Goal: Task Accomplishment & Management: Use online tool/utility

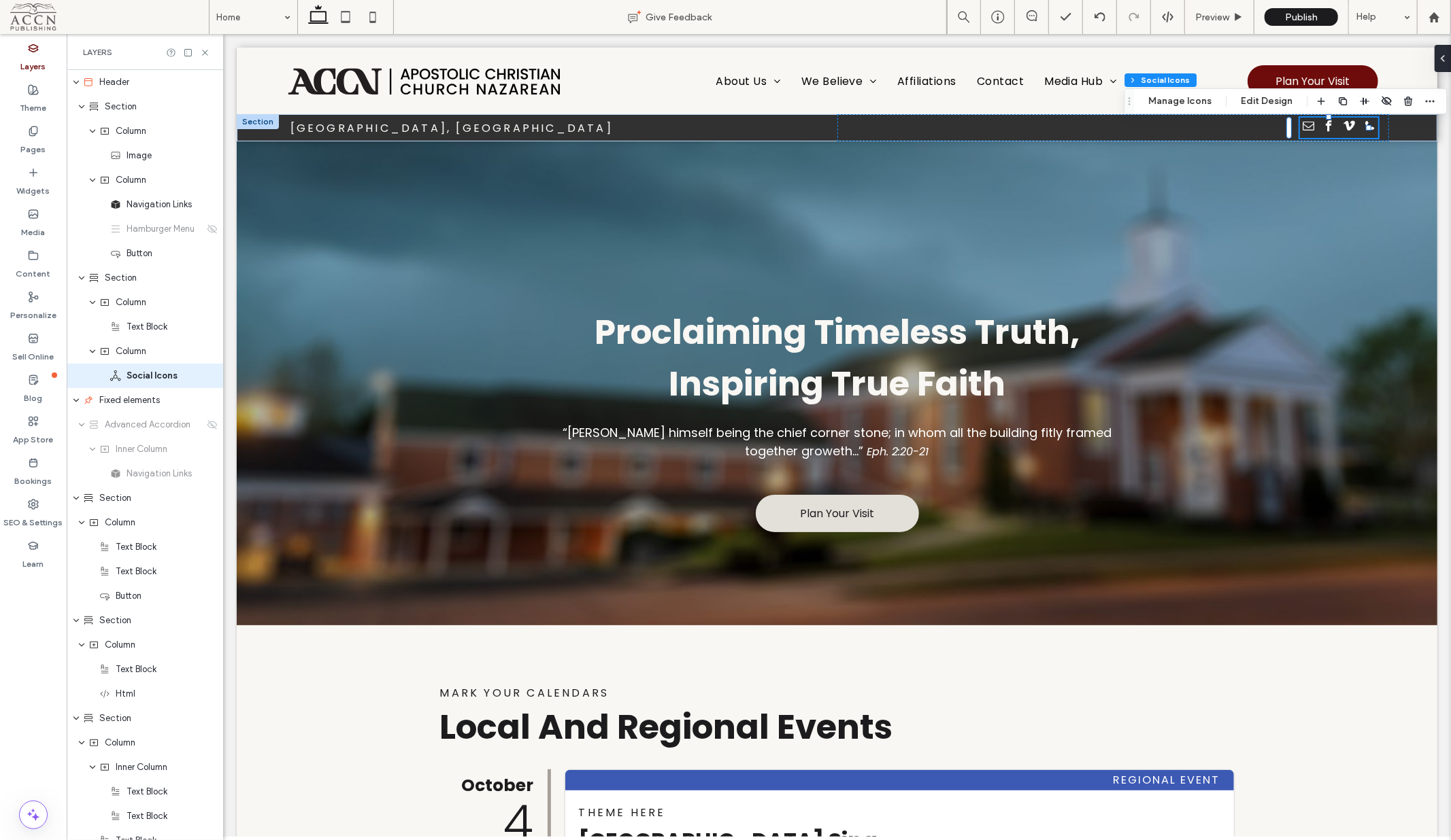
click at [206, 50] on icon at bounding box center [205, 52] width 10 height 10
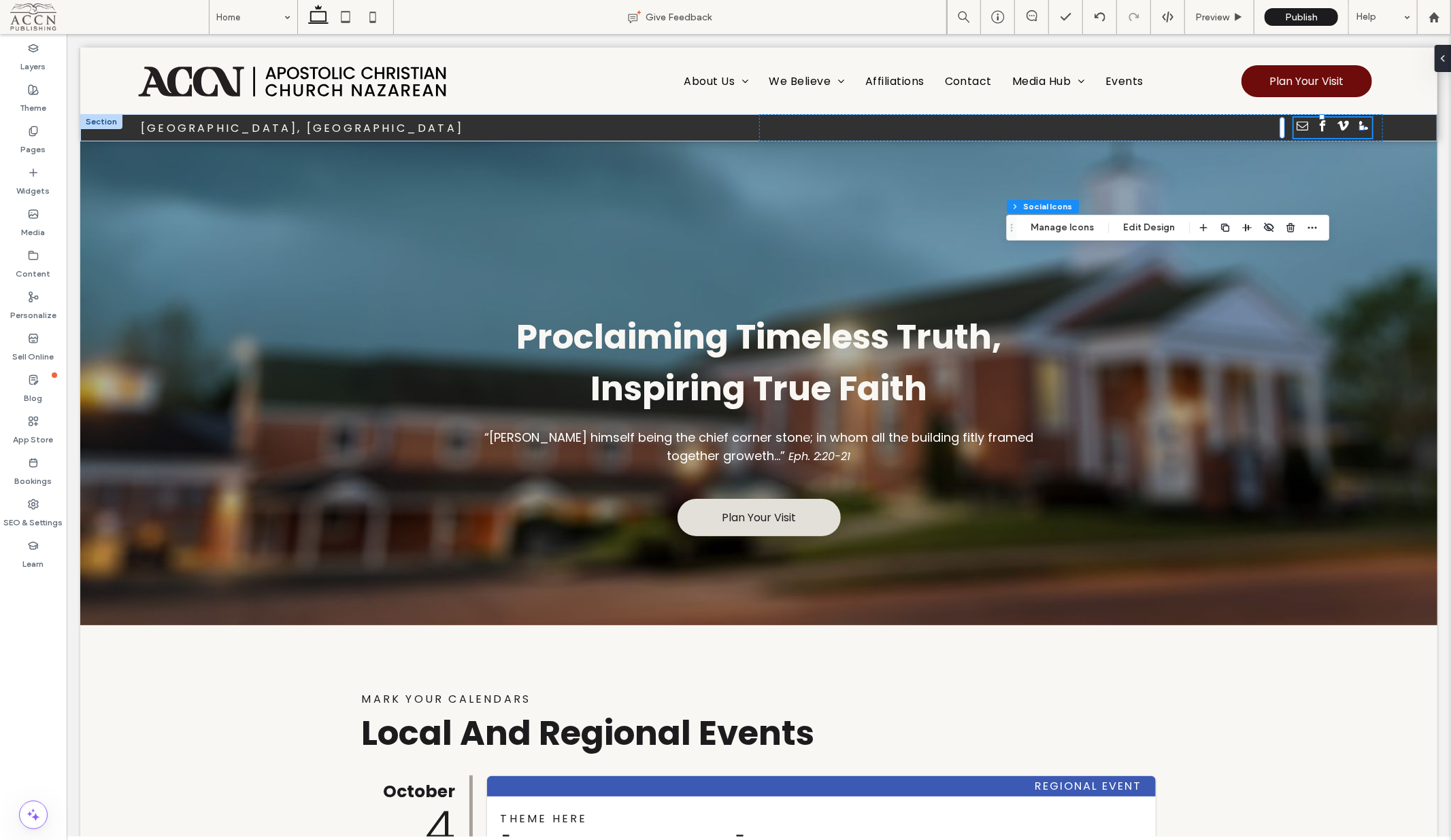
drag, startPoint x: 1130, startPoint y: 103, endPoint x: 1037, endPoint y: 211, distance: 142.5
click at [814, 225] on use "Drag" at bounding box center [1012, 227] width 2 height 8
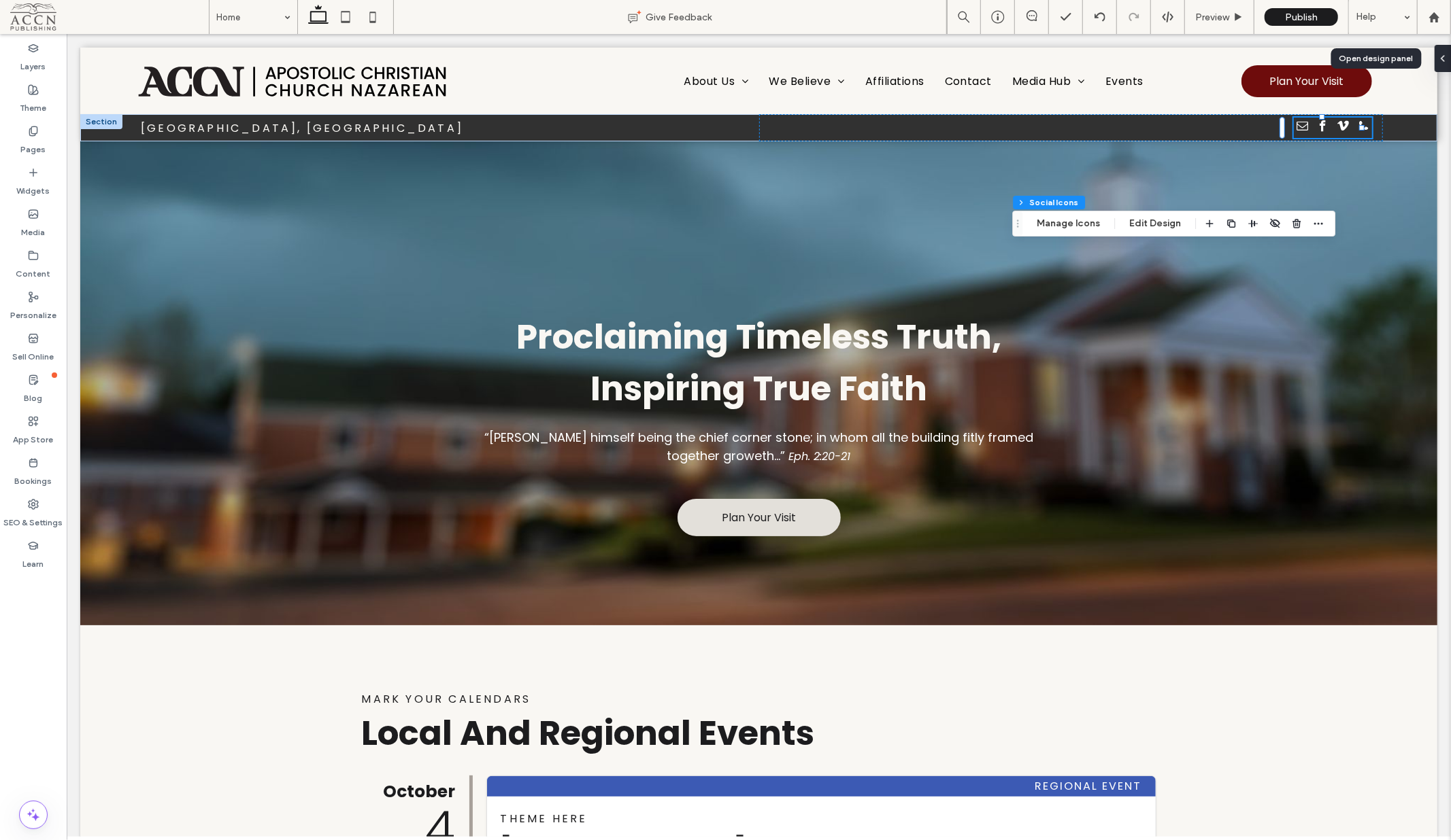
click at [814, 59] on icon at bounding box center [1442, 59] width 11 height 11
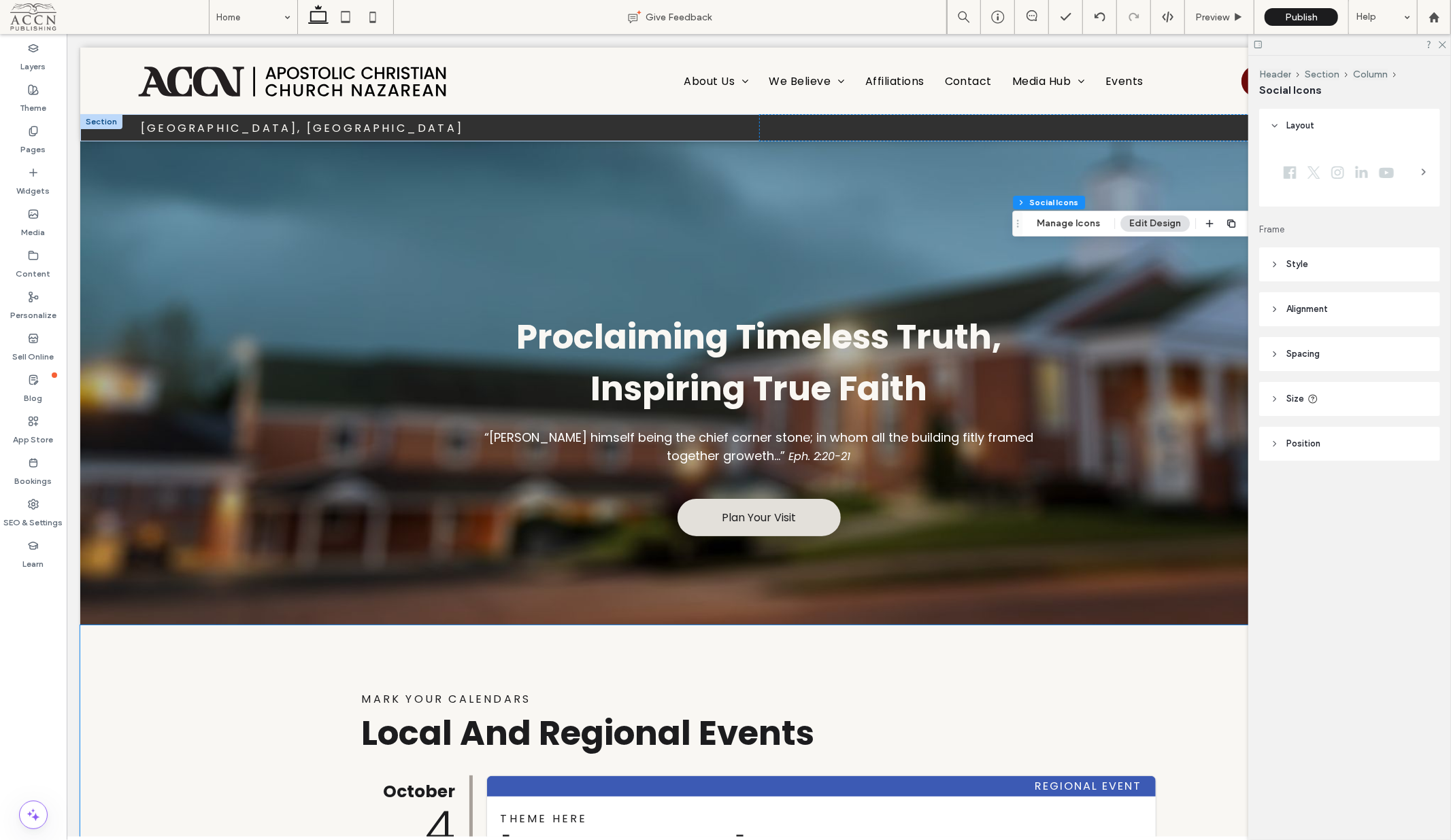
drag, startPoint x: 1182, startPoint y: 724, endPoint x: 1184, endPoint y: 714, distance: 10.2
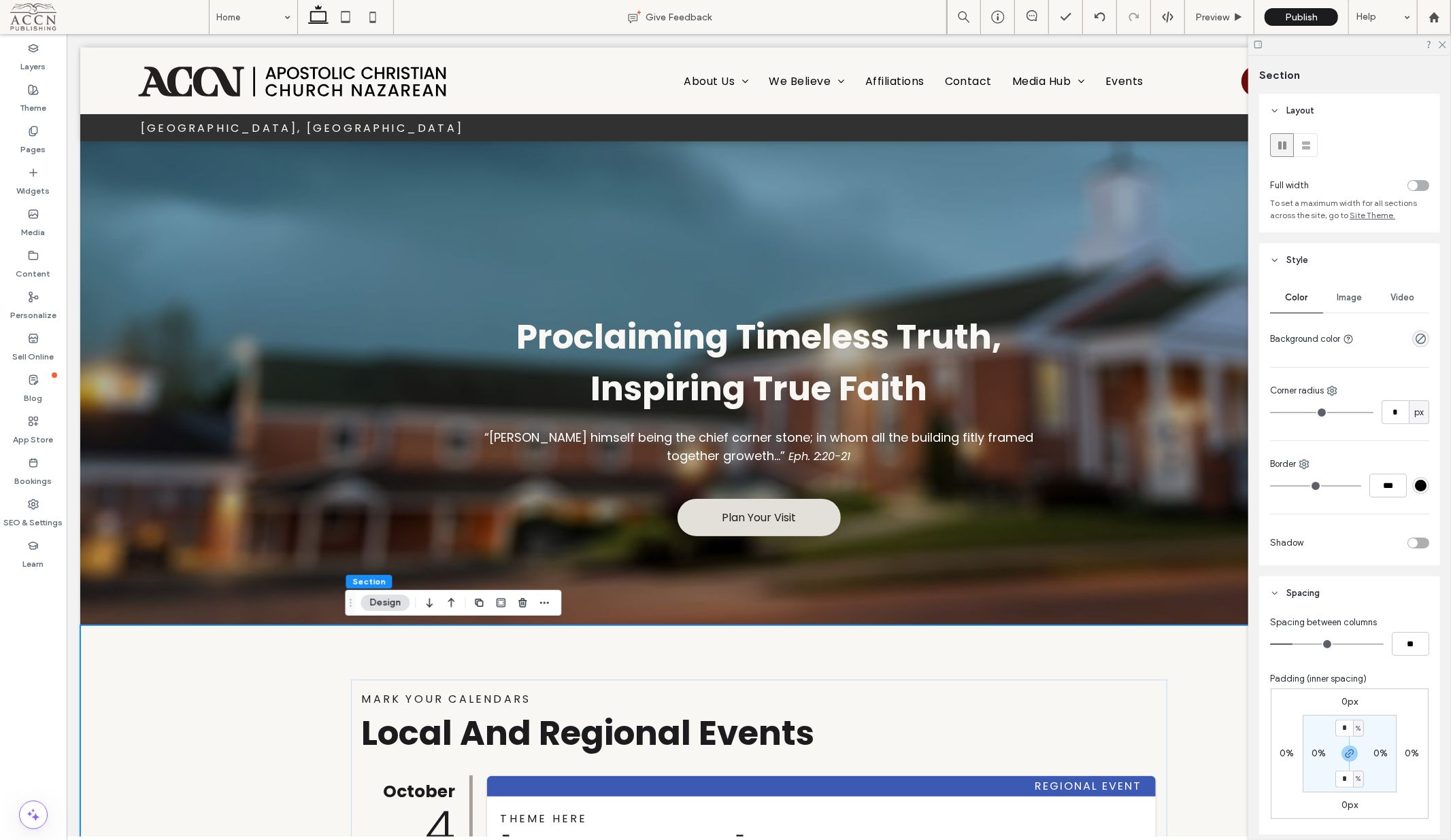
click at [814, 40] on icon at bounding box center [1442, 44] width 9 height 9
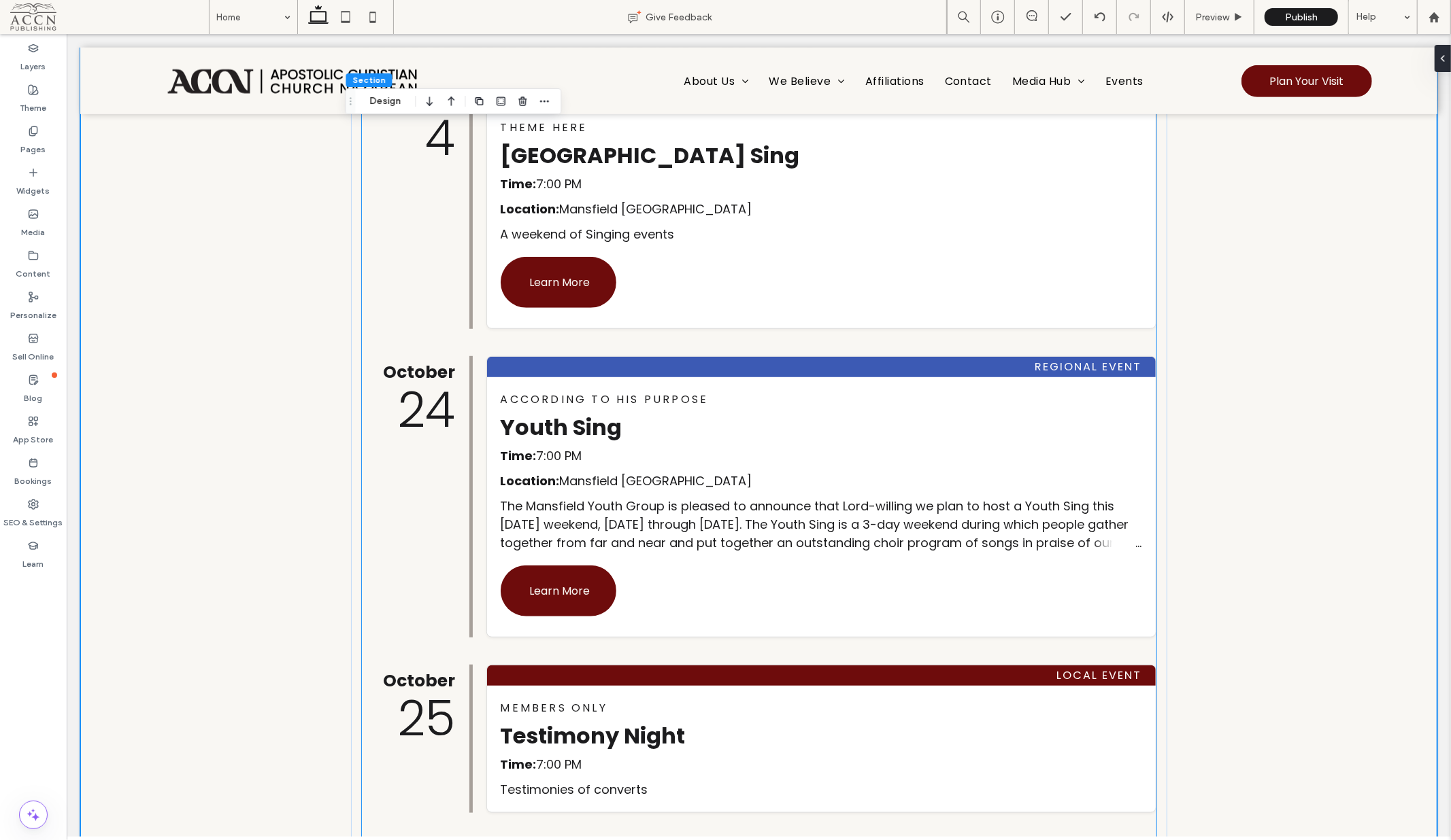
scroll to position [528, 0]
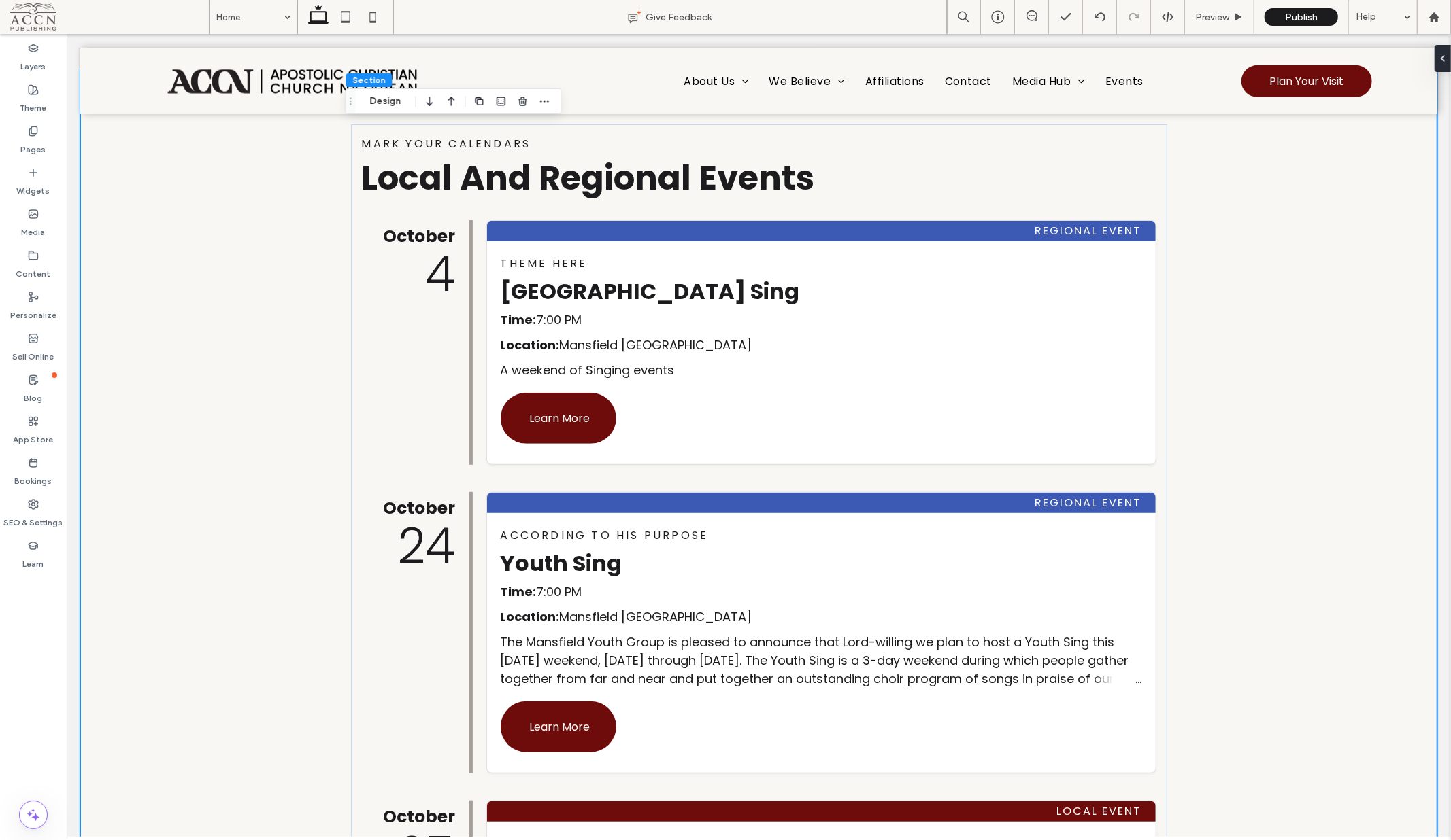
click at [814, 344] on div "Mark Your Calendars Local And Regional Events [DATE] Regional Event Theme here …" at bounding box center [758, 813] width 1357 height 1488
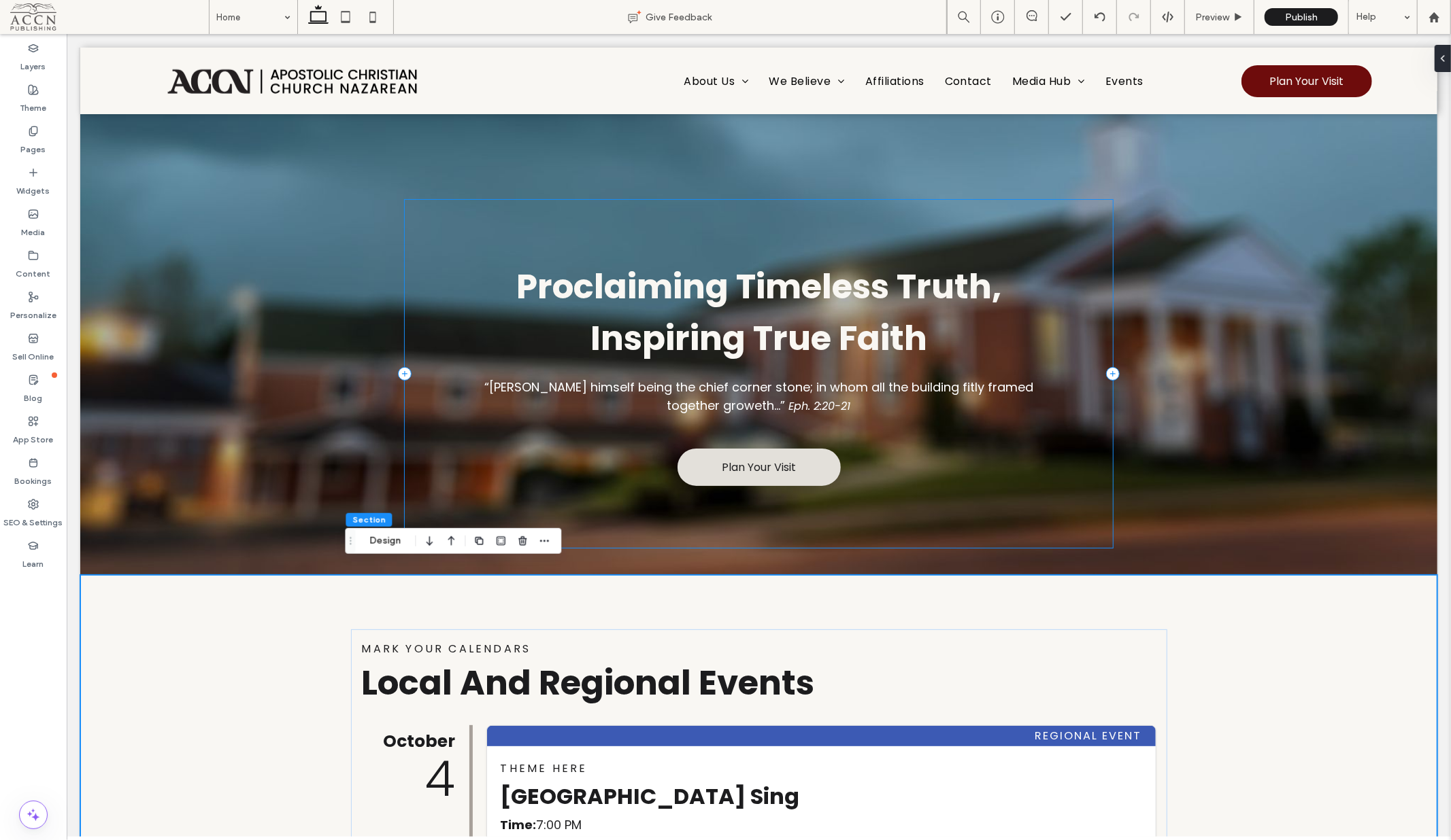
scroll to position [0, 0]
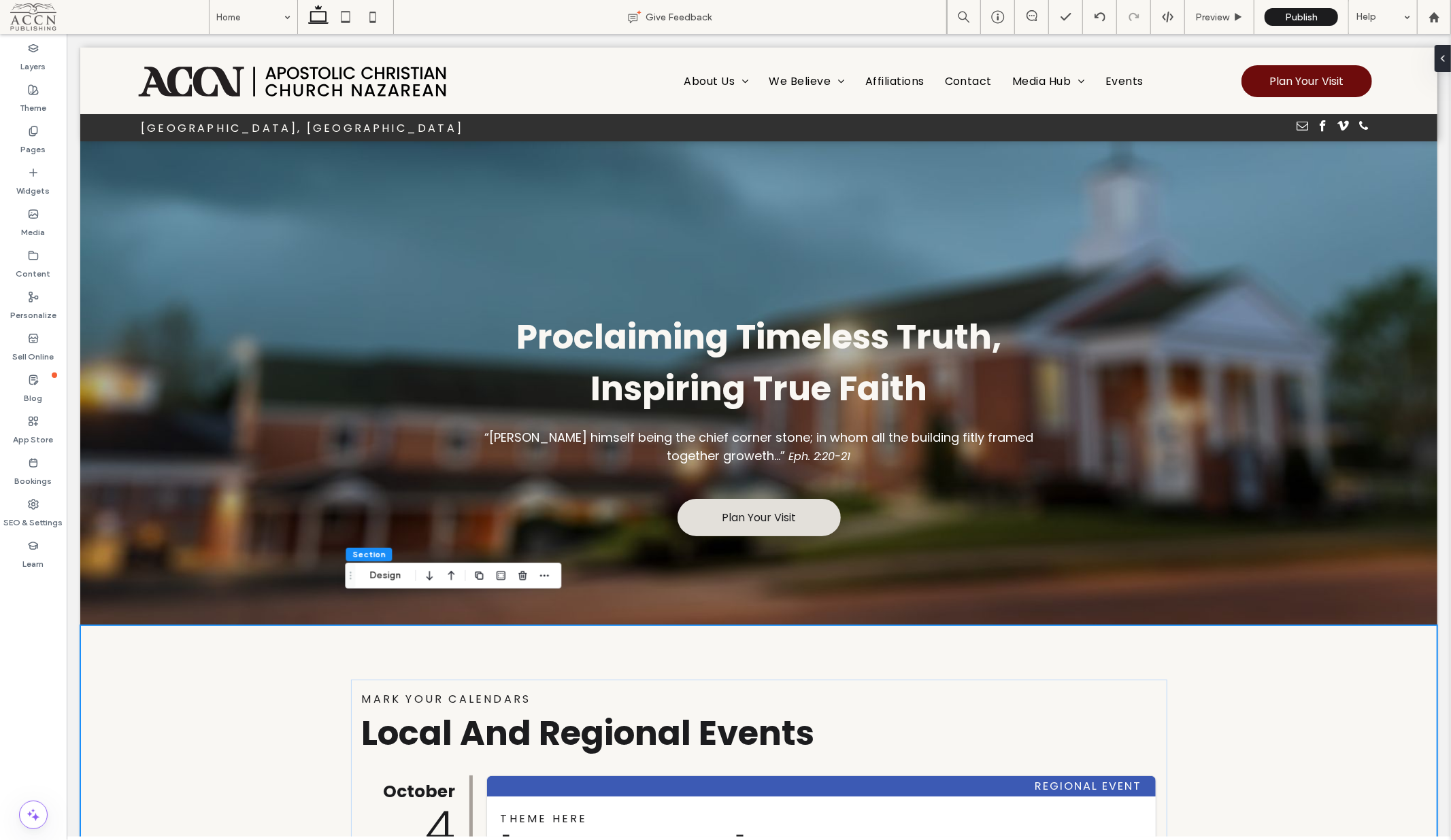
click at [37, 139] on label "Pages" at bounding box center [33, 146] width 25 height 19
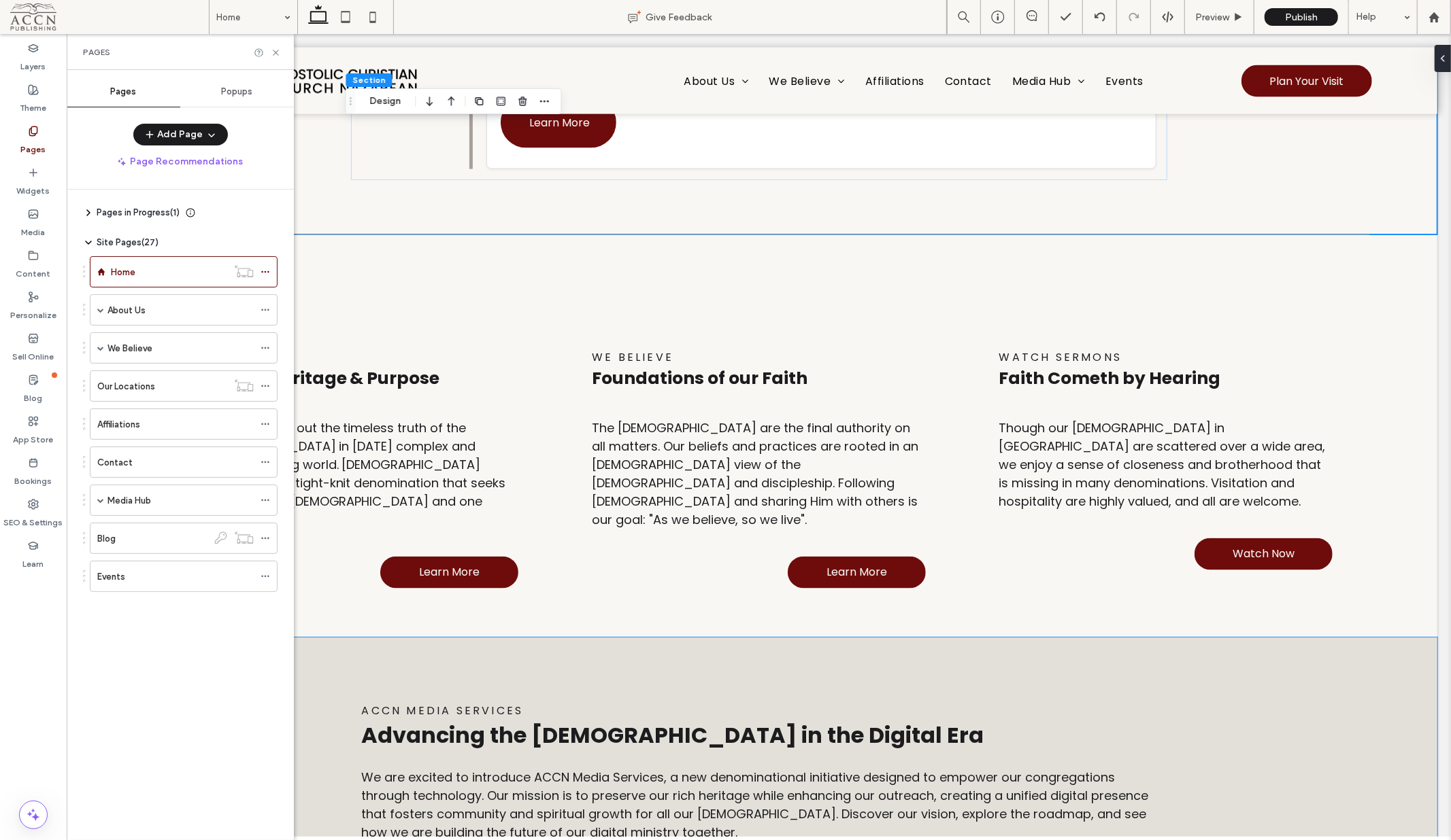
scroll to position [2122, 0]
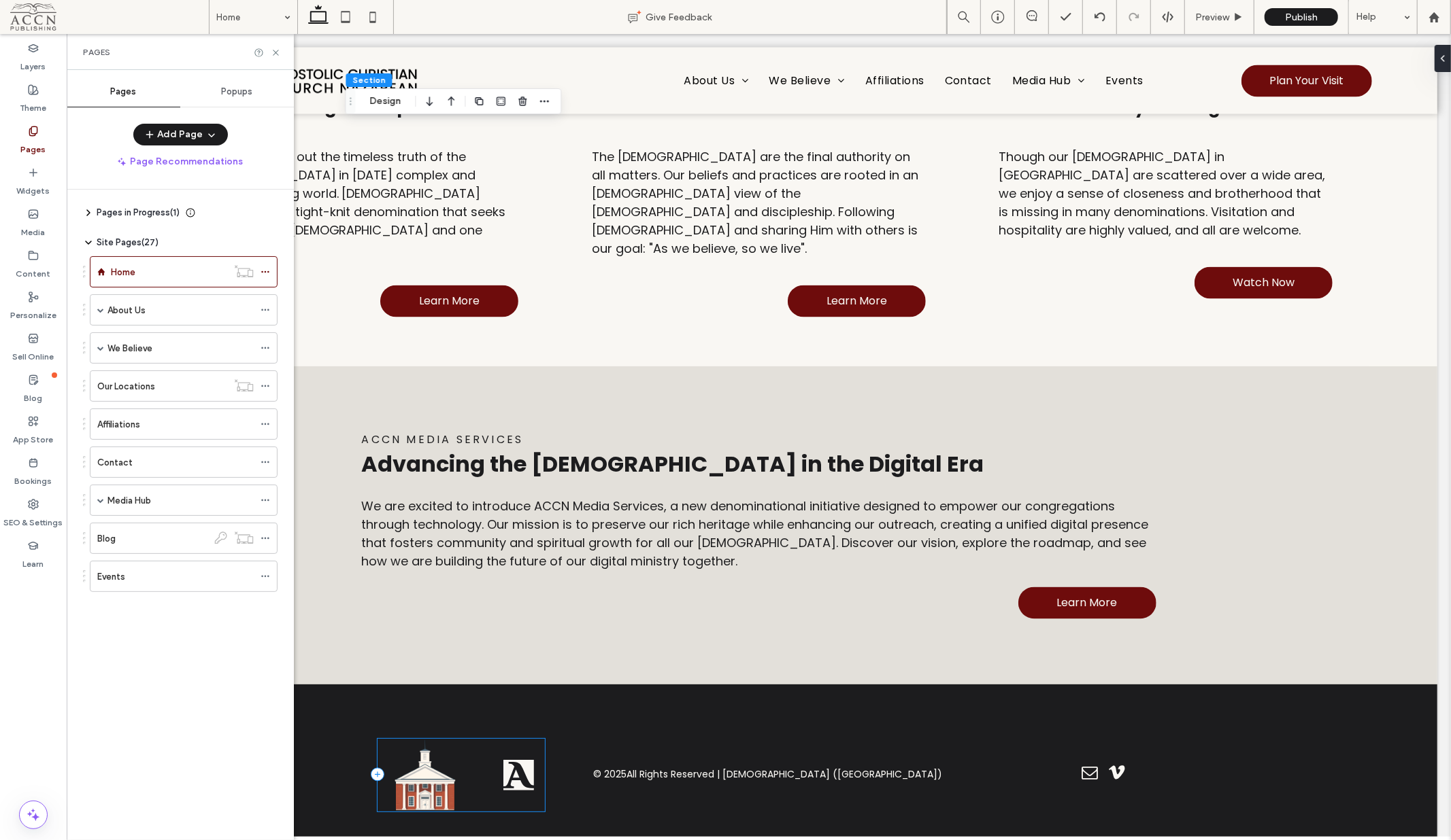
click at [476, 658] on div at bounding box center [461, 775] width 167 height 73
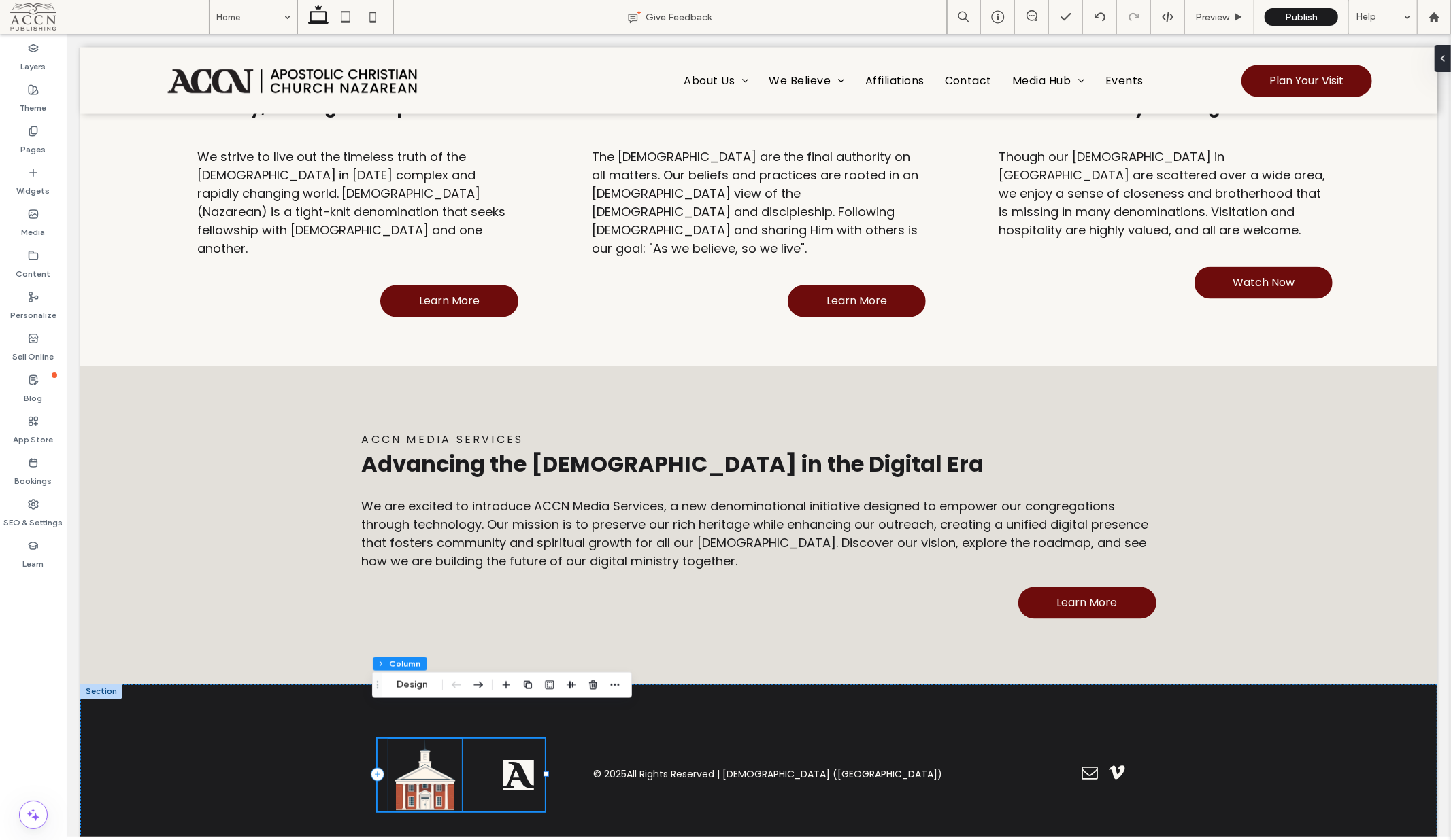
click at [419, 658] on img at bounding box center [424, 775] width 73 height 73
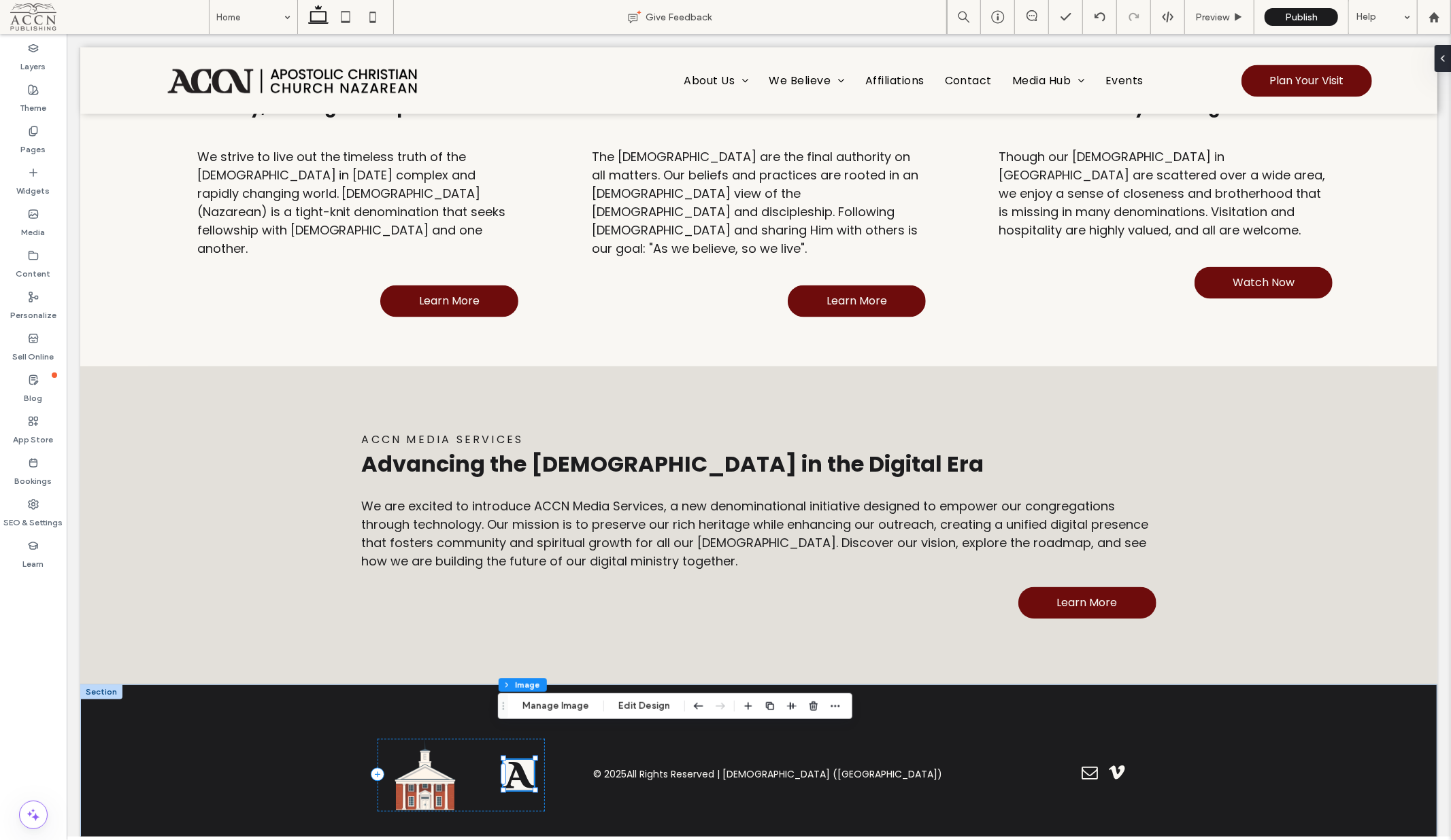
click at [546, 658] on button "Manage Image" at bounding box center [555, 706] width 84 height 16
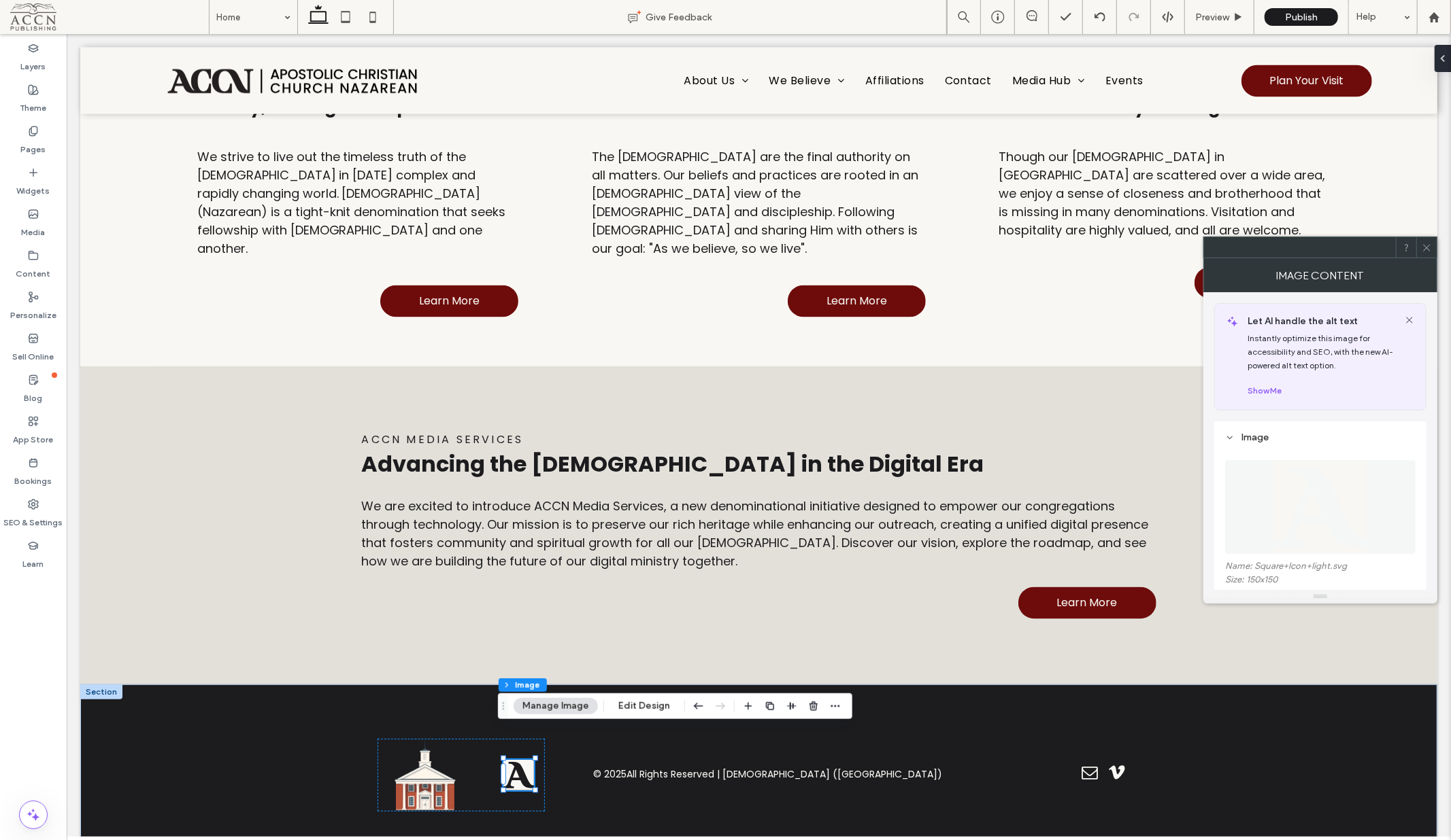
click at [814, 248] on use at bounding box center [1426, 248] width 7 height 7
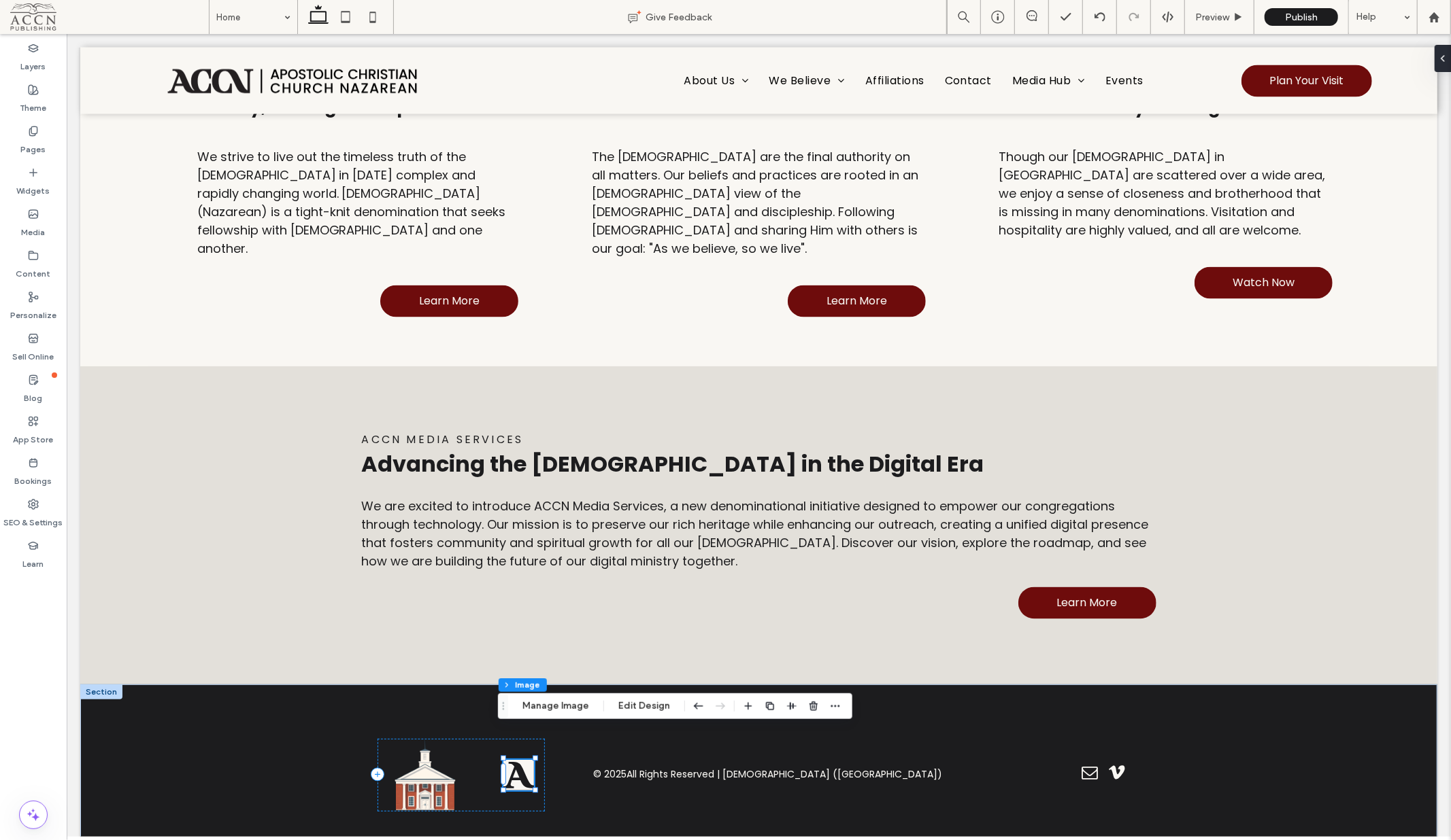
click at [558, 658] on button "Manage Image" at bounding box center [555, 706] width 84 height 16
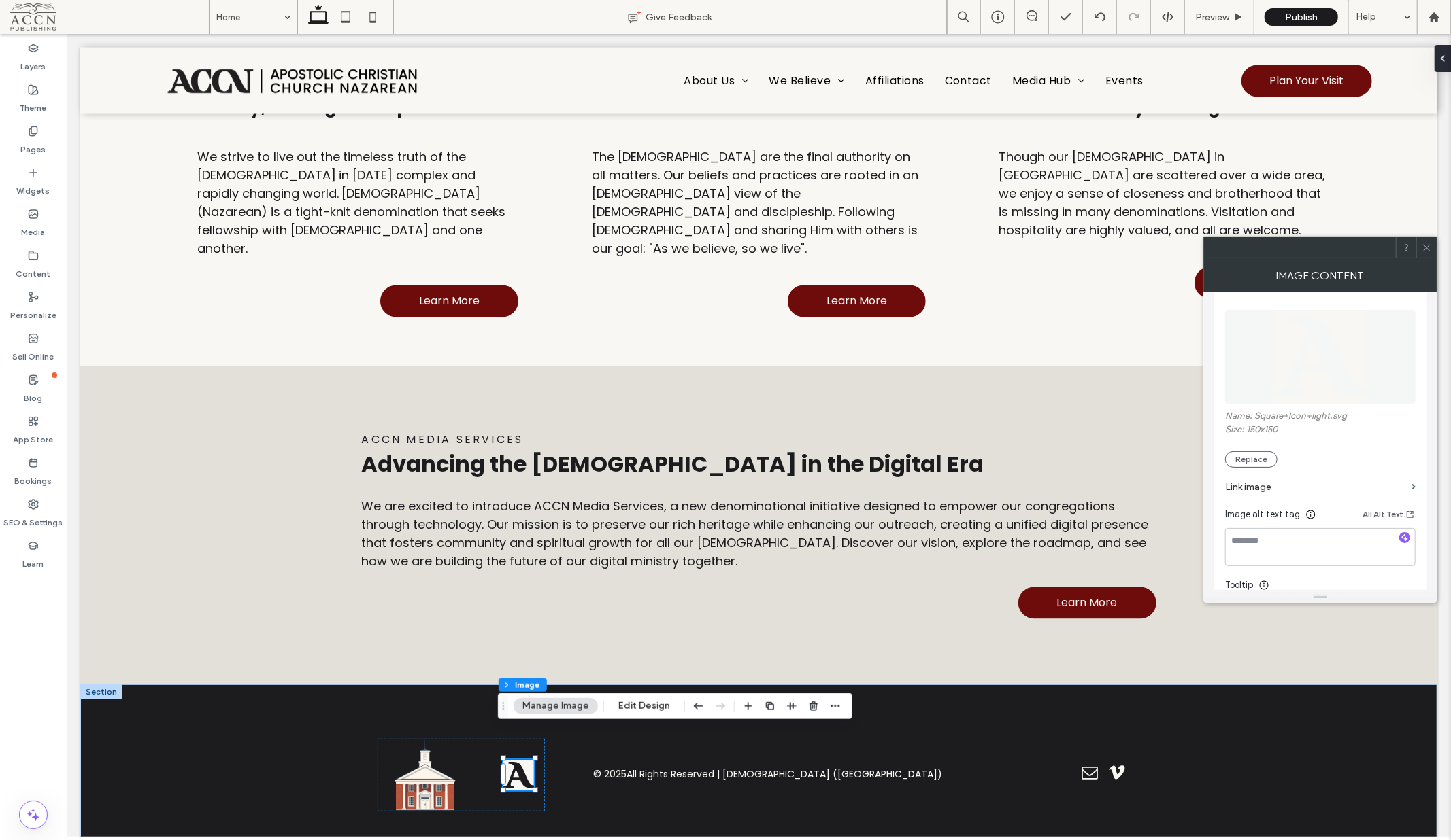
scroll to position [151, 0]
click at [814, 460] on button "Replace" at bounding box center [1250, 459] width 53 height 16
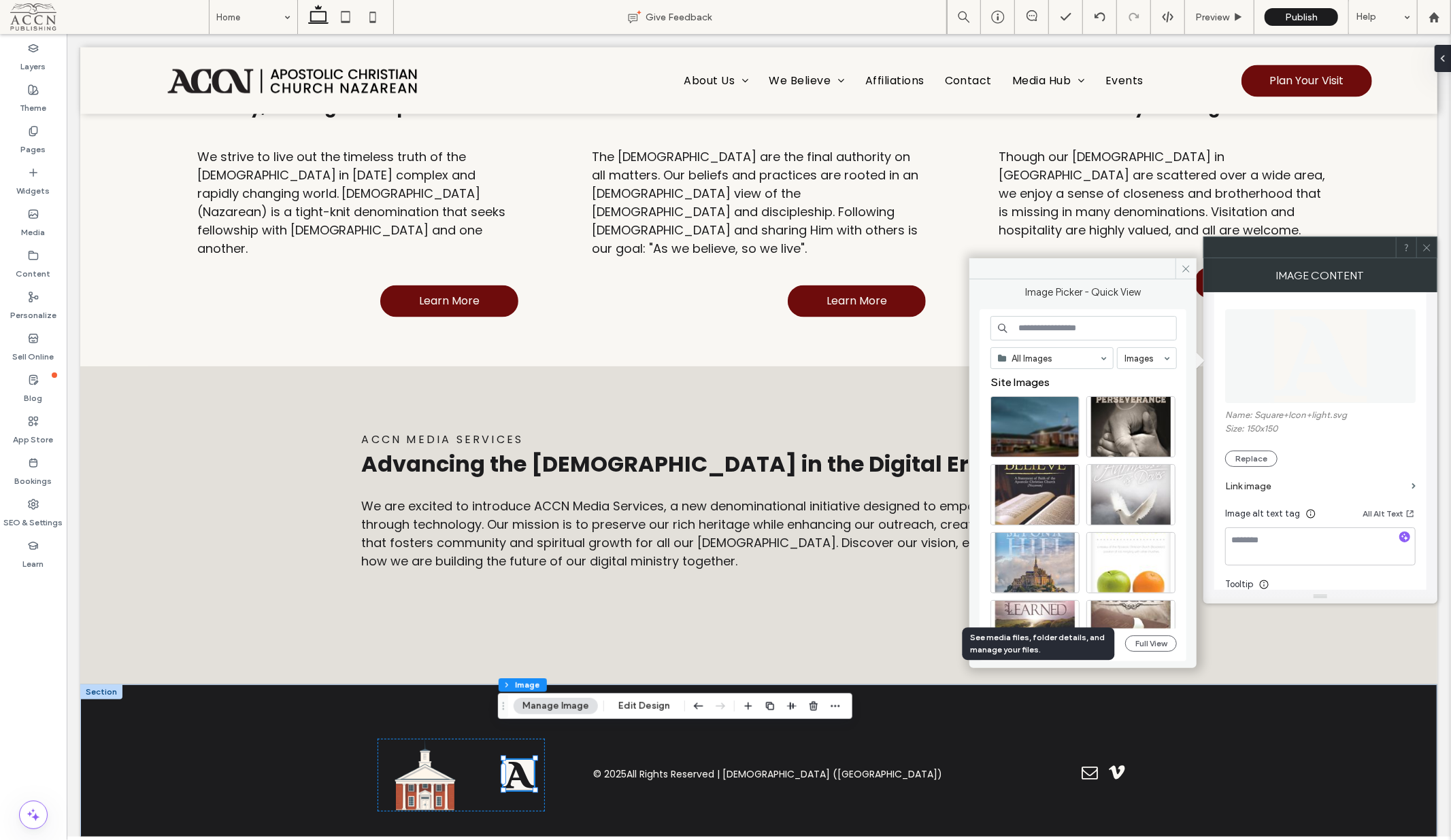
click at [814, 645] on button "Full View" at bounding box center [1150, 643] width 52 height 16
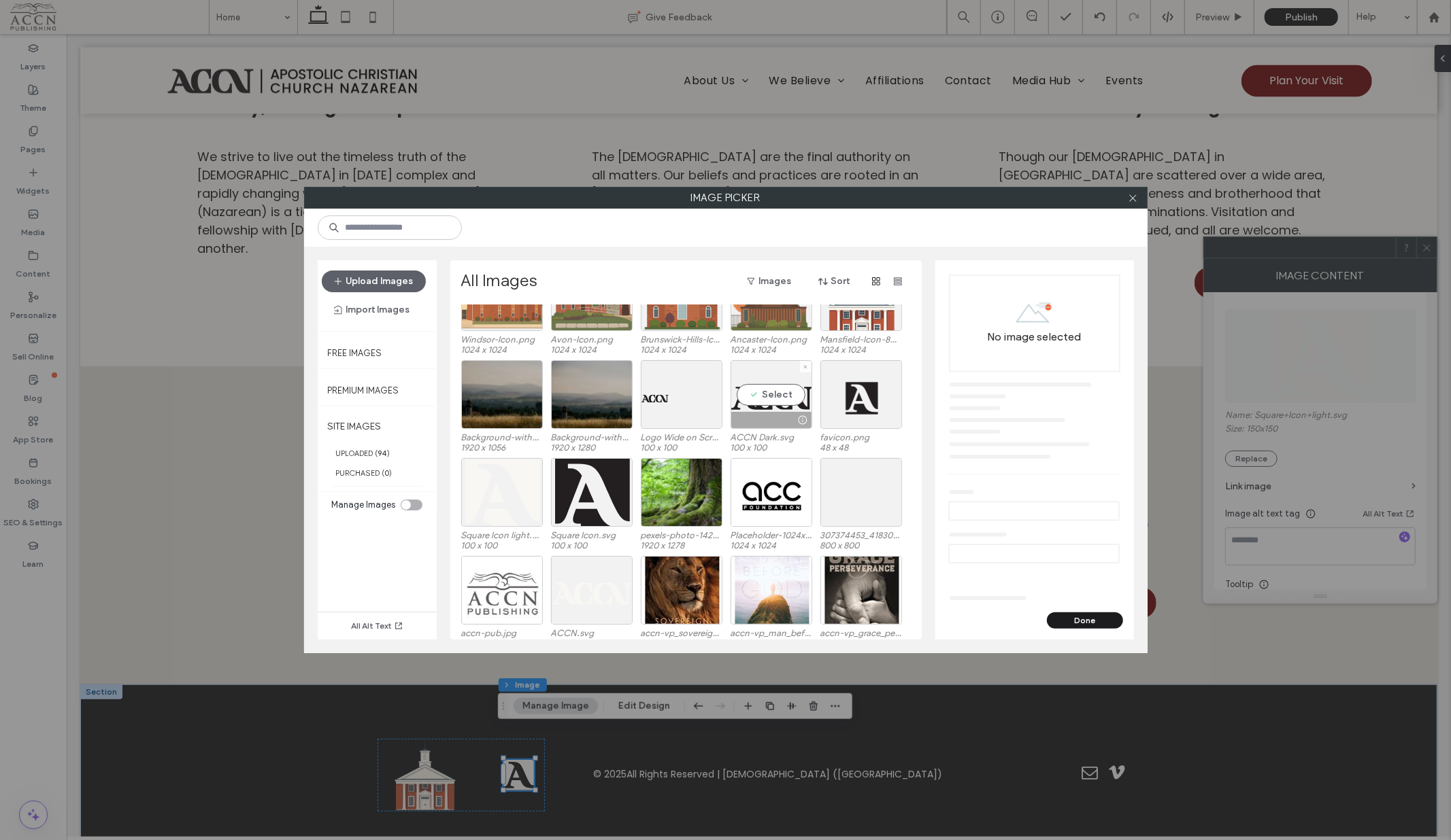
scroll to position [1062, 0]
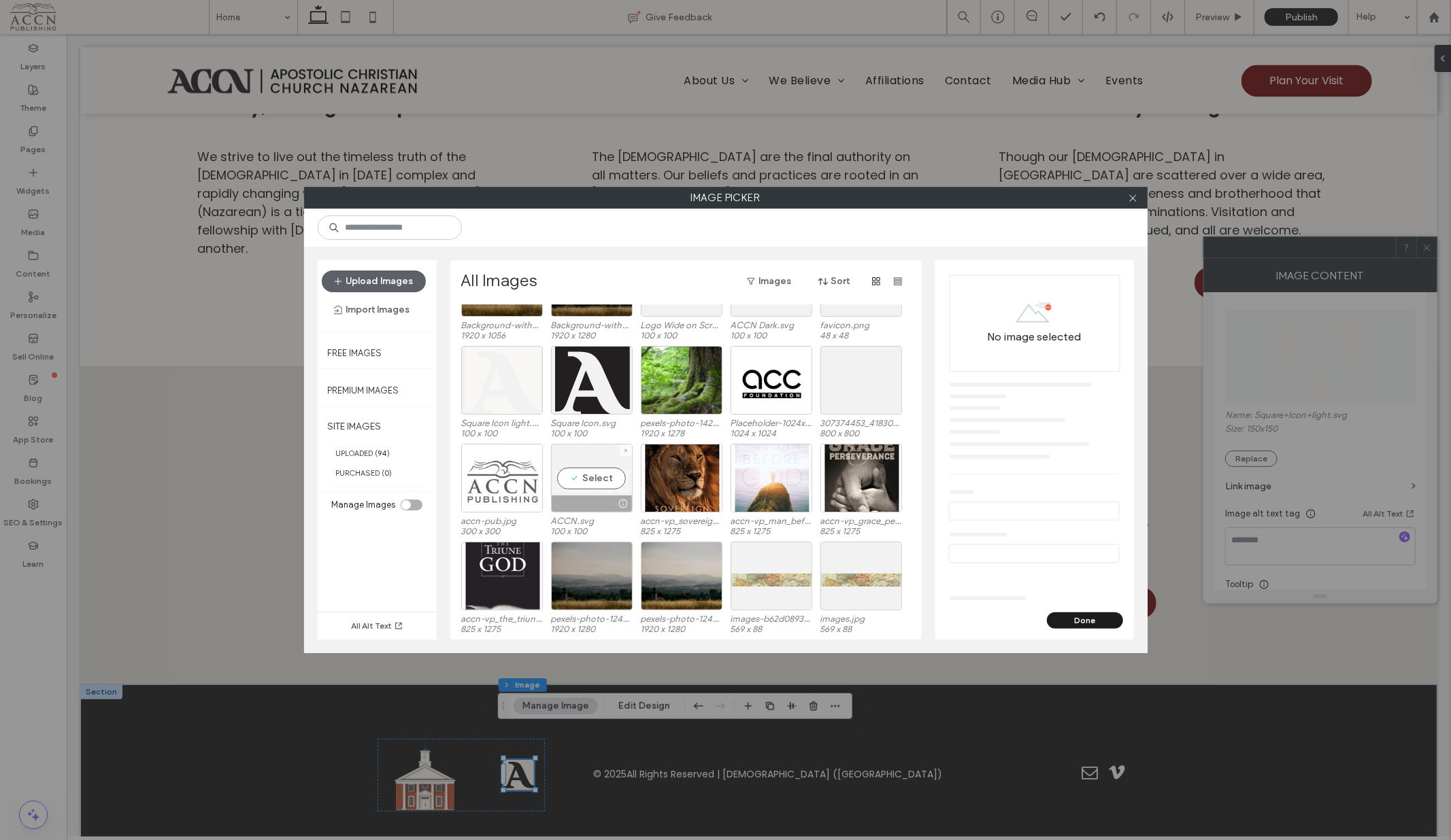
click at [589, 474] on div "Select" at bounding box center [592, 479] width 82 height 69
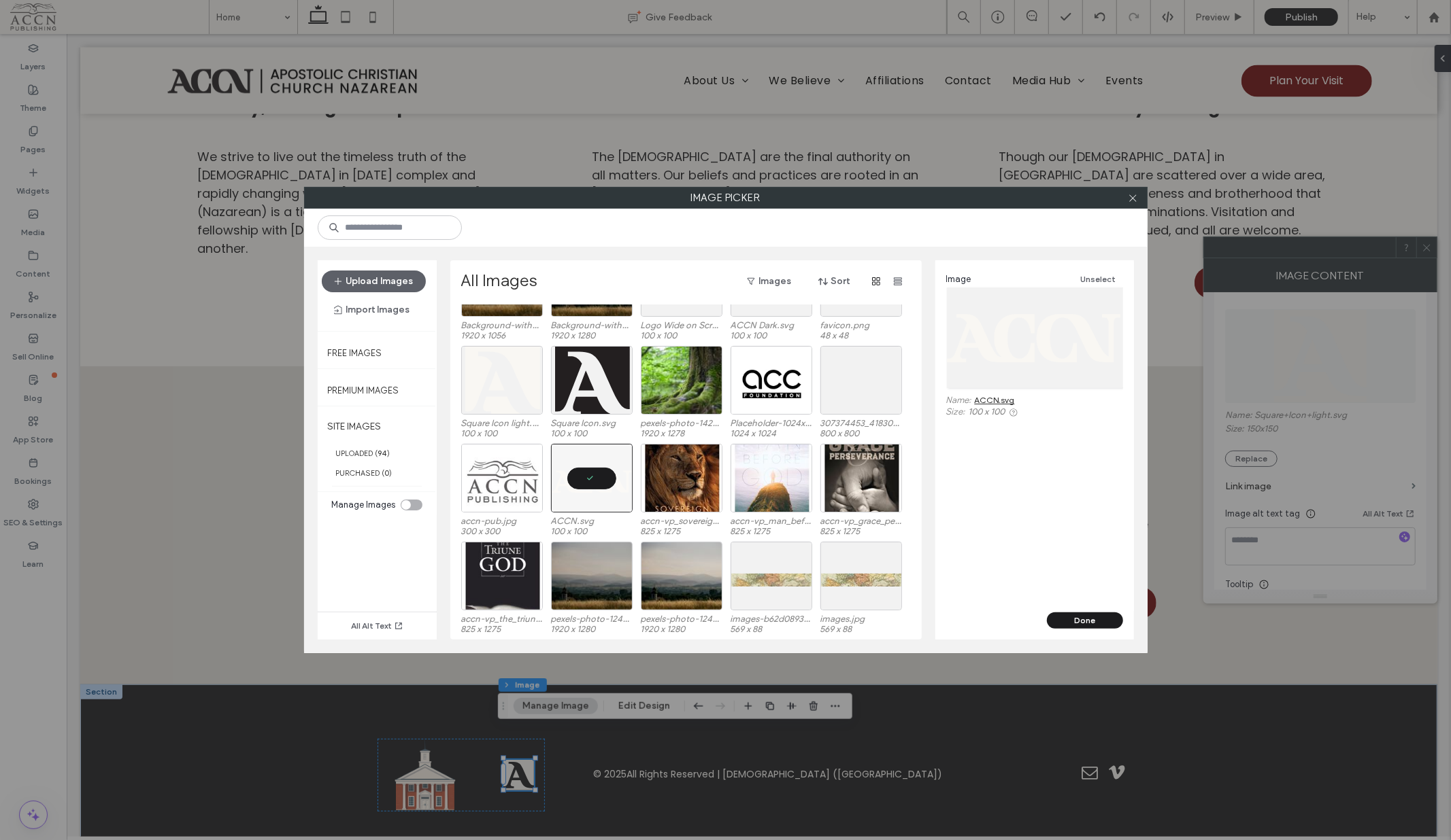
click at [814, 621] on button "Done" at bounding box center [1084, 621] width 76 height 16
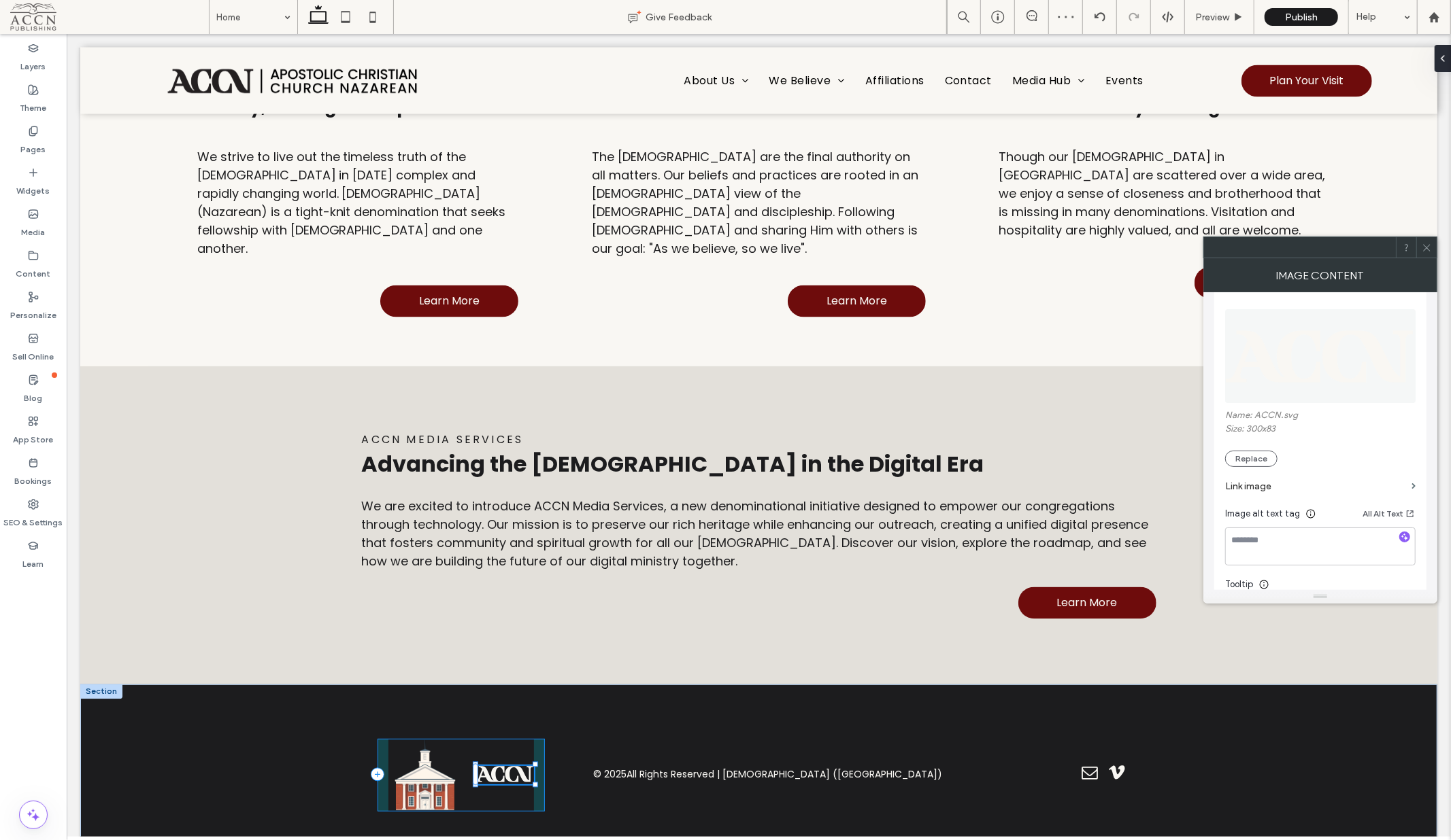
drag, startPoint x: 528, startPoint y: 751, endPoint x: 617, endPoint y: 785, distance: 95.3
click at [617, 658] on div "86px , 388px © 2025 All Rights Reserved | [DEMOGRAPHIC_DATA] ([GEOGRAPHIC_DATA])" at bounding box center [759, 775] width 816 height 182
type input "**"
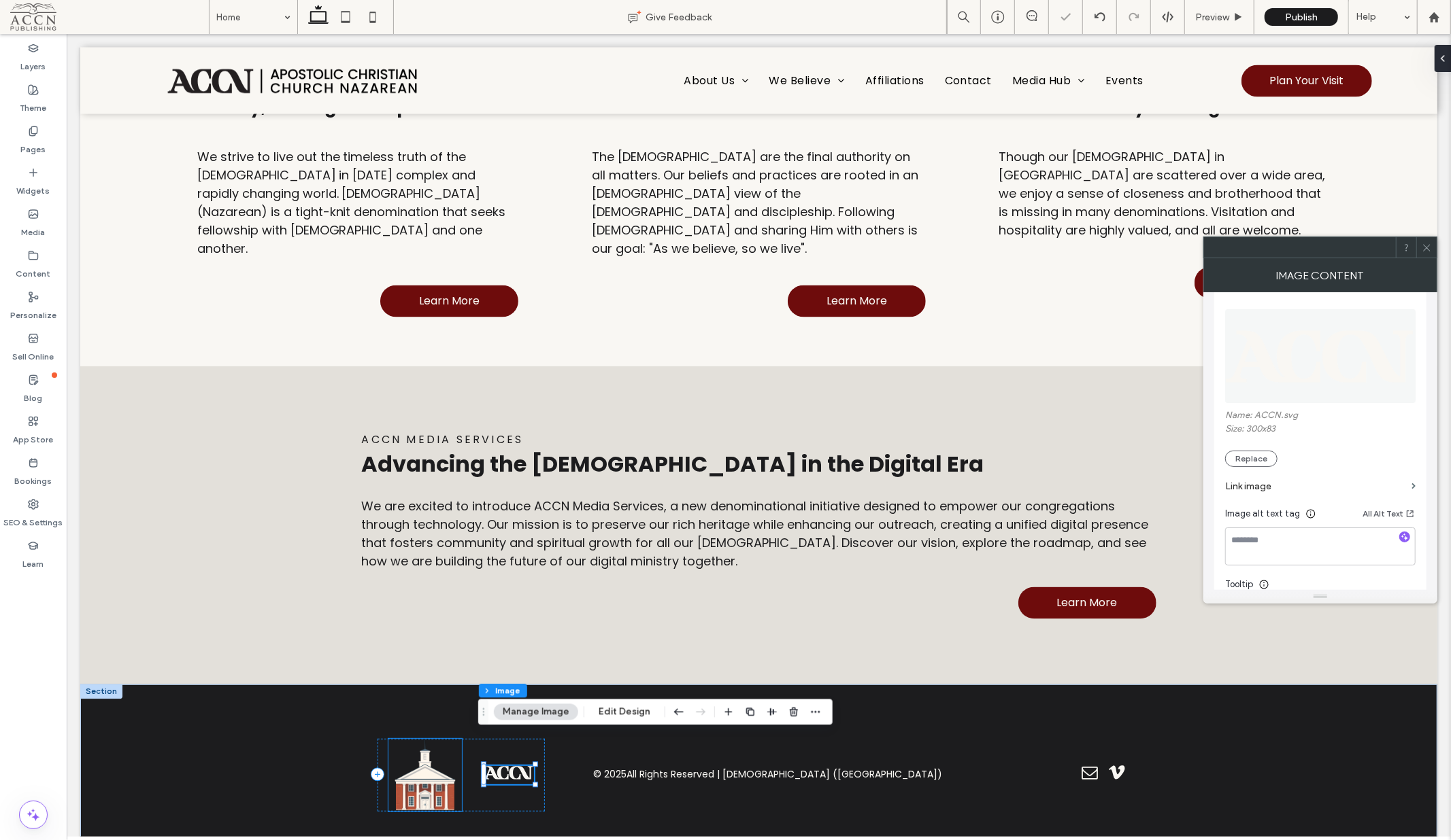
click at [425, 658] on img at bounding box center [424, 775] width 73 height 73
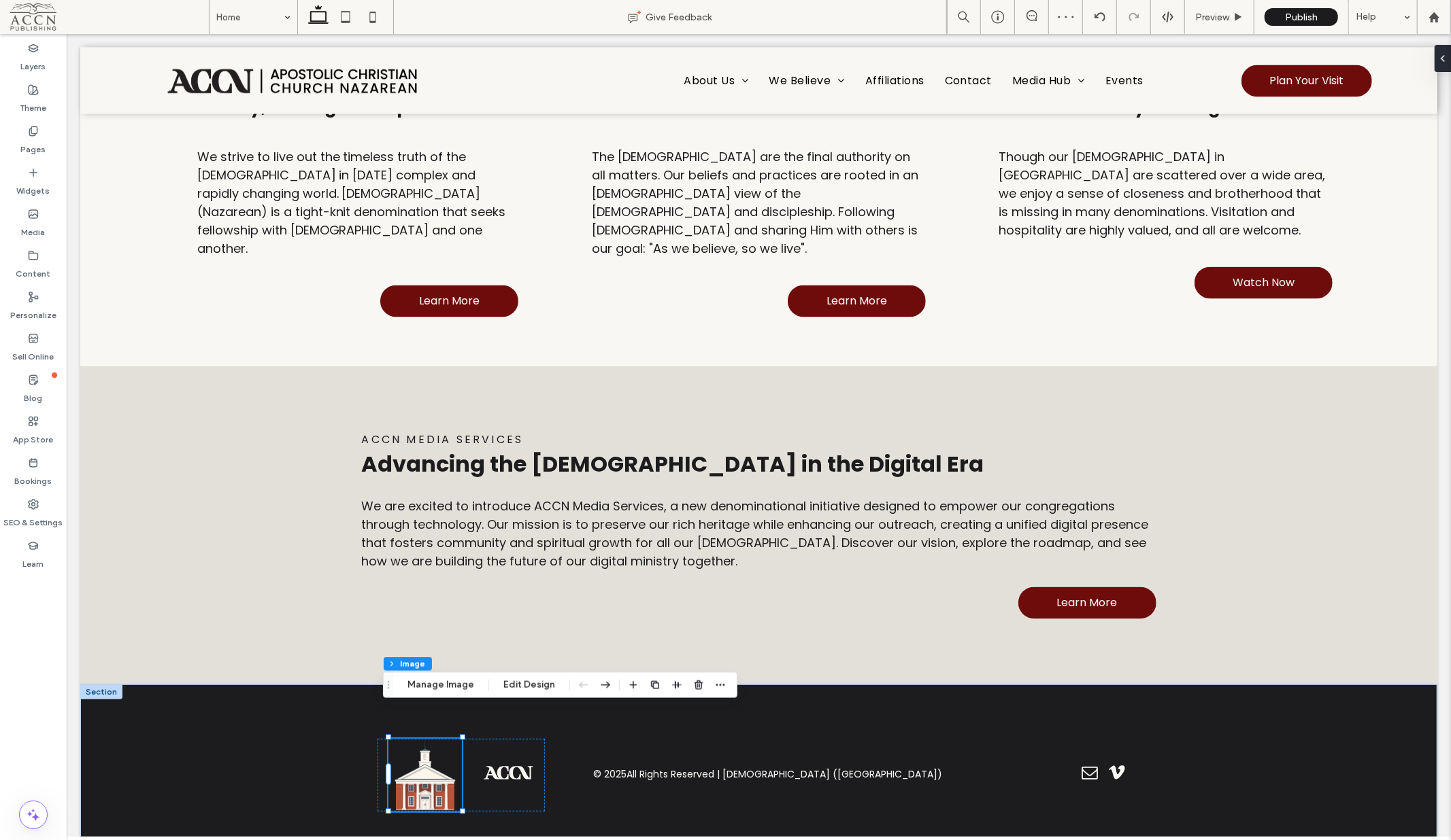
click at [693, 658] on icon "button" at bounding box center [698, 685] width 11 height 11
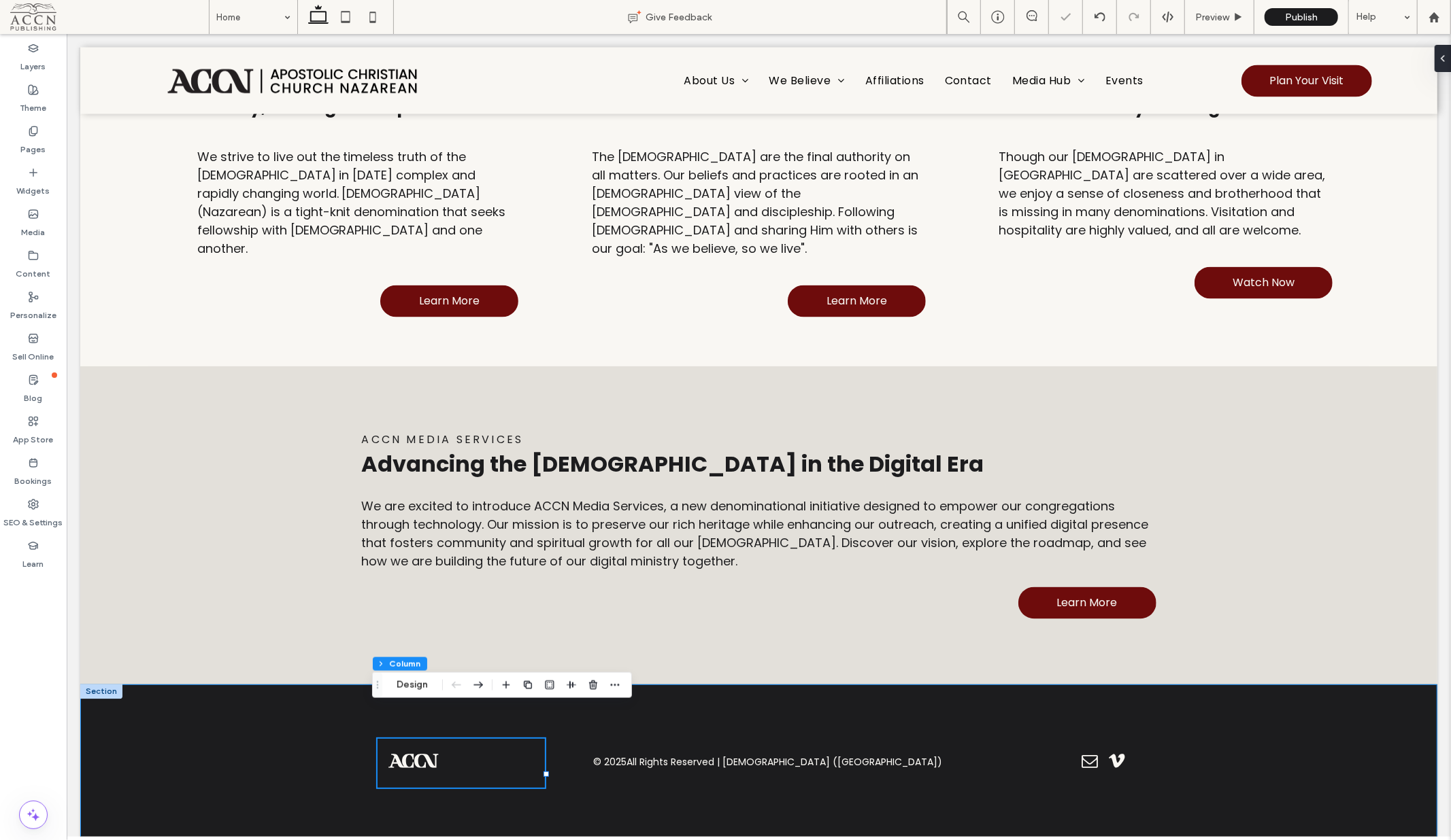
scroll to position [2098, 0]
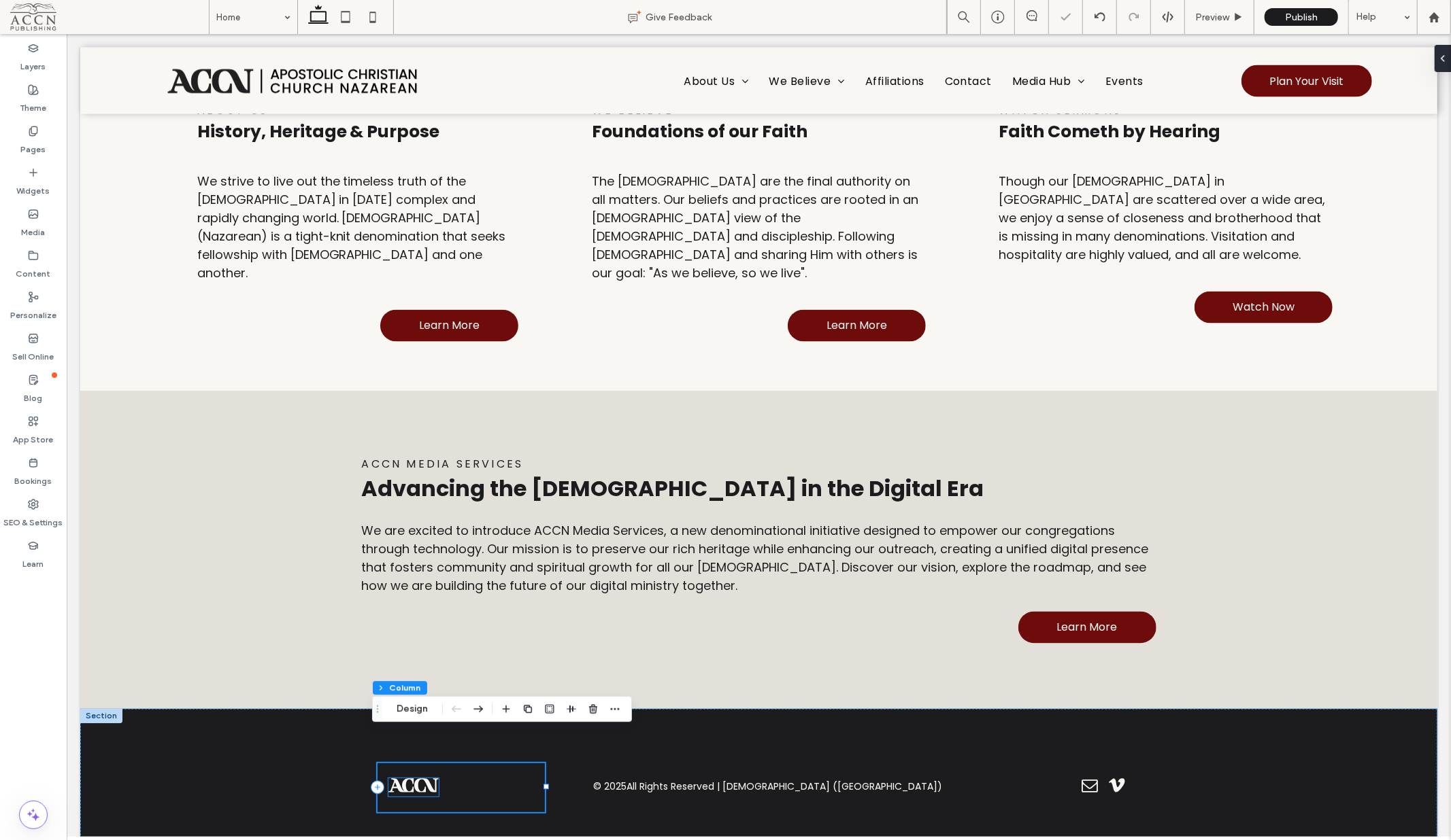
click at [409, 658] on img at bounding box center [412, 785] width 50 height 15
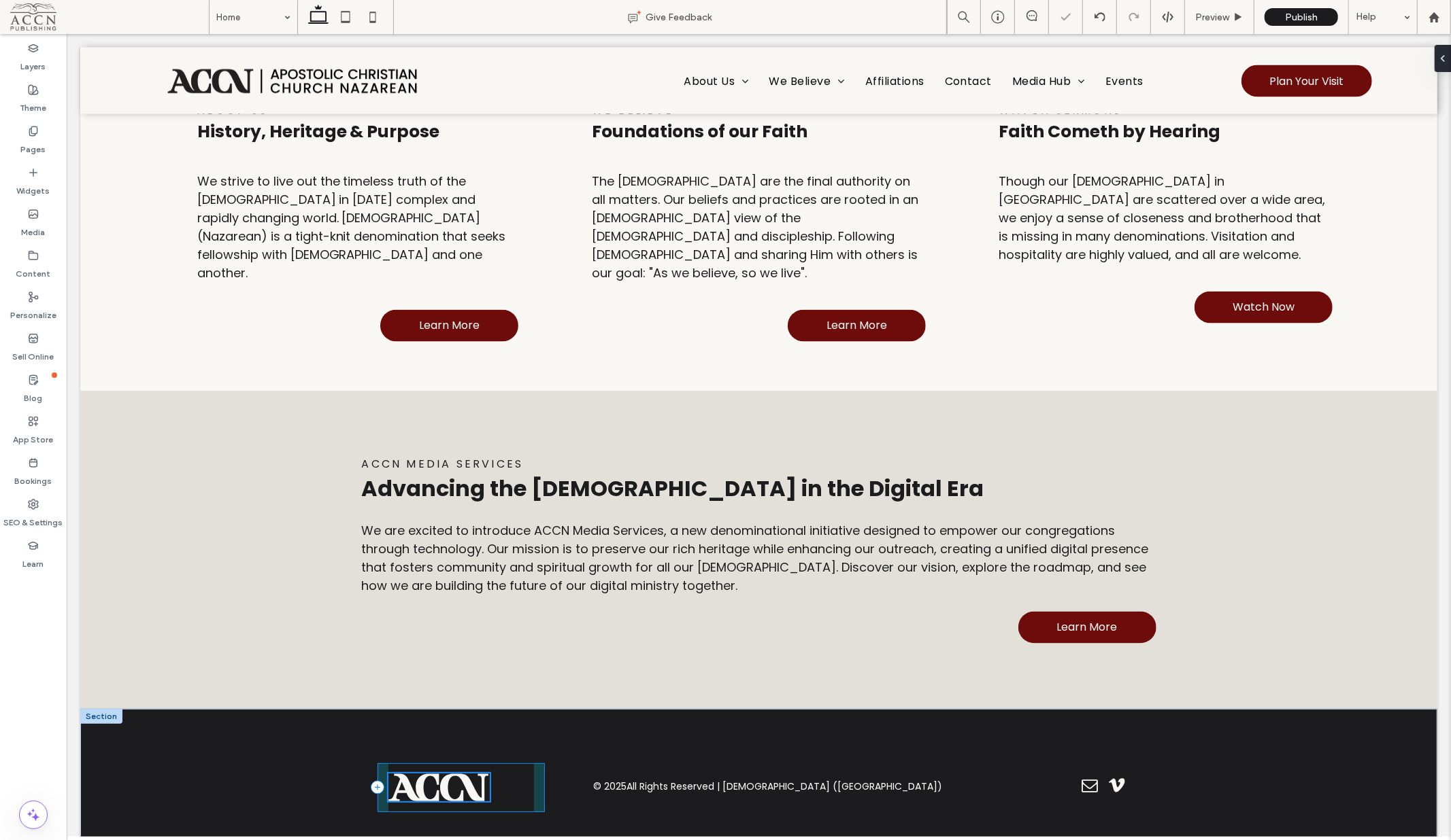
scroll to position [2122, 0]
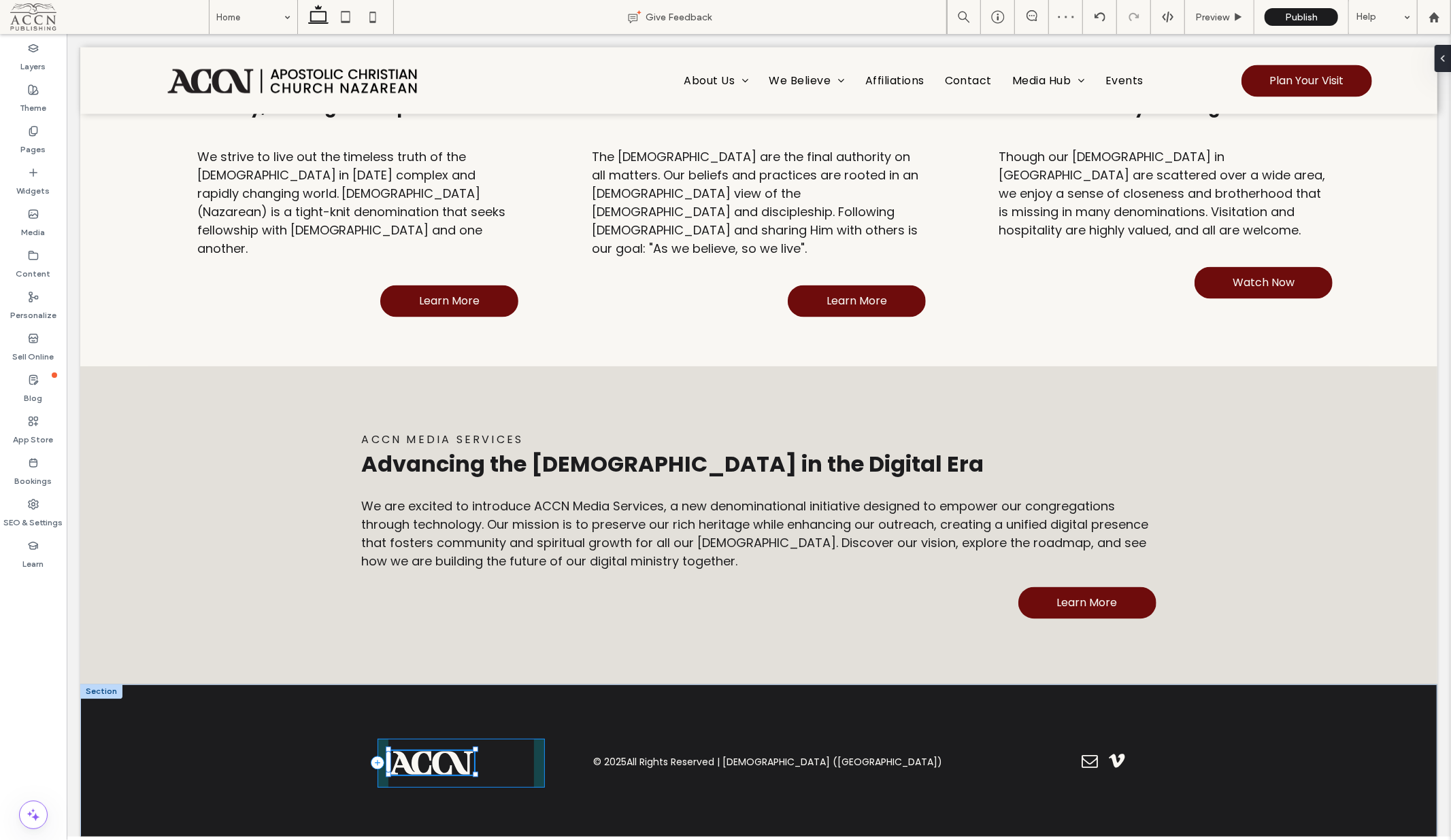
drag, startPoint x: 431, startPoint y: 765, endPoint x: 559, endPoint y: 804, distance: 133.8
click at [559, 658] on div "126px , 600px © 2025 All Rights Reserved | [DEMOGRAPHIC_DATA] ([GEOGRAPHIC_DATA…" at bounding box center [759, 763] width 816 height 158
type input "***"
click at [608, 658] on div "126px , 600px © 2025 All Rights Reserved | [DEMOGRAPHIC_DATA] ([GEOGRAPHIC_DATA…" at bounding box center [759, 763] width 816 height 158
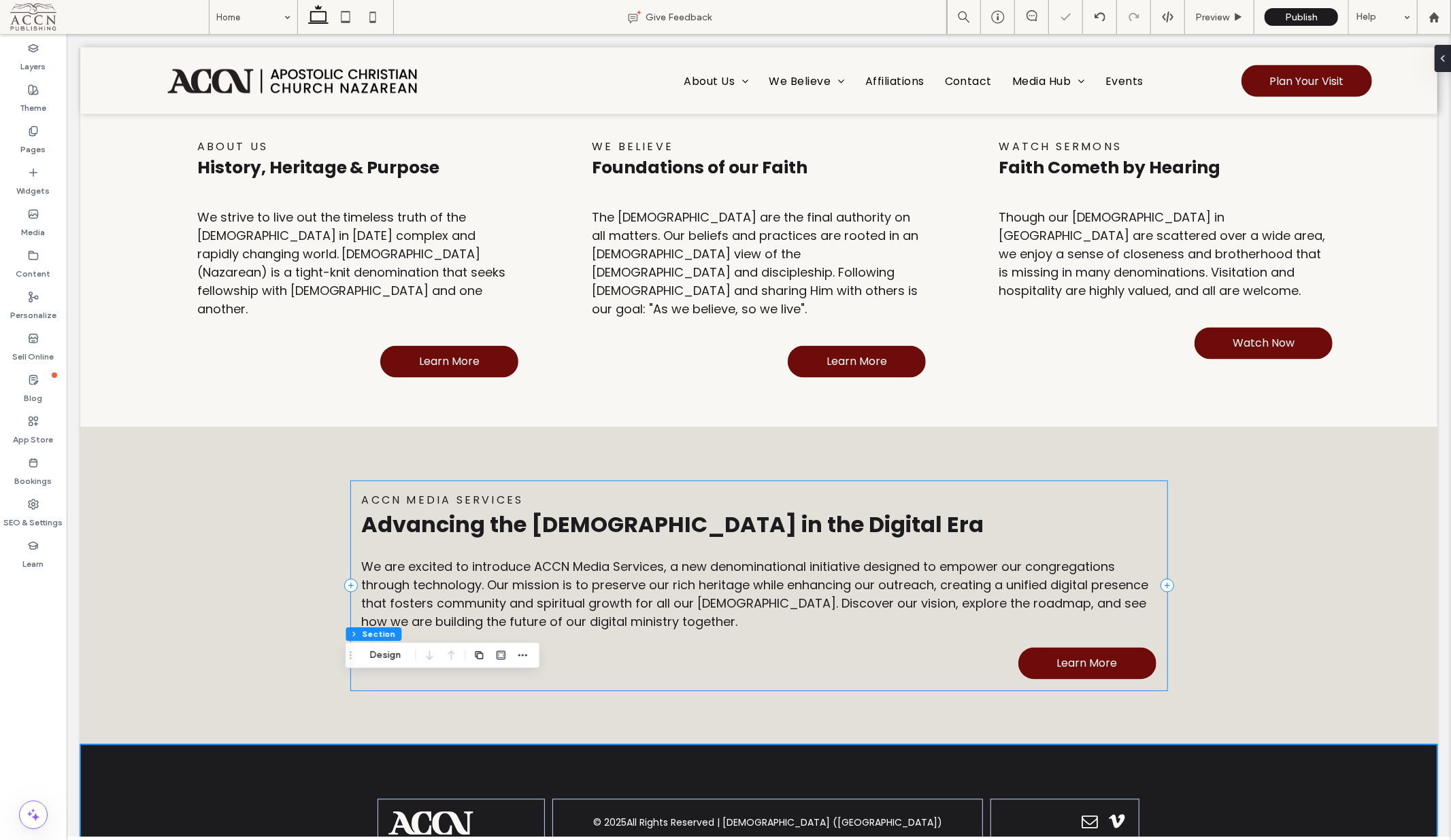
scroll to position [2098, 0]
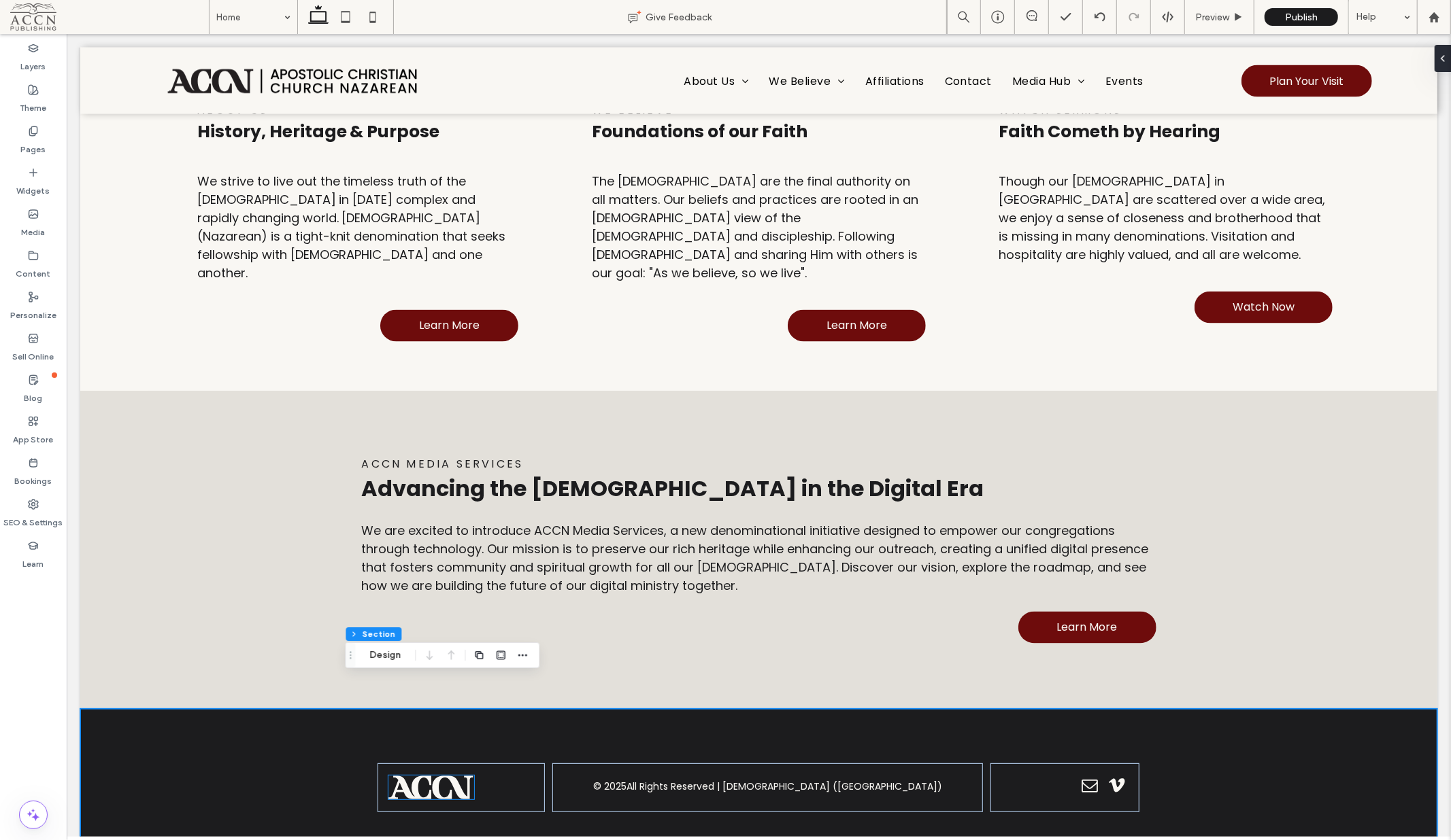
click at [440, 658] on img at bounding box center [431, 787] width 86 height 24
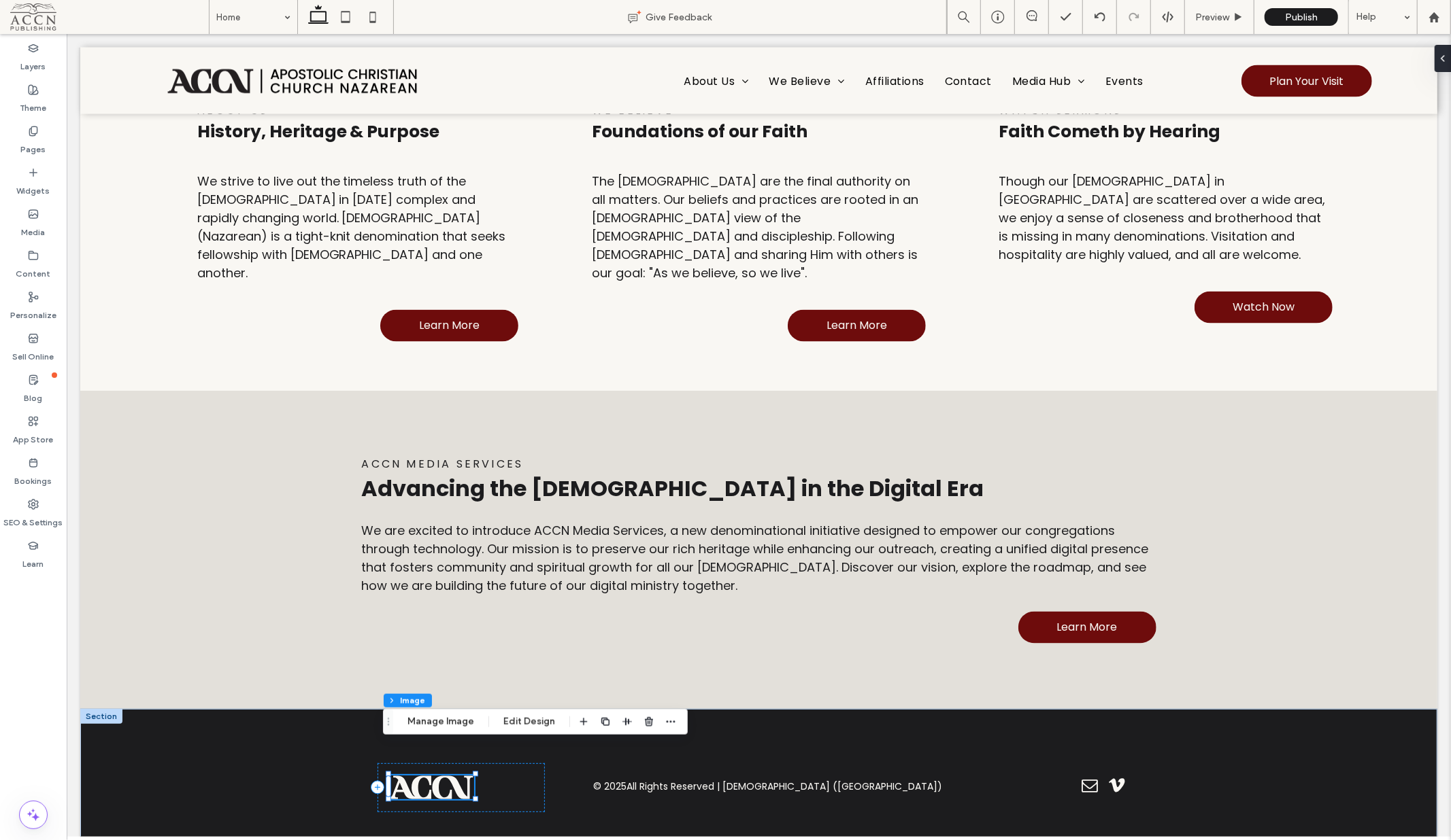
click at [667, 658] on icon "button" at bounding box center [670, 721] width 11 height 11
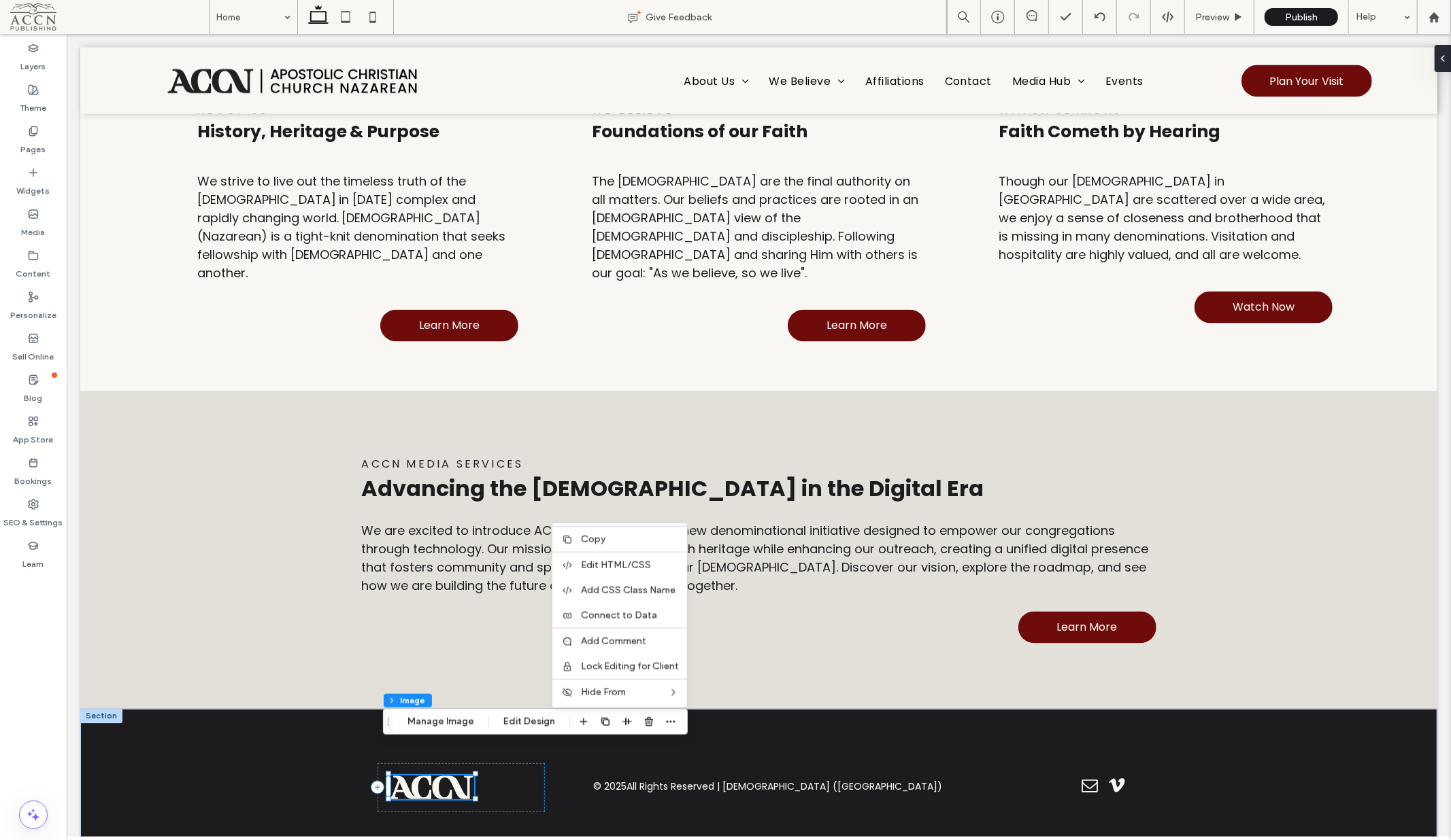
click at [442, 658] on img at bounding box center [431, 787] width 86 height 24
click at [669, 658] on icon "button" at bounding box center [670, 721] width 11 height 11
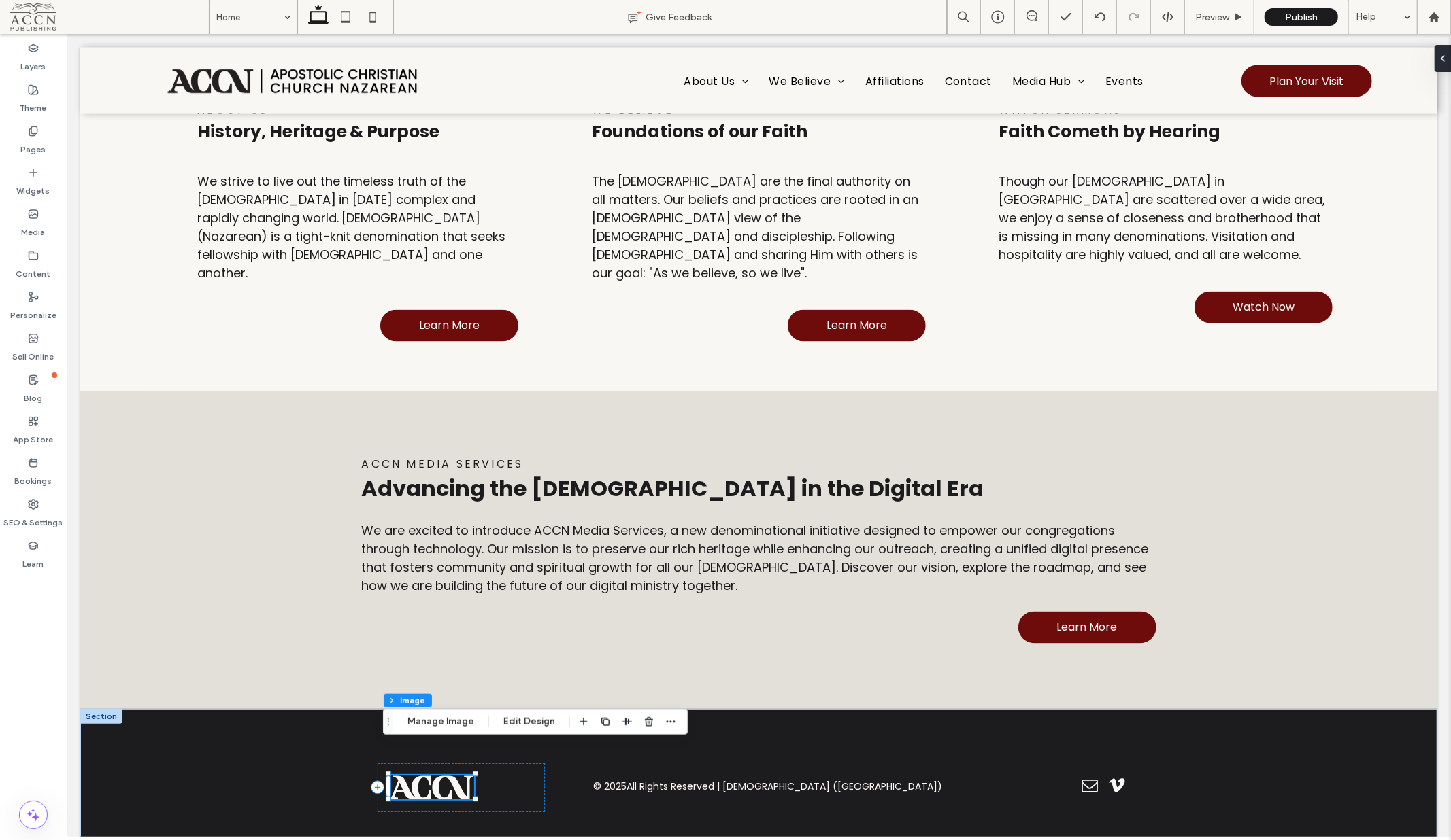
click at [432, 658] on button "Manage Image" at bounding box center [441, 721] width 84 height 16
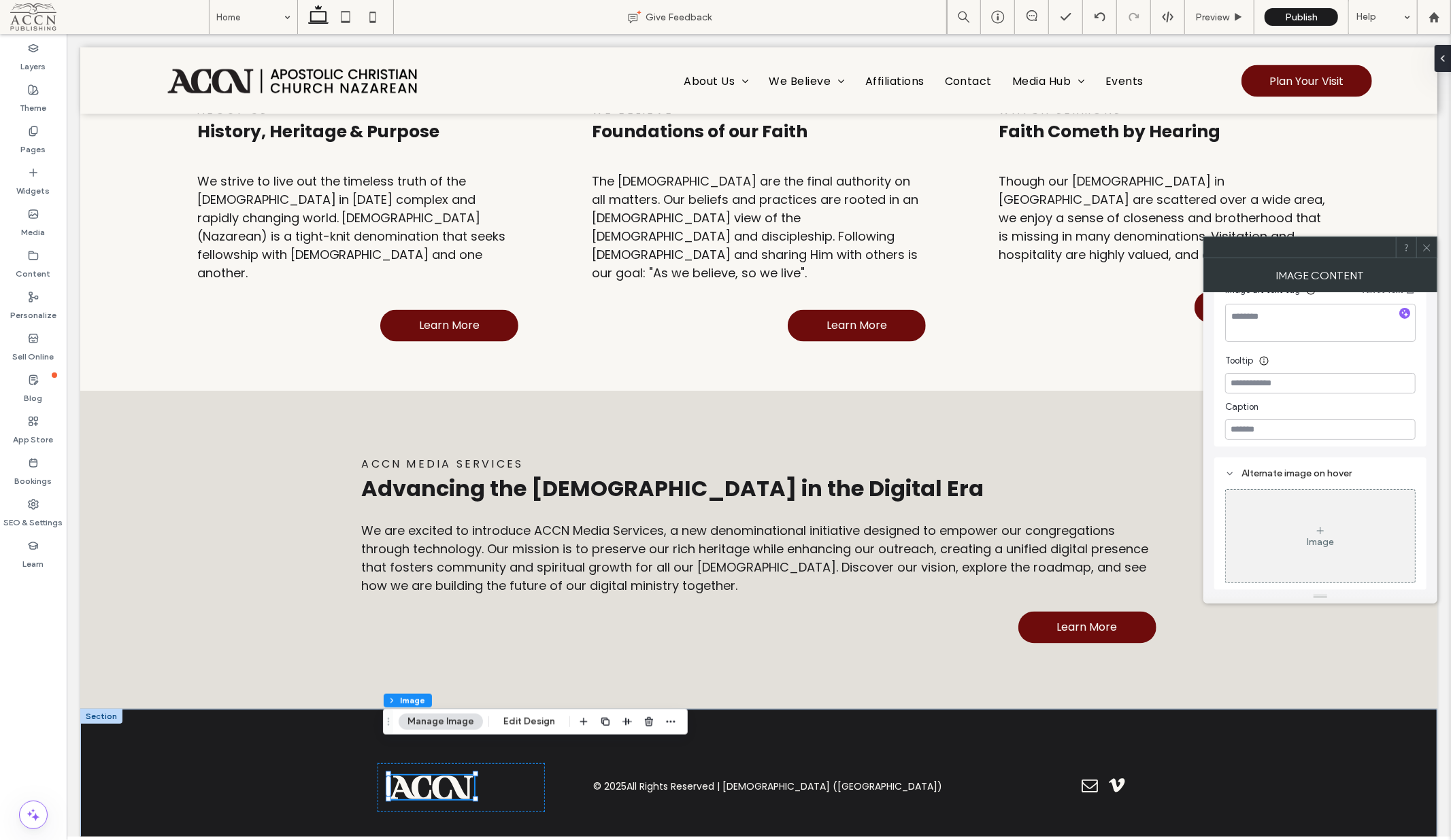
scroll to position [302, 0]
click at [814, 336] on label "Link image" at bounding box center [1315, 335] width 181 height 25
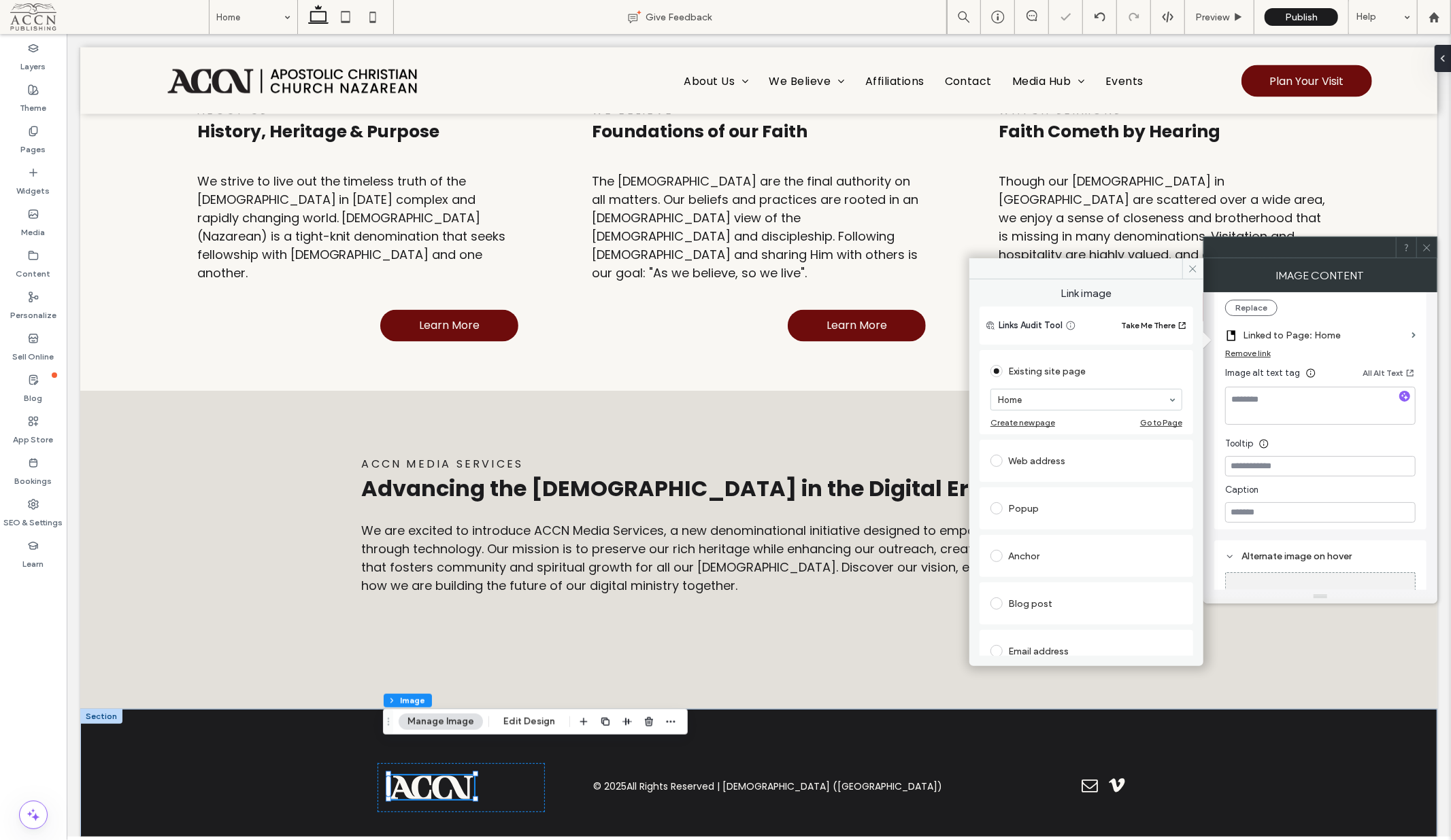
click at [814, 465] on div "Web address" at bounding box center [1086, 460] width 192 height 22
click at [814, 442] on input "url" at bounding box center [1086, 445] width 192 height 18
click at [814, 446] on input "**********" at bounding box center [1086, 445] width 192 height 18
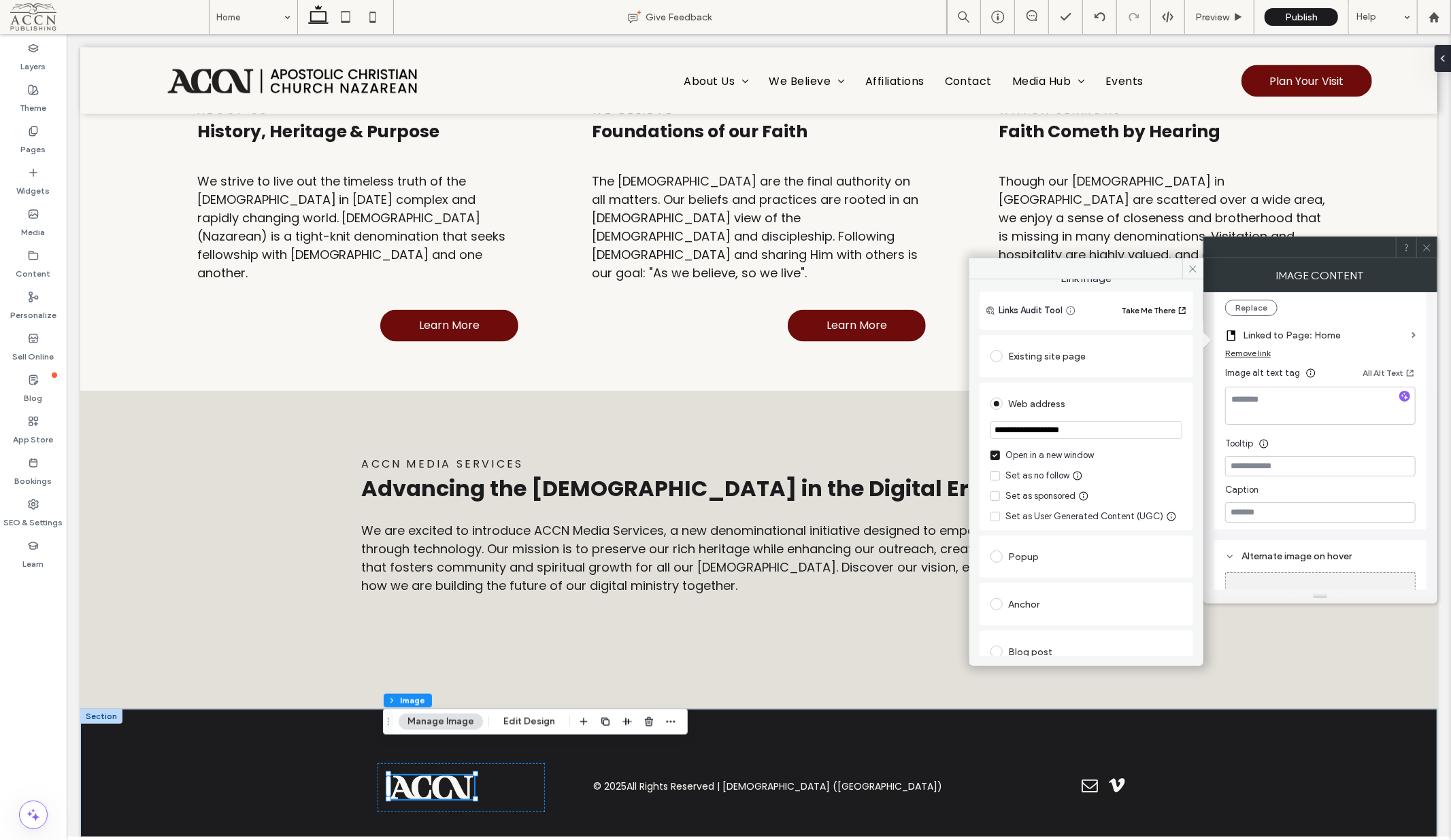
scroll to position [0, 0]
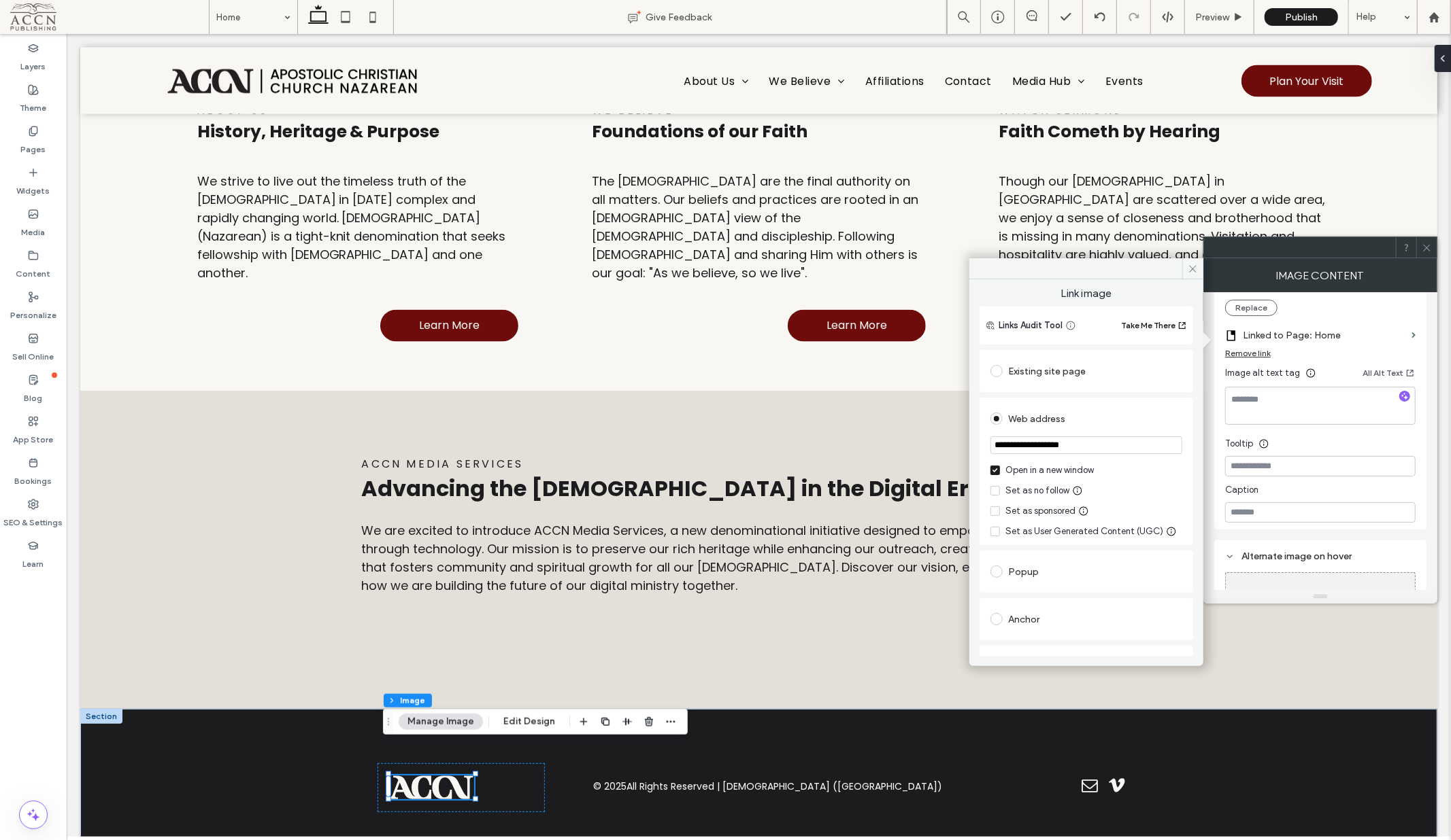
type input "**********"
click at [814, 399] on div "**********" at bounding box center [1086, 471] width 214 height 147
click at [814, 266] on icon at bounding box center [1193, 269] width 10 height 10
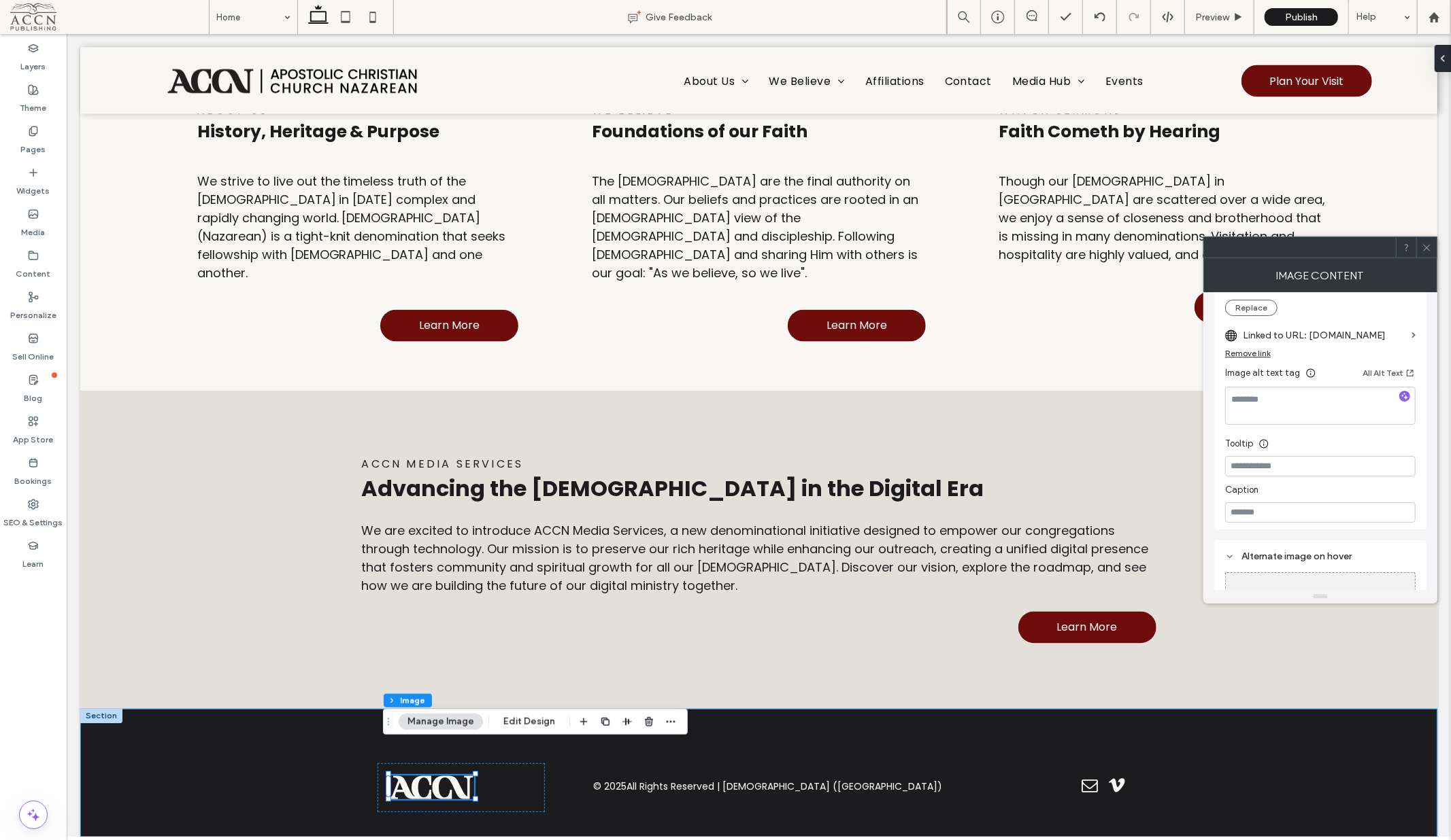
click at [814, 658] on div "© 2025 All Rights Reserved | [DEMOGRAPHIC_DATA] ([GEOGRAPHIC_DATA])" at bounding box center [759, 787] width 816 height 158
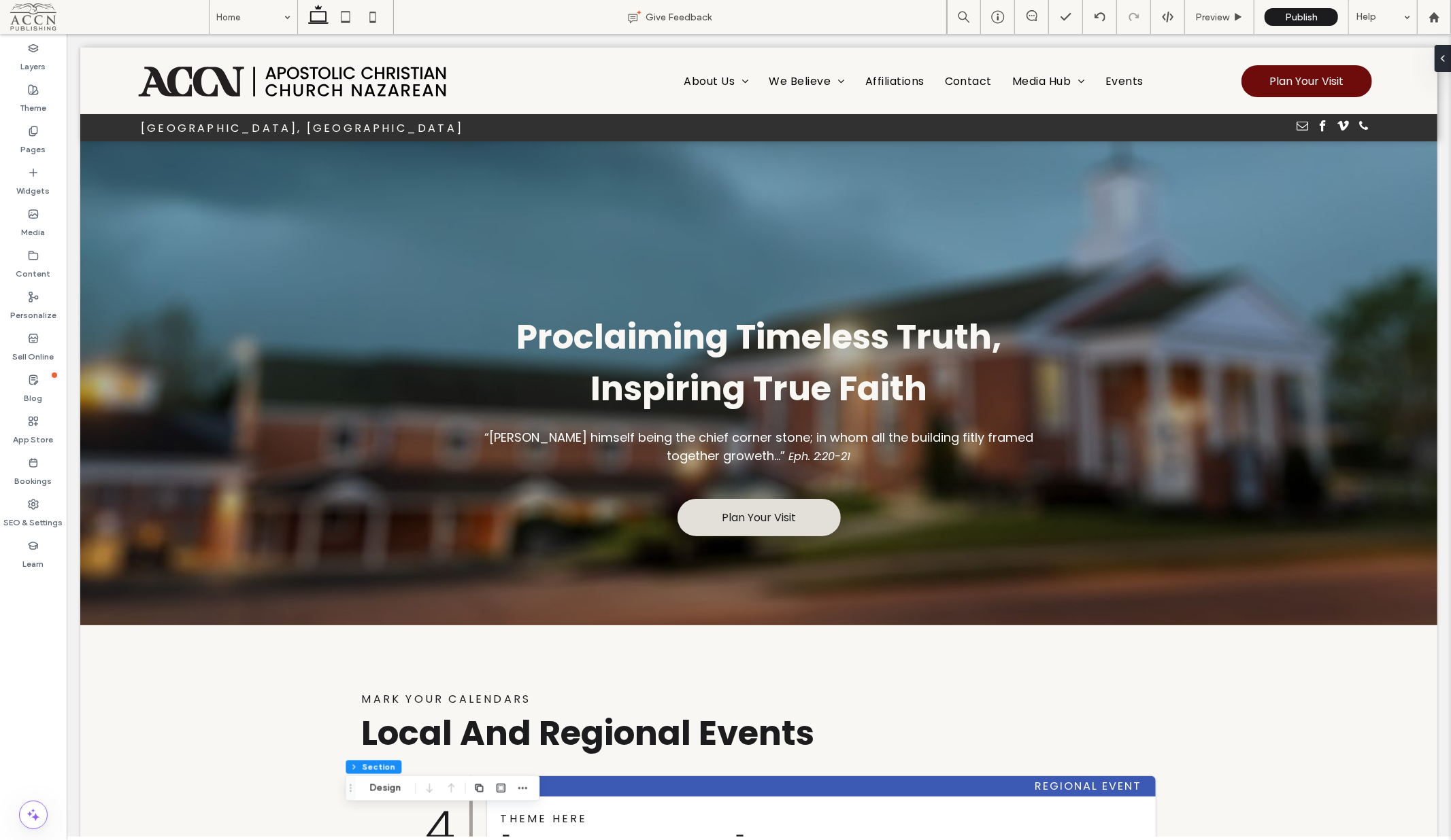
click at [31, 141] on label "Pages" at bounding box center [33, 146] width 25 height 19
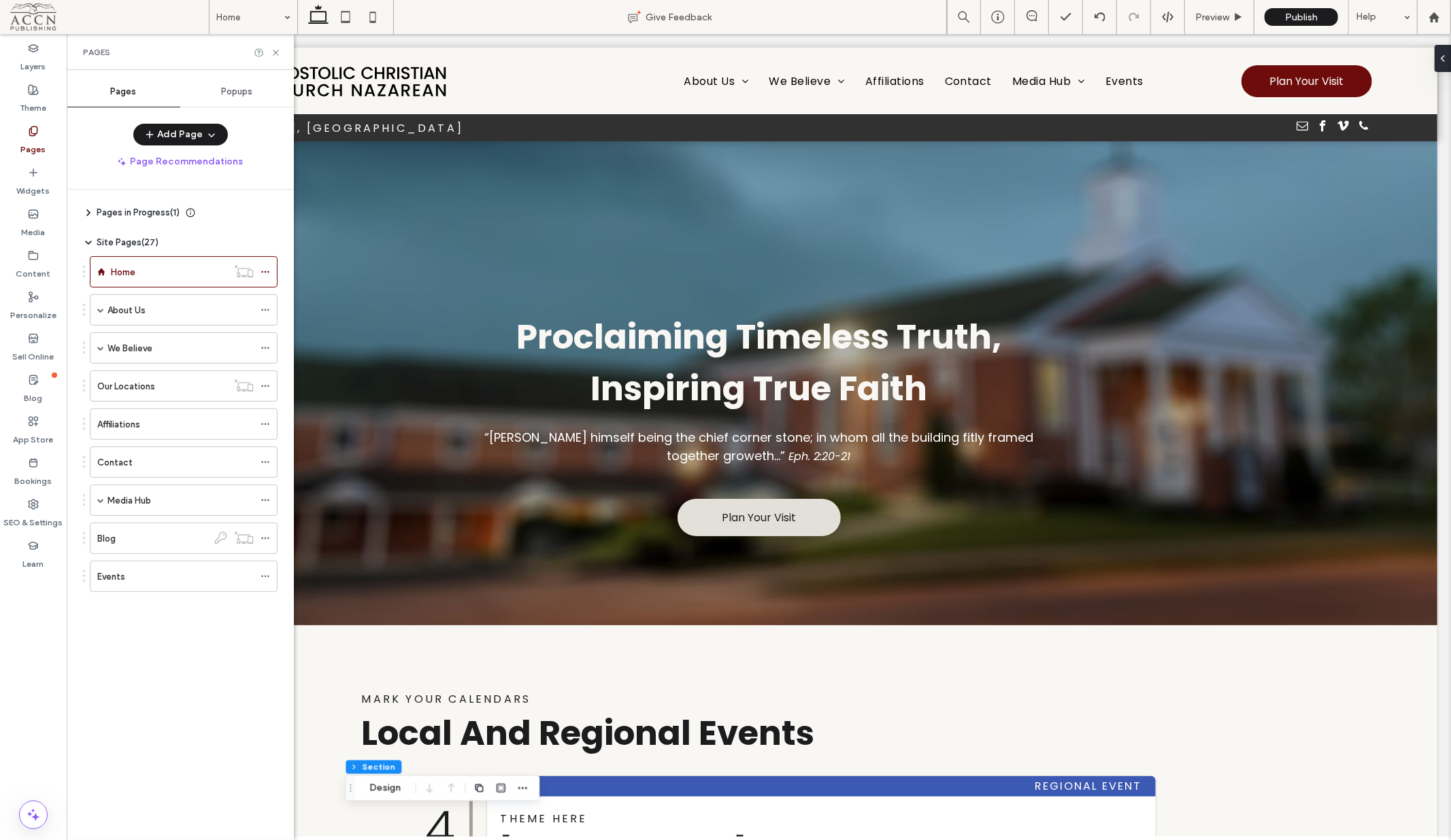
click at [131, 573] on div "Events" at bounding box center [176, 577] width 157 height 15
click at [273, 47] on icon at bounding box center [276, 52] width 10 height 10
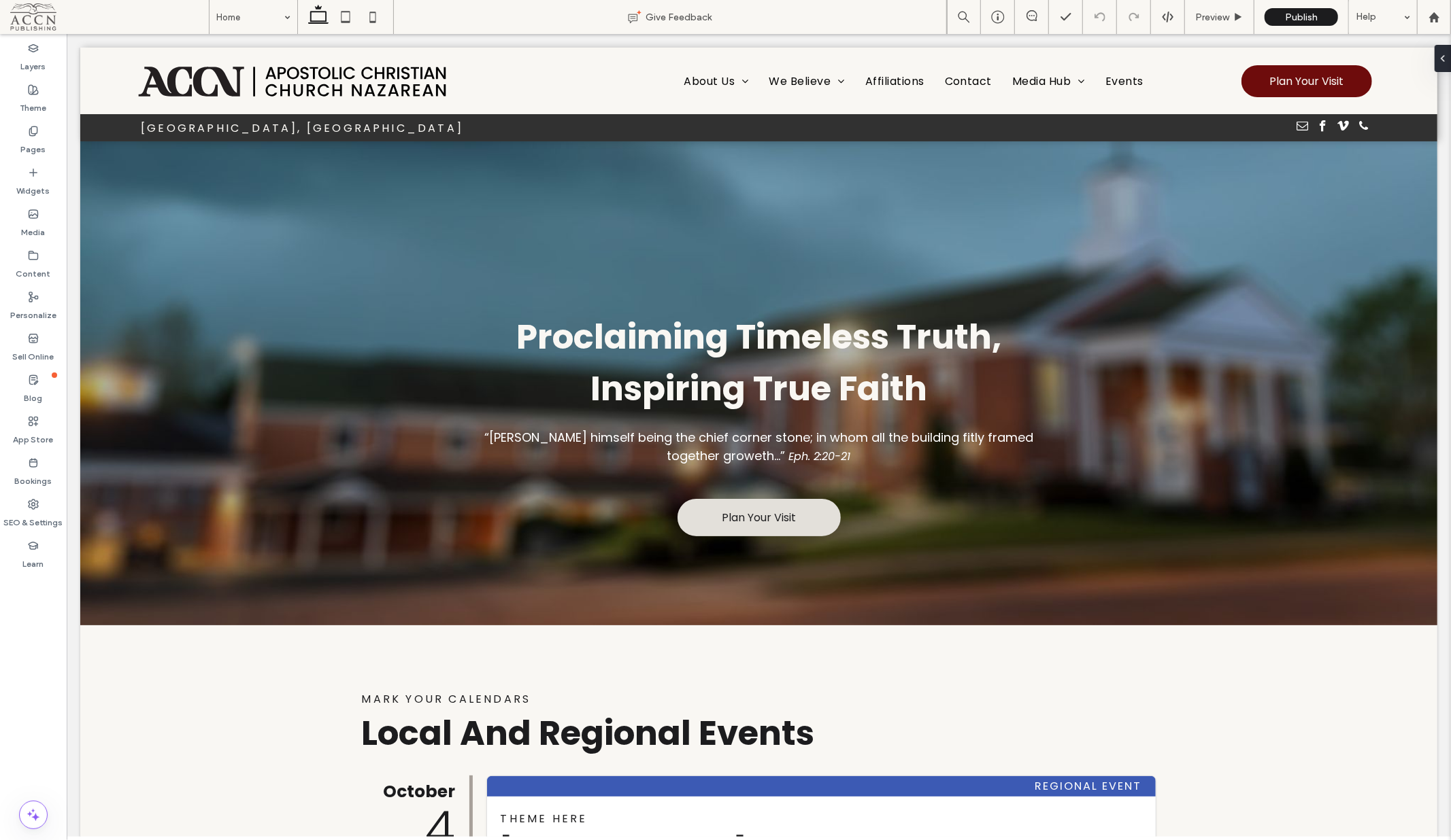
click at [31, 137] on div "Pages" at bounding box center [33, 140] width 66 height 41
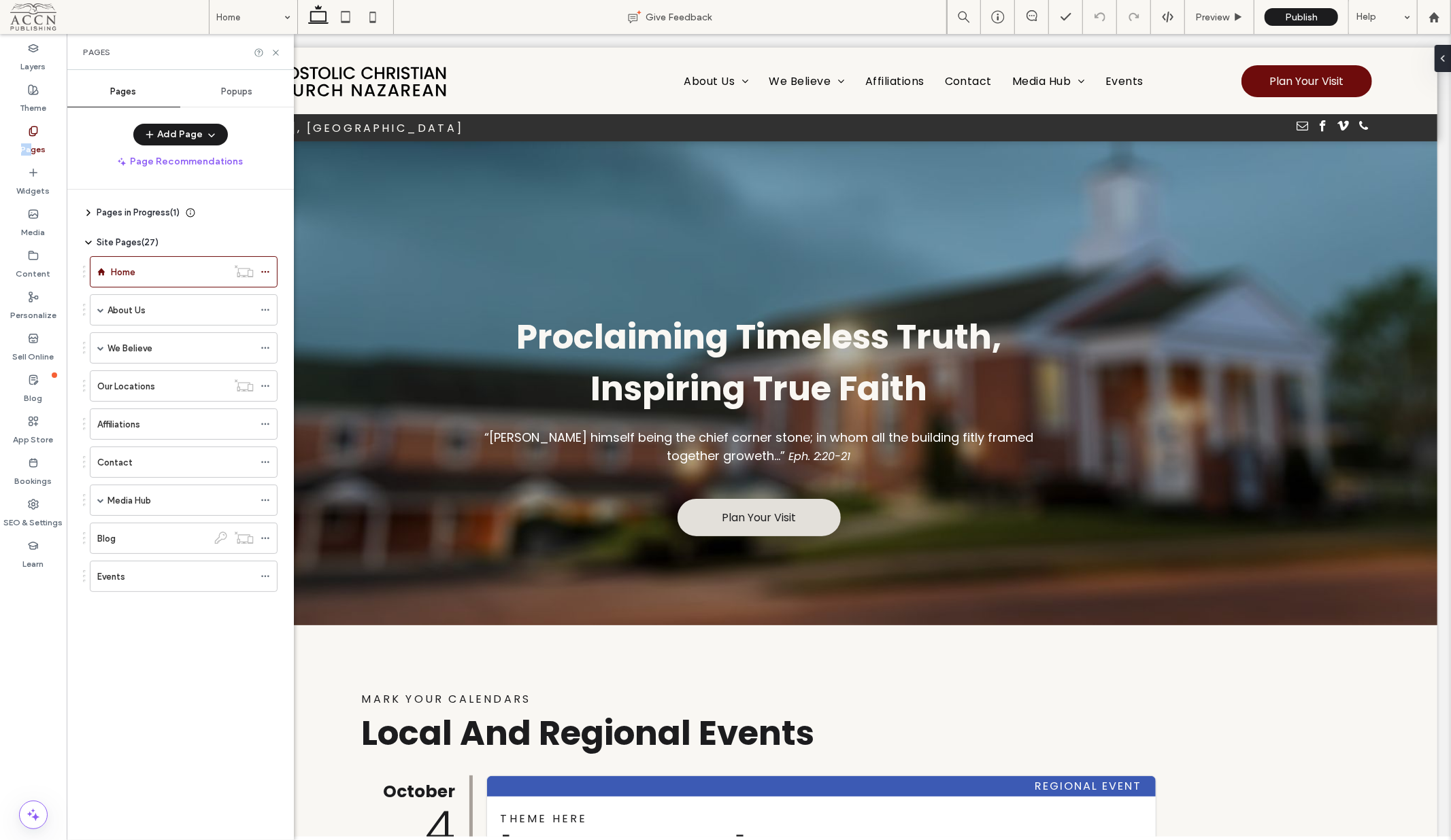
click at [190, 349] on div "We Believe" at bounding box center [181, 348] width 146 height 15
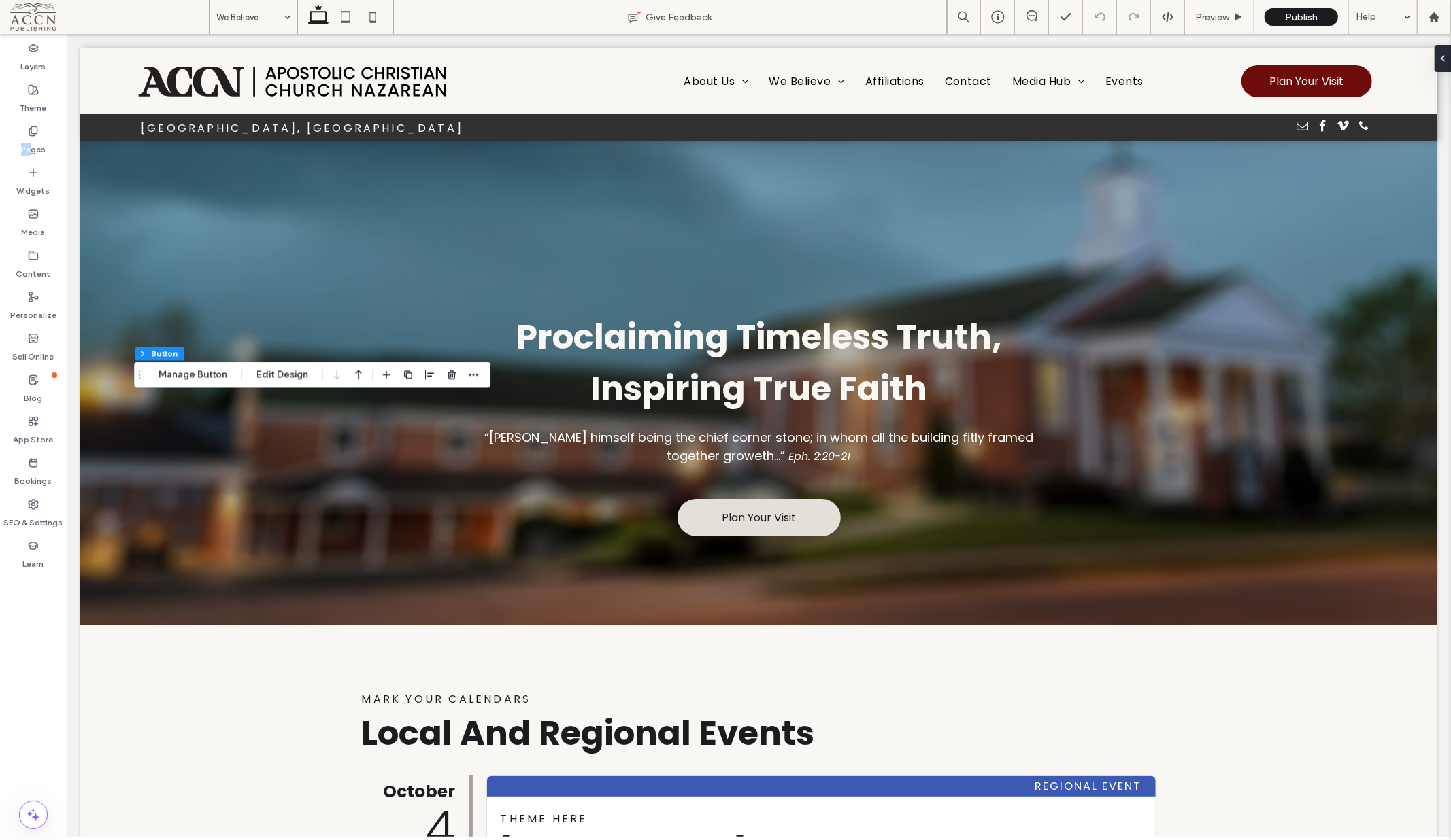
click at [202, 381] on button "Manage Button" at bounding box center [193, 374] width 86 height 16
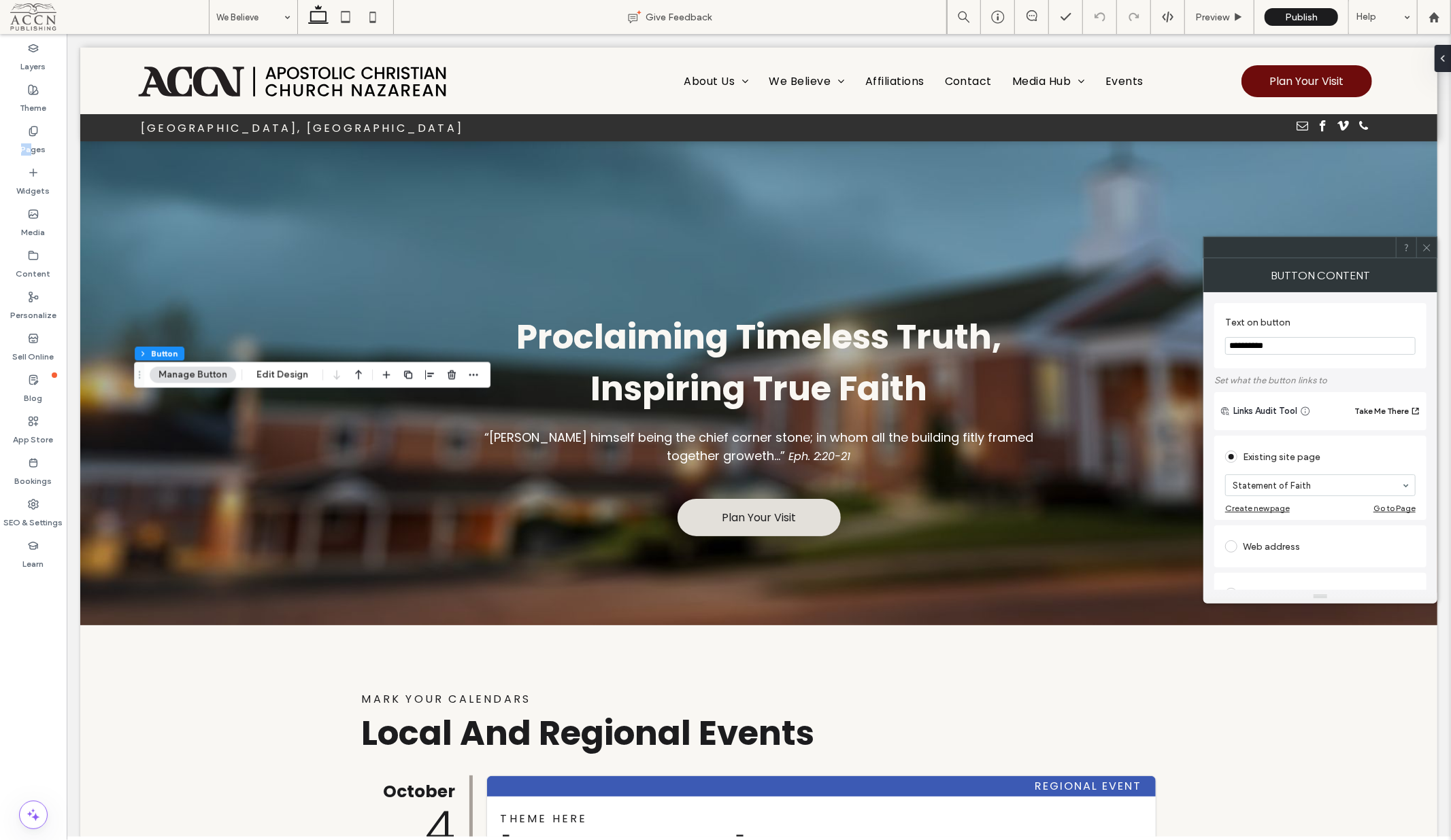
click at [814, 547] on div "Web address" at bounding box center [1319, 546] width 190 height 22
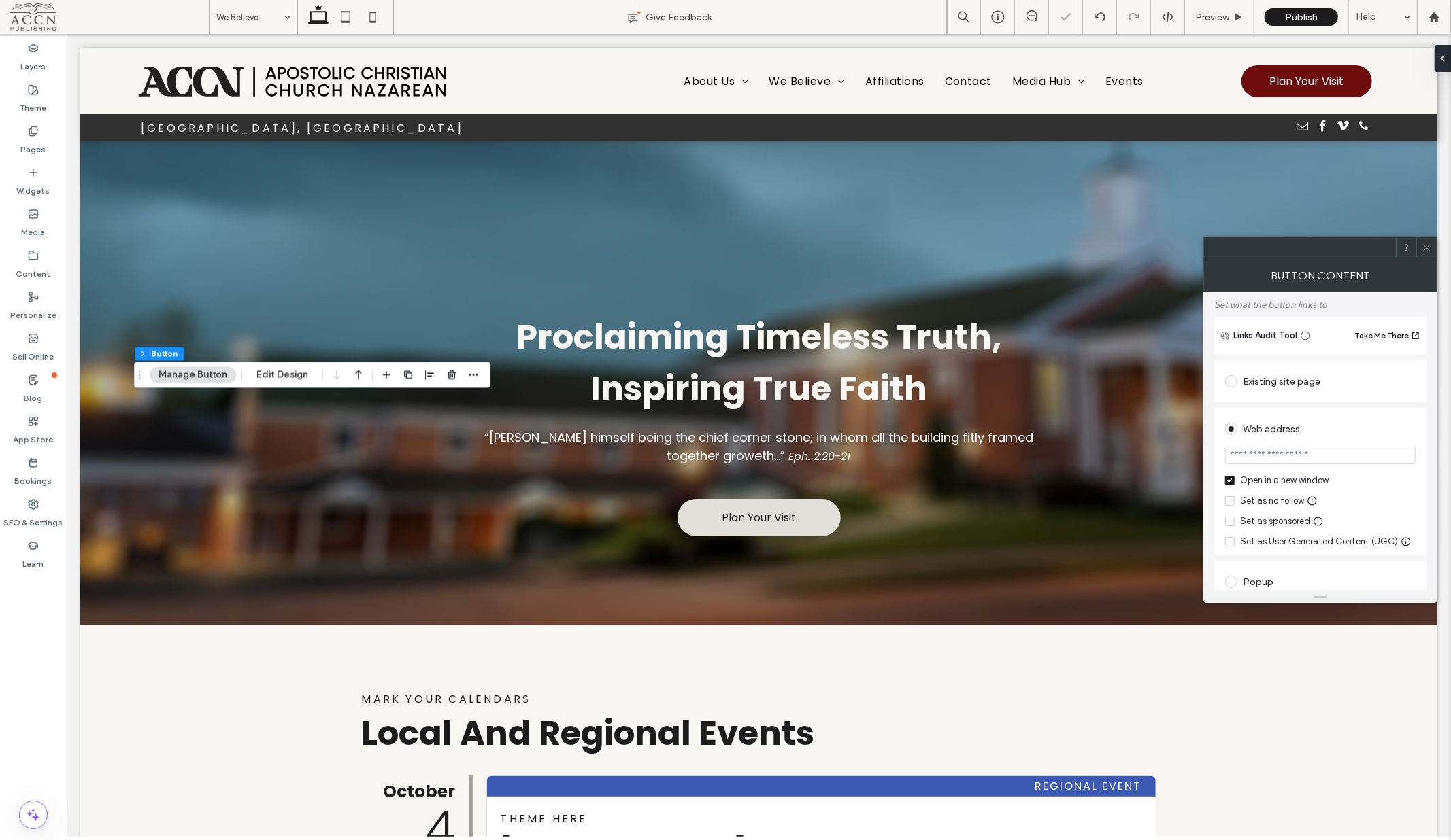
click at [814, 458] on input "url" at bounding box center [1319, 455] width 190 height 18
paste input "**********"
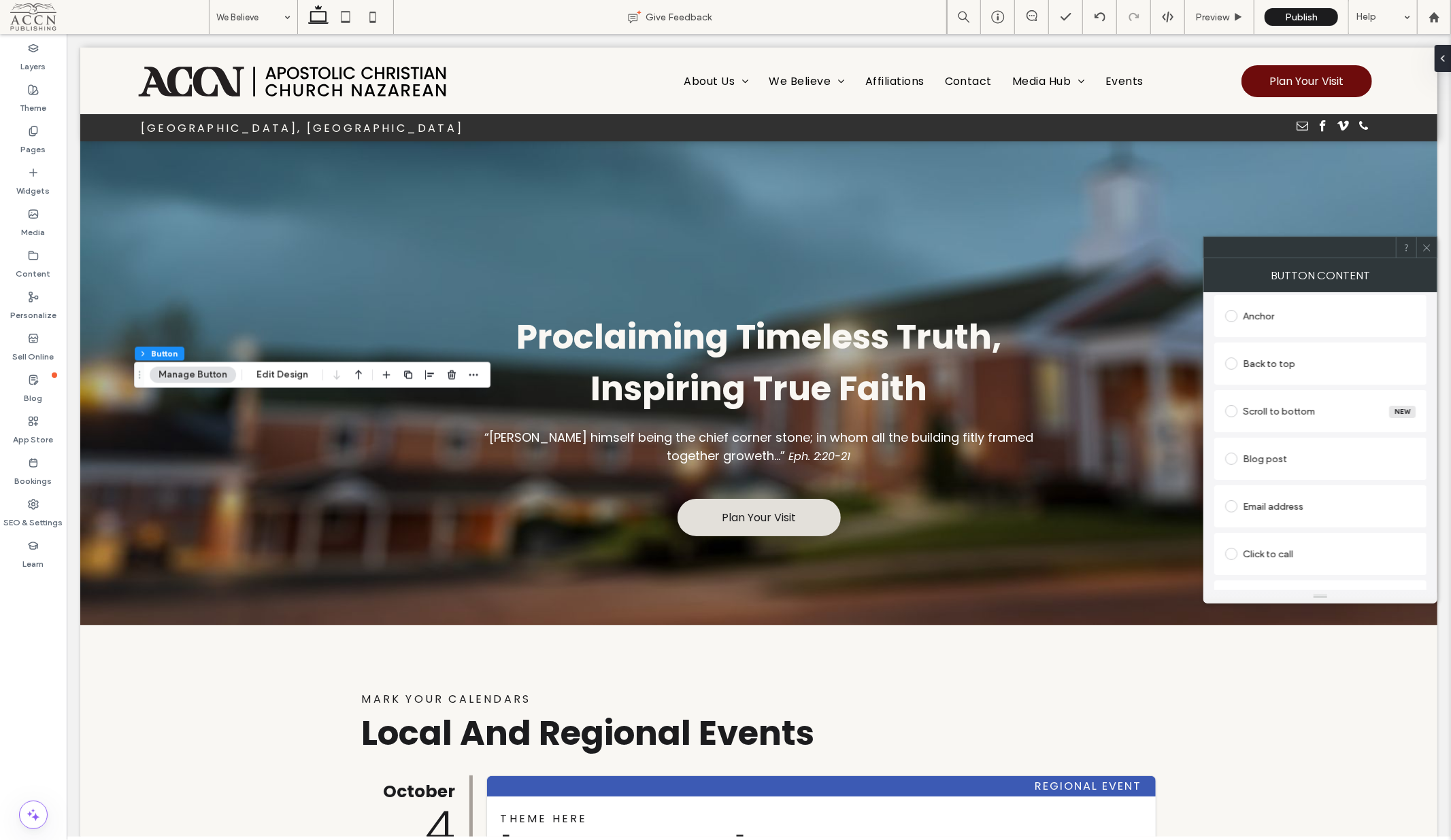
scroll to position [423, 0]
type input "**********"
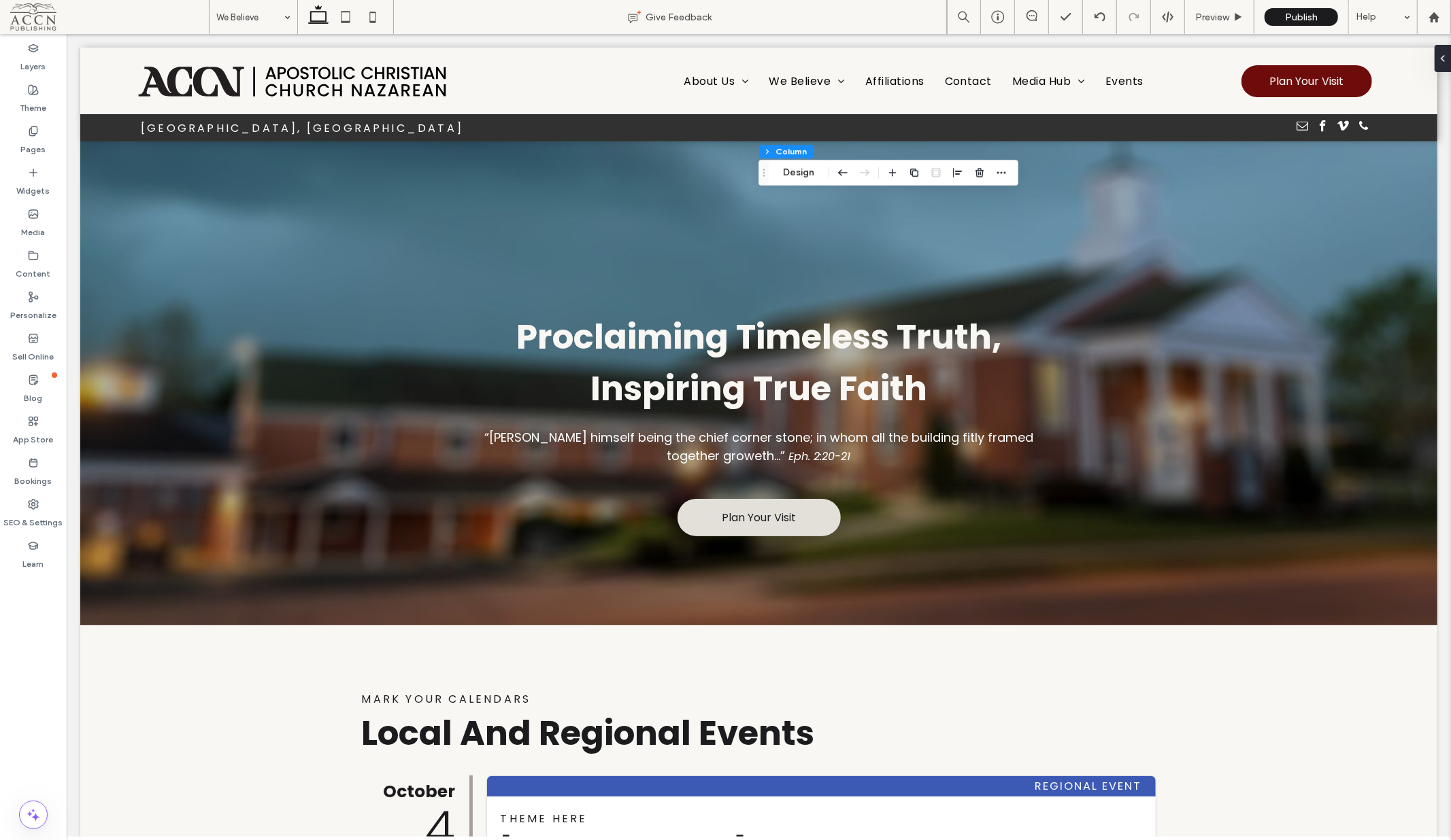
click at [797, 174] on button "Design" at bounding box center [798, 172] width 49 height 16
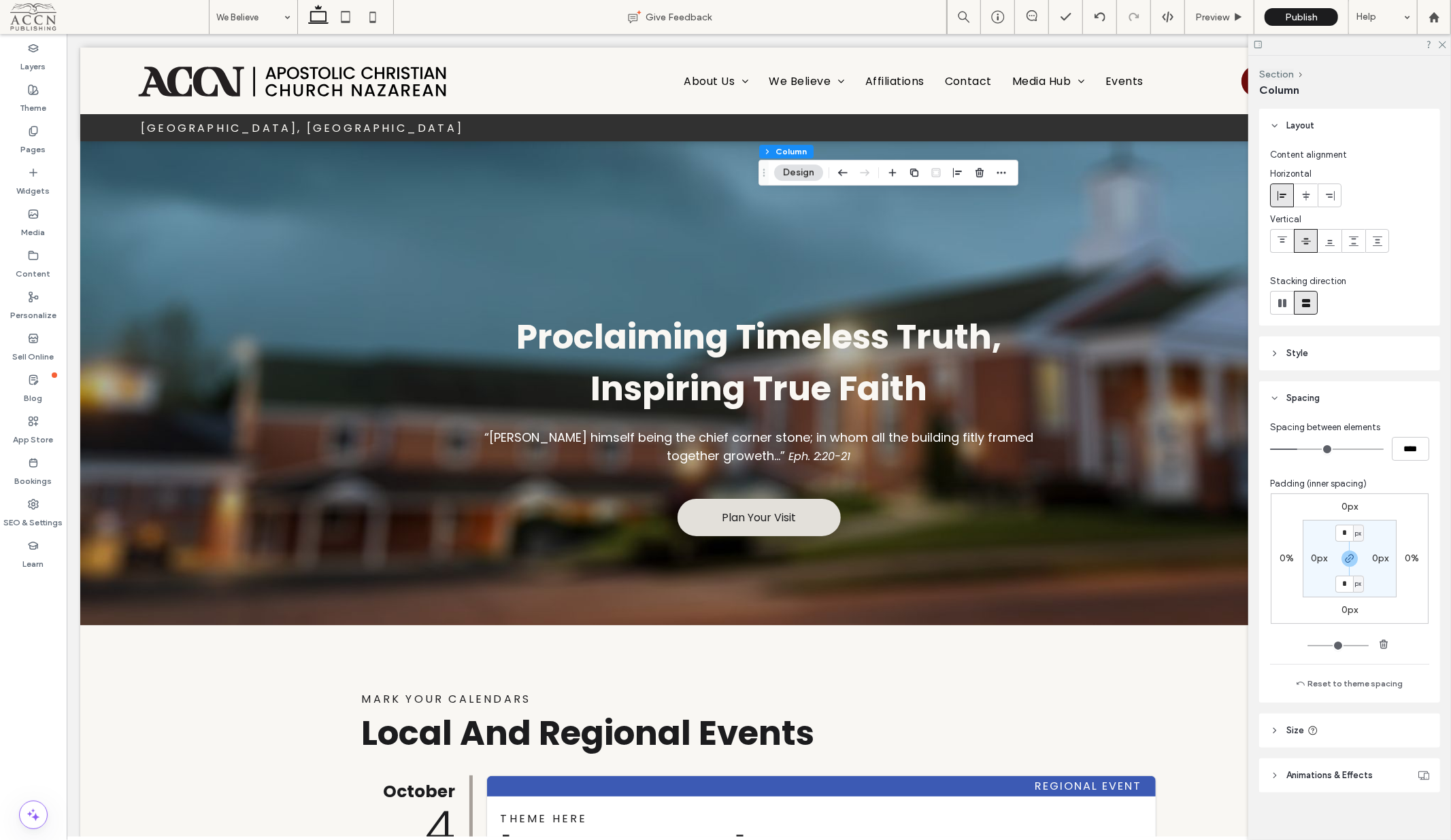
click at [814, 172] on icon "button" at bounding box center [1001, 172] width 11 height 11
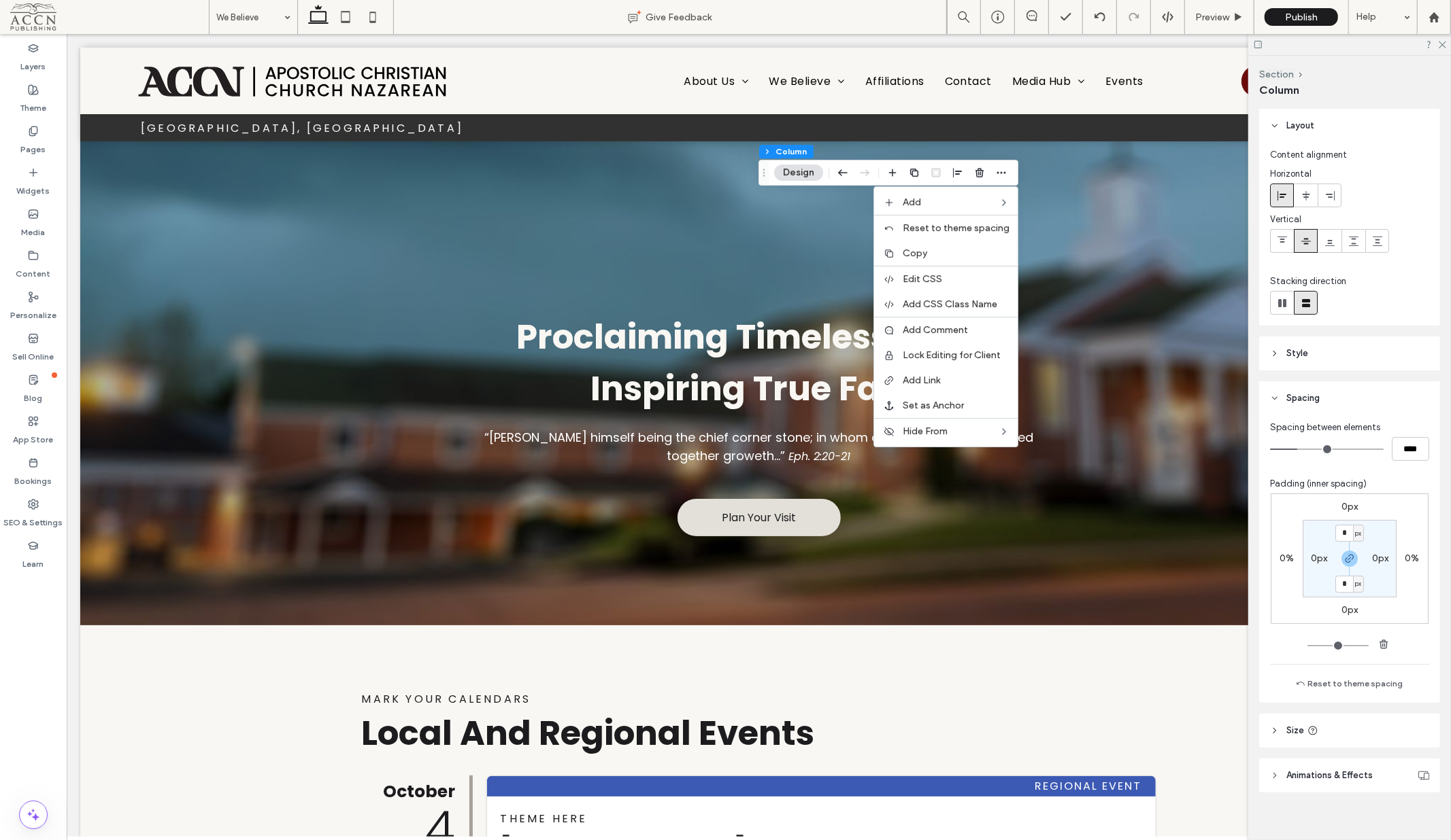
click at [814, 385] on div "Add Link" at bounding box center [946, 380] width 144 height 25
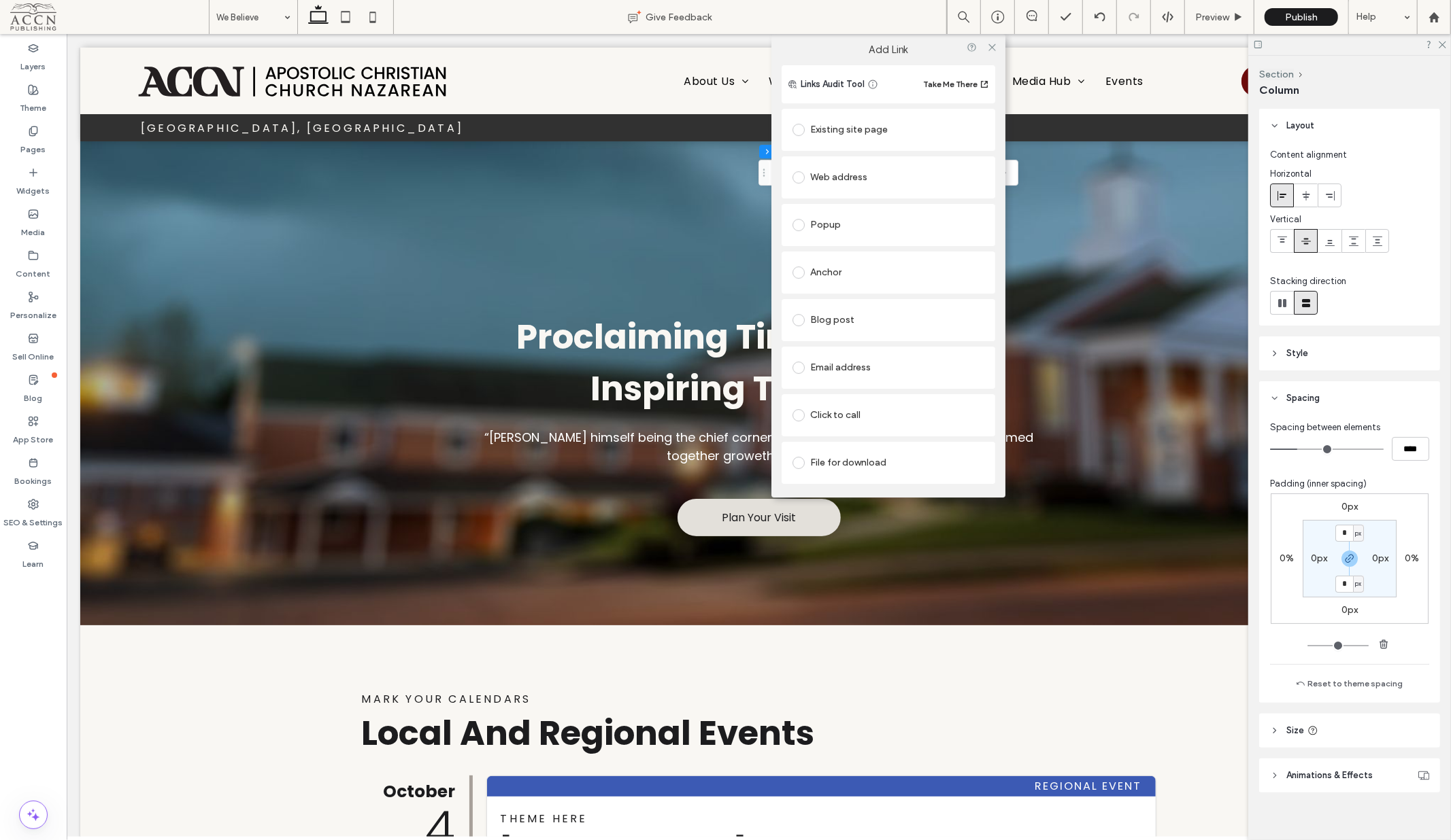
click at [814, 132] on div "Existing site page" at bounding box center [888, 129] width 192 height 22
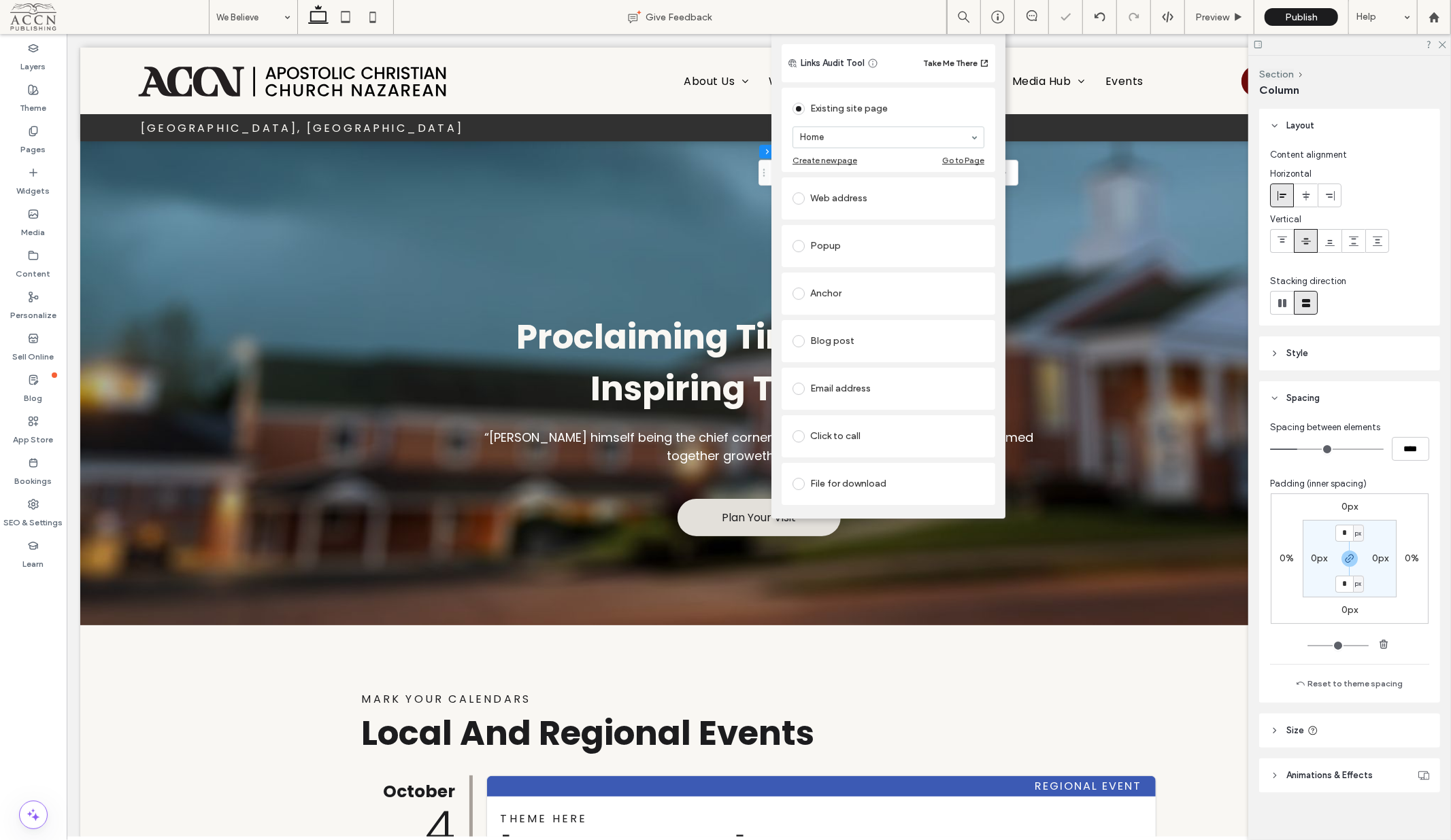
click at [814, 204] on div "Web address" at bounding box center [888, 198] width 192 height 22
click at [814, 177] on input "url" at bounding box center [888, 182] width 192 height 18
paste input "**********"
type input "**********"
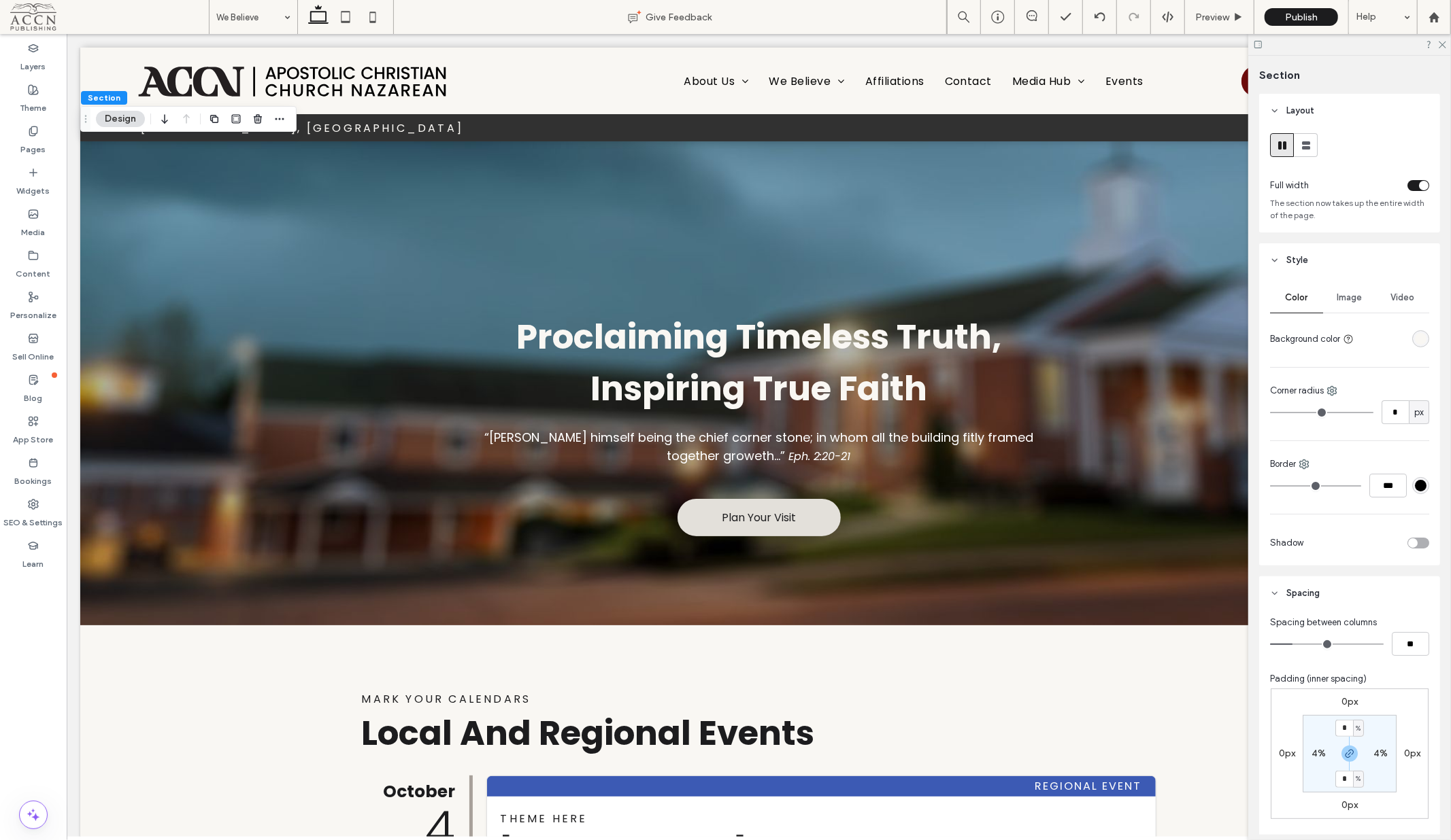
click at [44, 139] on label "Pages" at bounding box center [33, 146] width 25 height 19
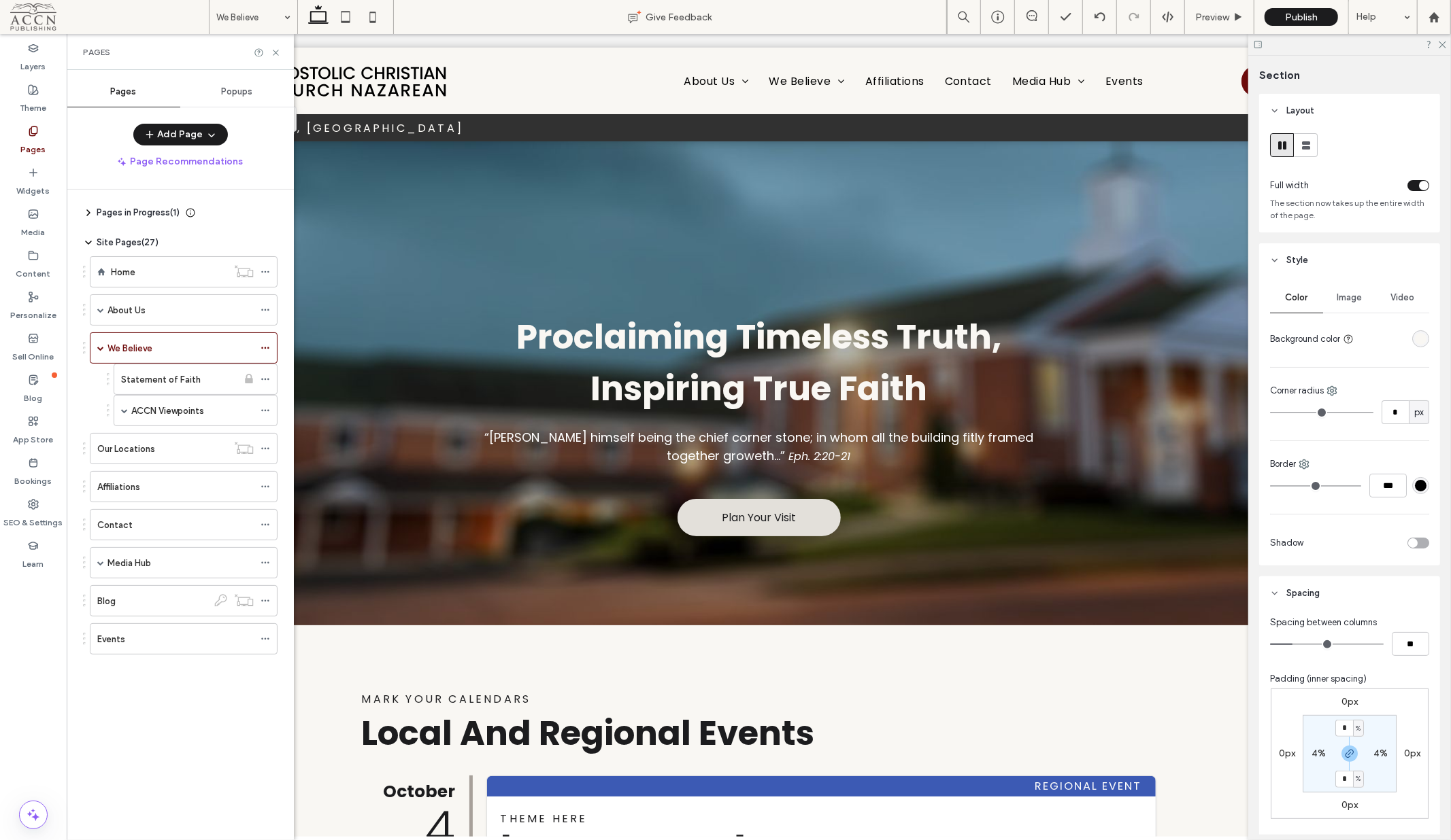
click at [266, 378] on icon at bounding box center [264, 379] width 9 height 9
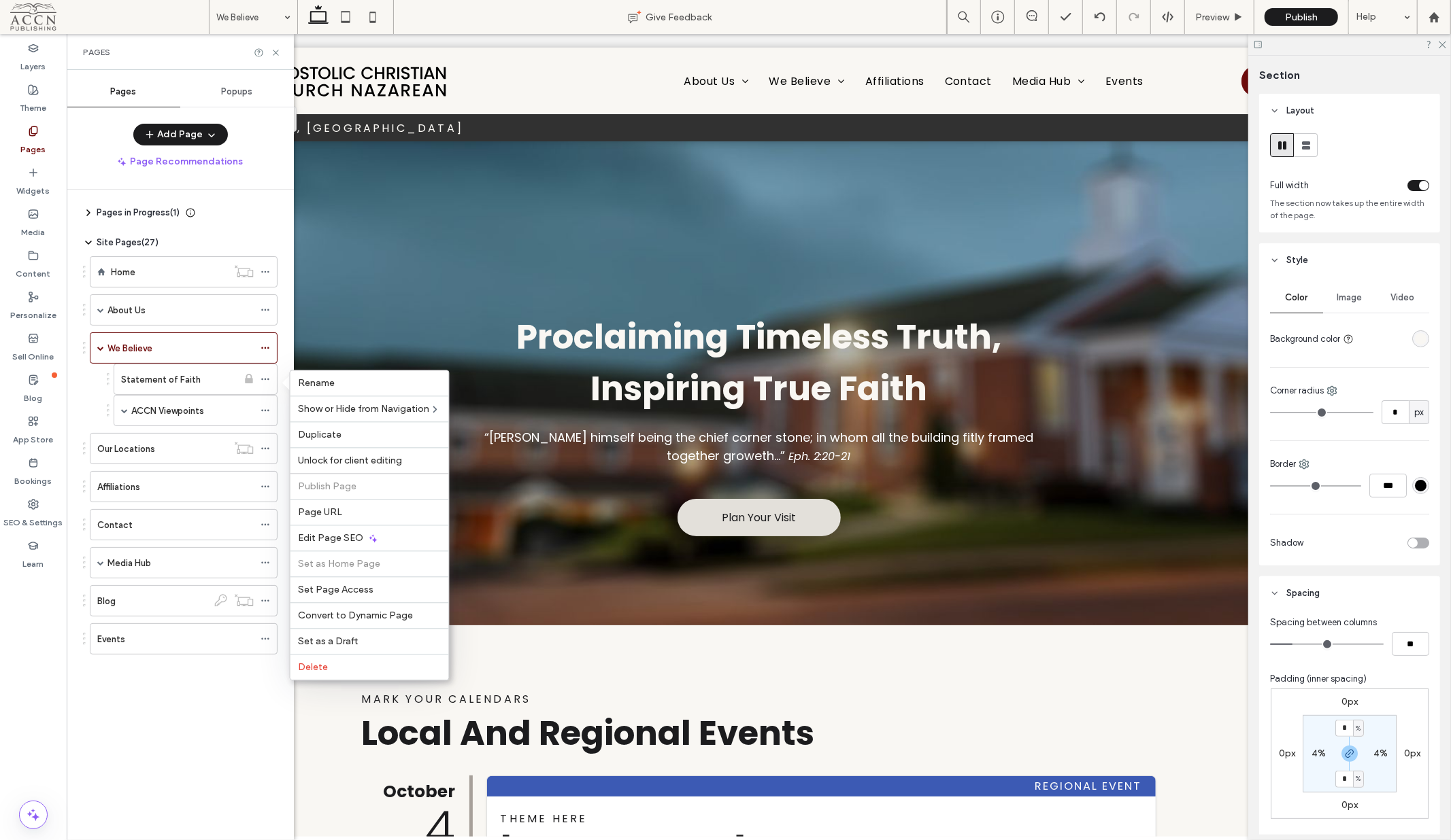
click at [364, 658] on label "Delete" at bounding box center [369, 666] width 142 height 11
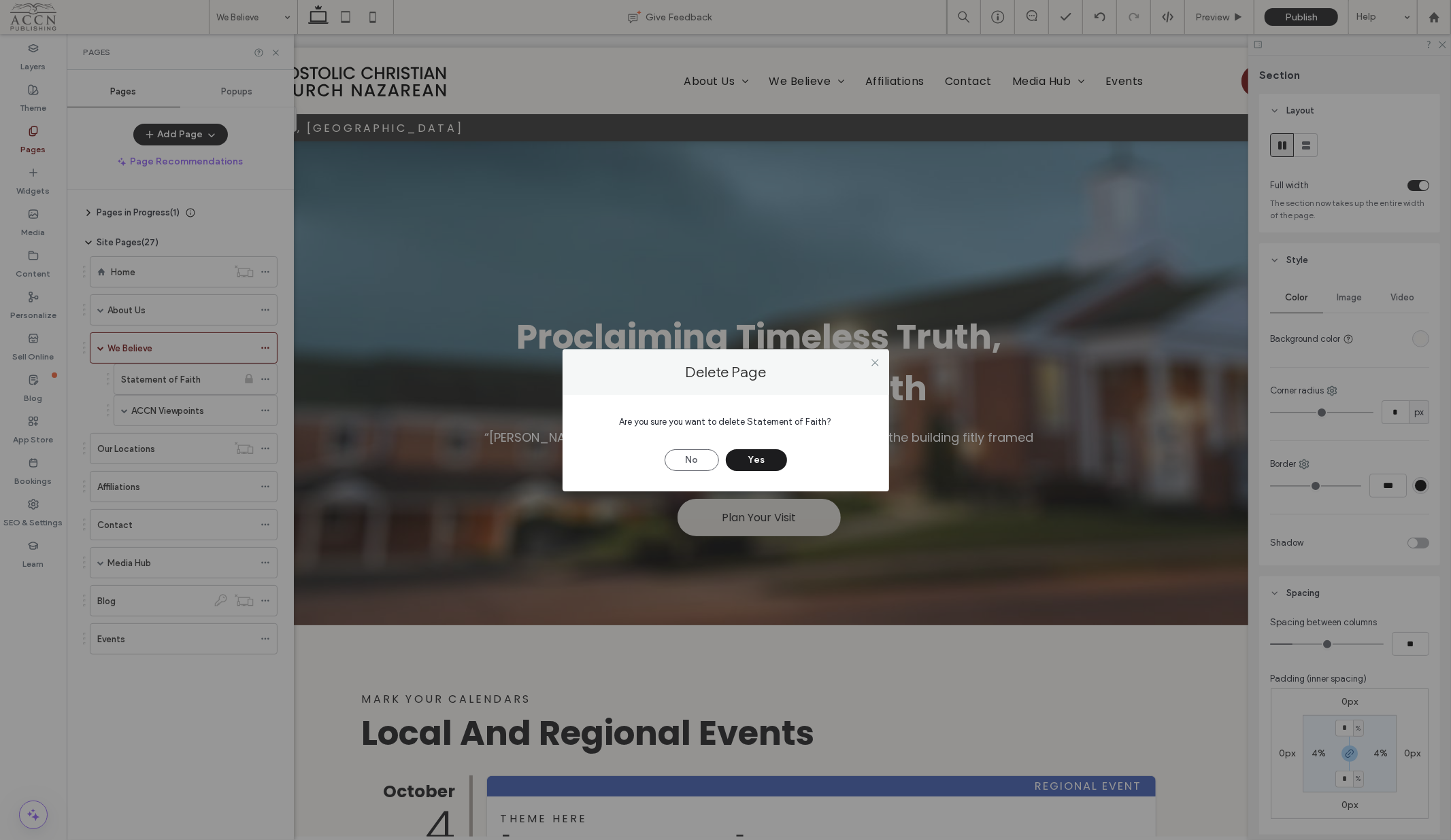
click at [747, 460] on button "Yes" at bounding box center [756, 460] width 61 height 22
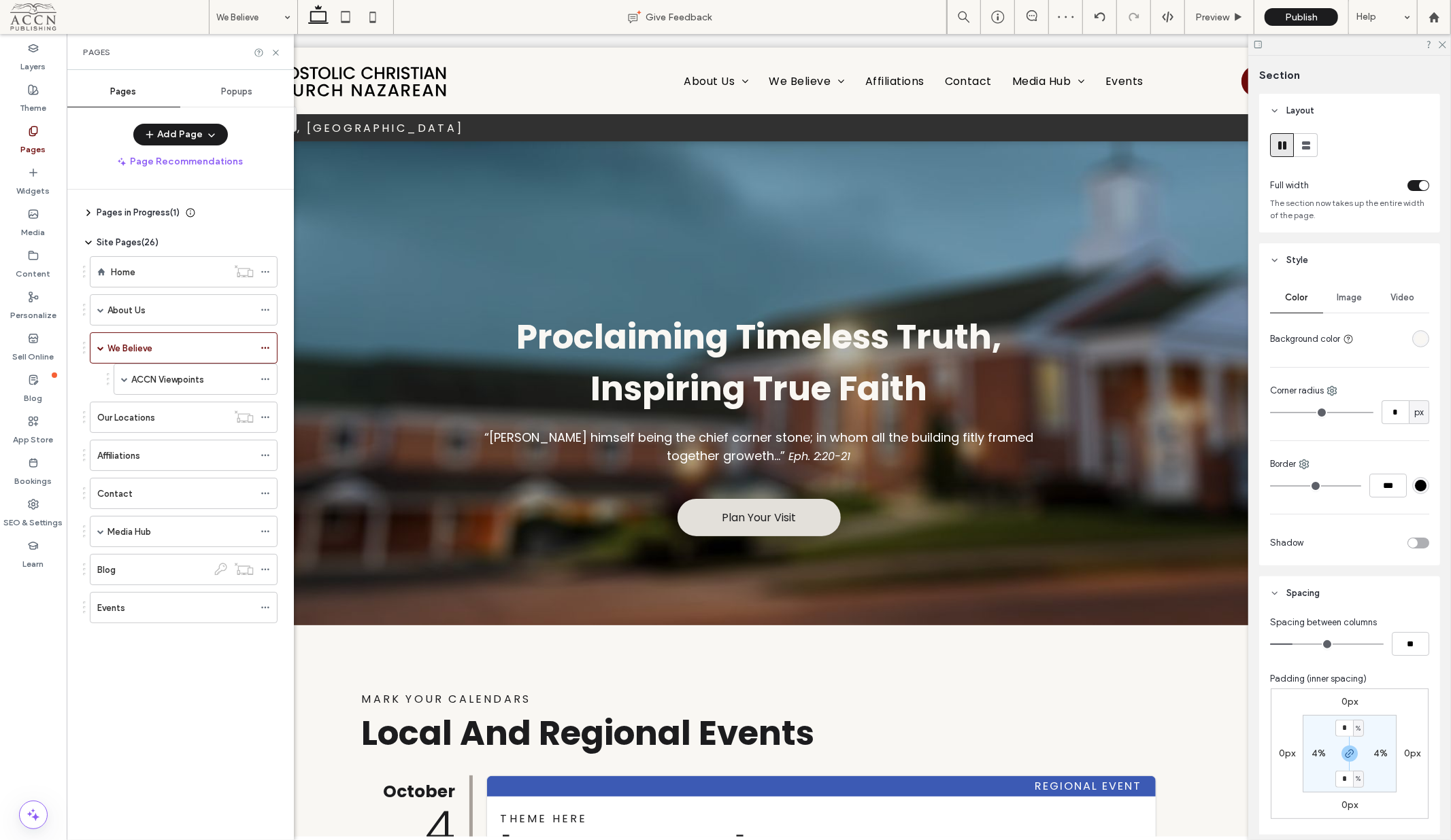
click at [265, 382] on icon at bounding box center [264, 379] width 9 height 9
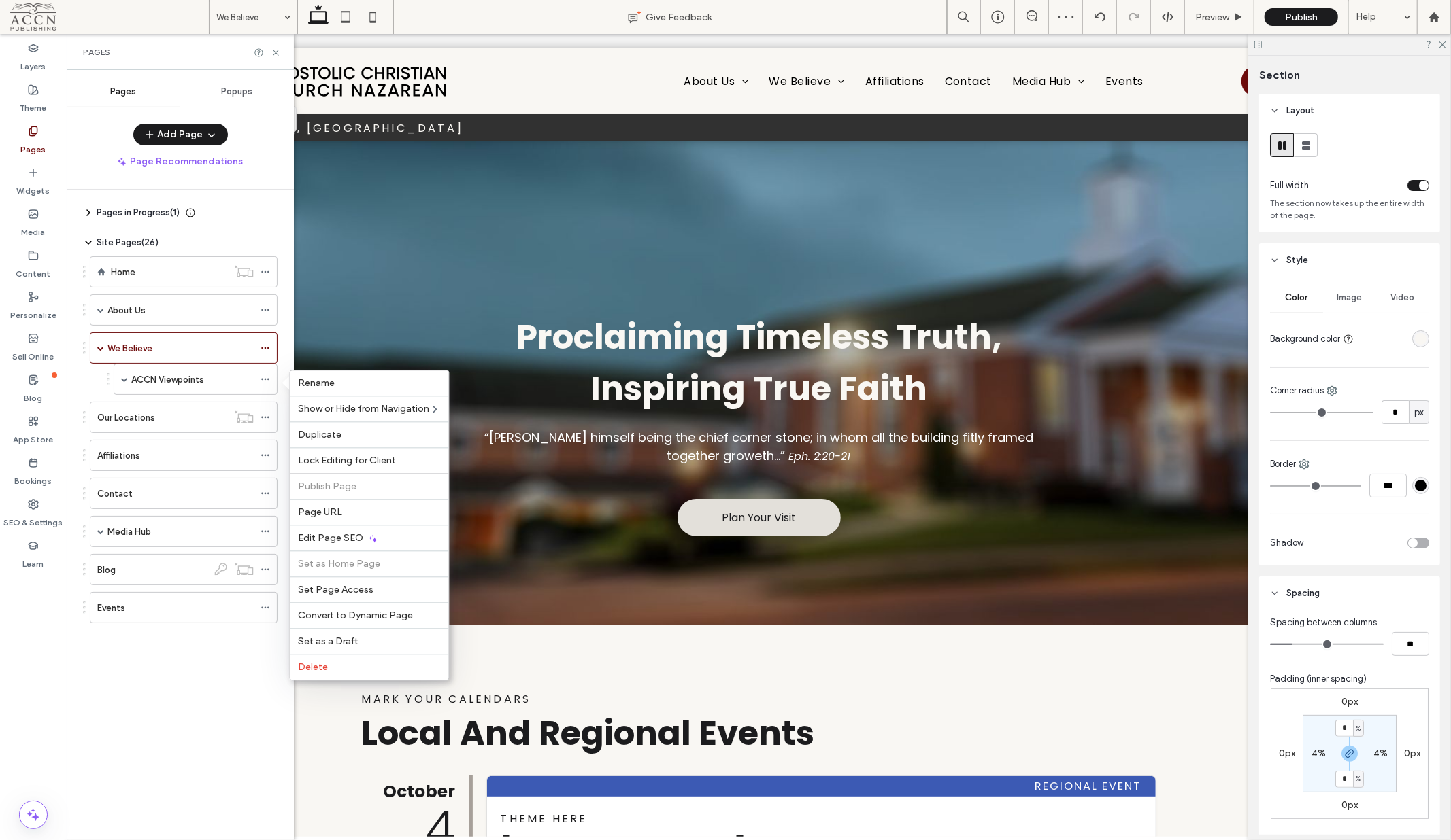
click at [364, 658] on label "Delete" at bounding box center [369, 666] width 142 height 11
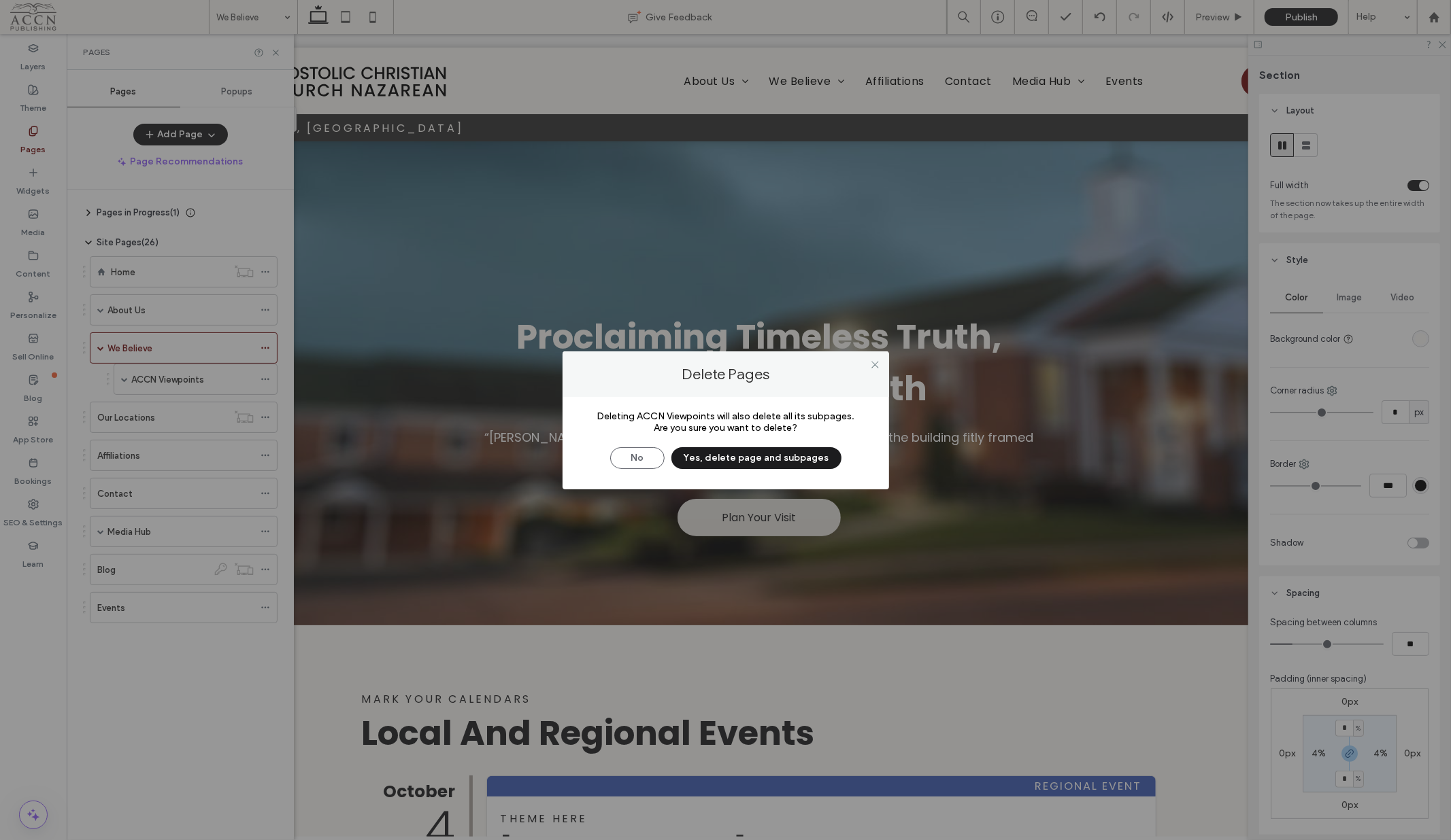
click at [733, 458] on button "Yes, delete page and subpages" at bounding box center [756, 458] width 170 height 22
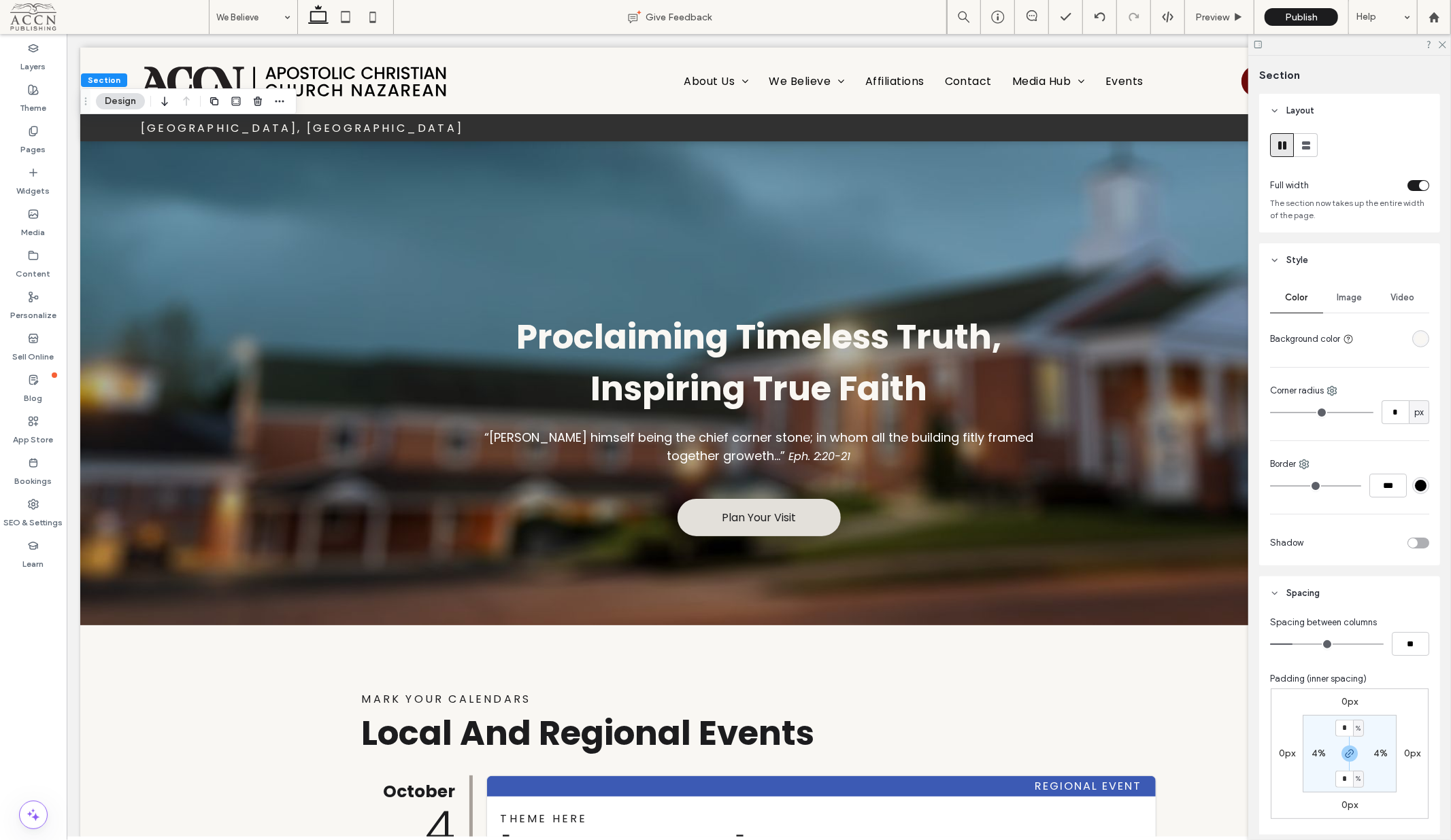
click at [814, 44] on icon at bounding box center [1442, 44] width 9 height 9
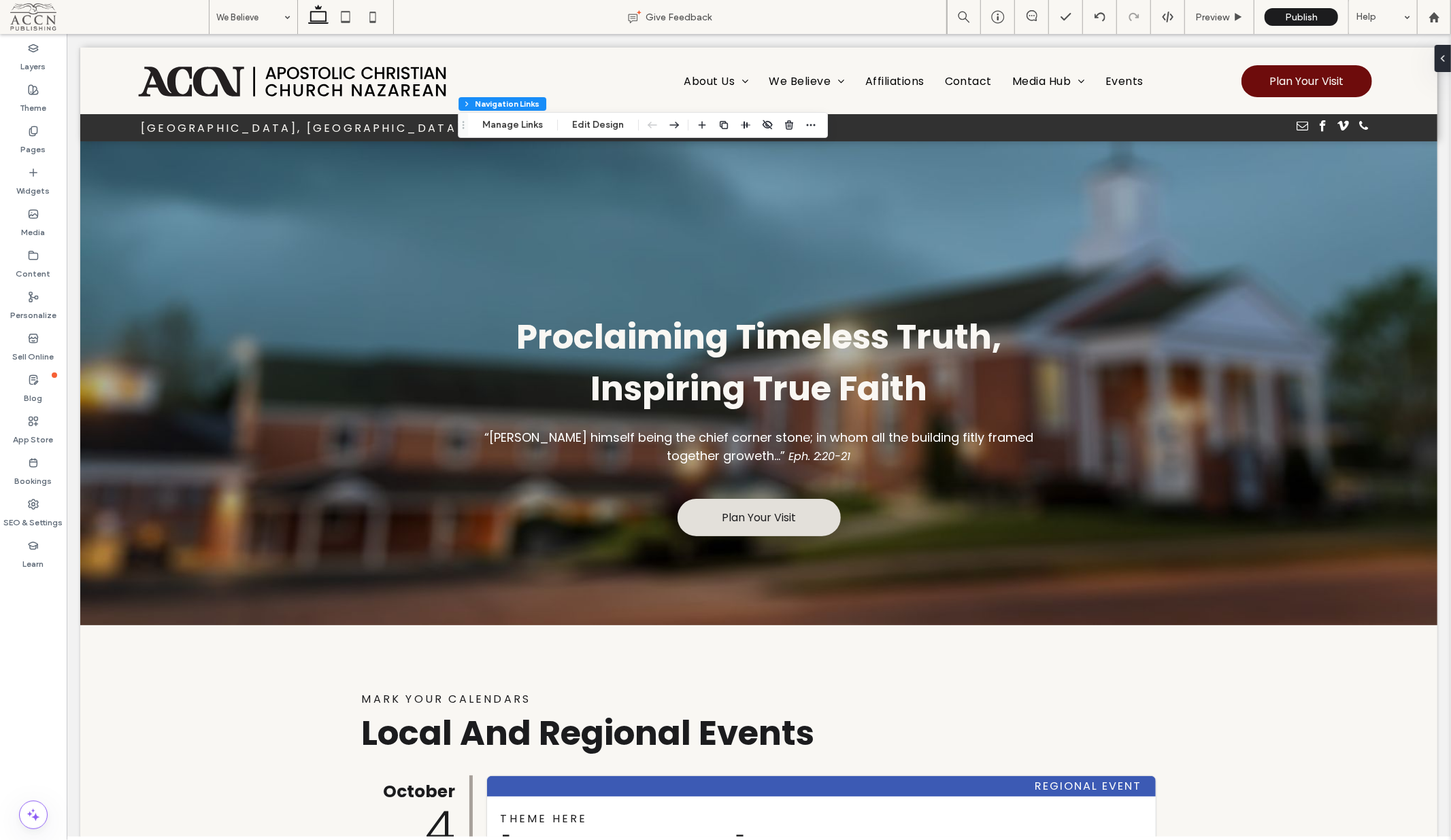
click at [531, 127] on button "Manage Links" at bounding box center [512, 125] width 78 height 16
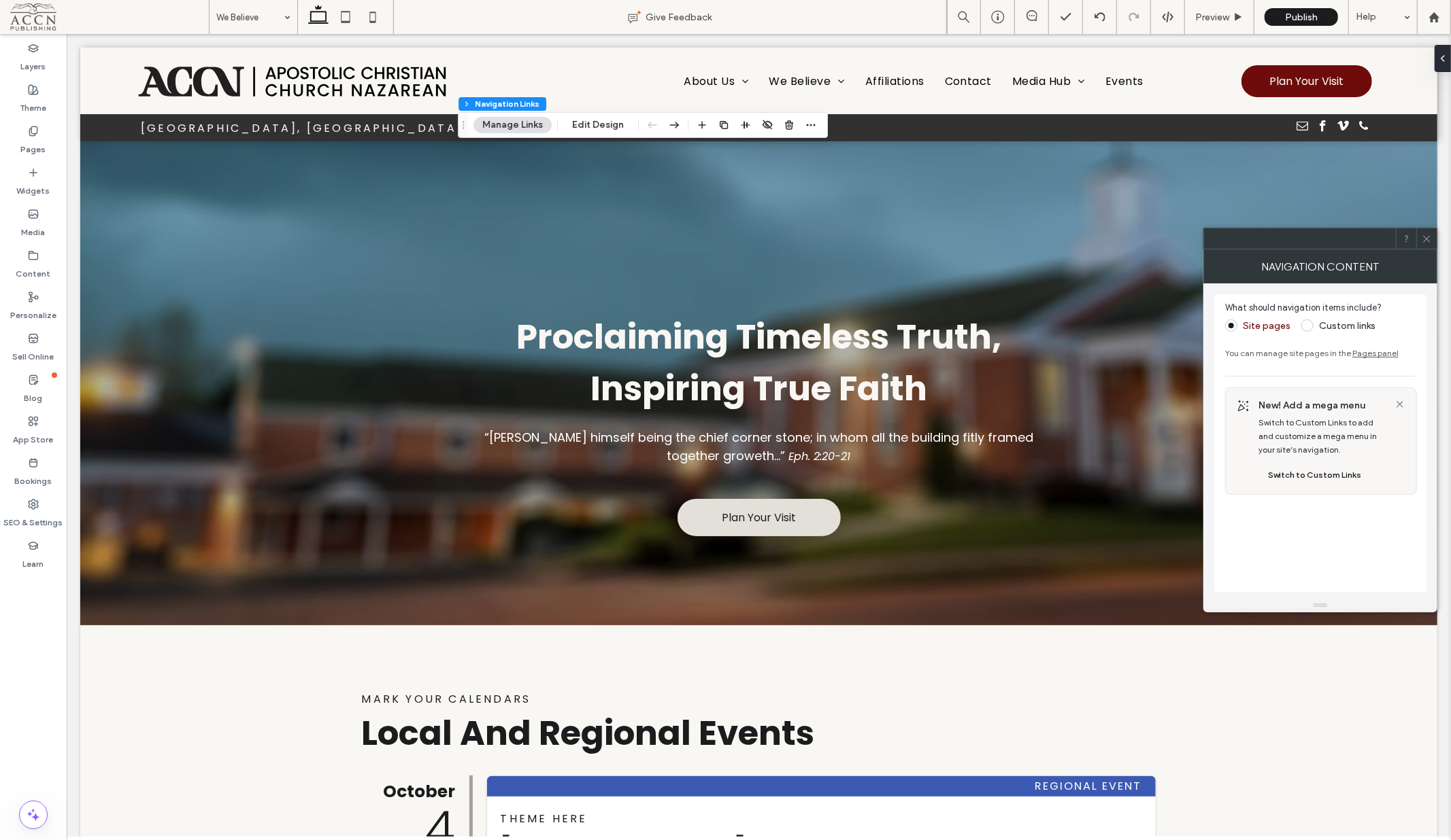
click at [41, 137] on label "Pages" at bounding box center [33, 146] width 25 height 19
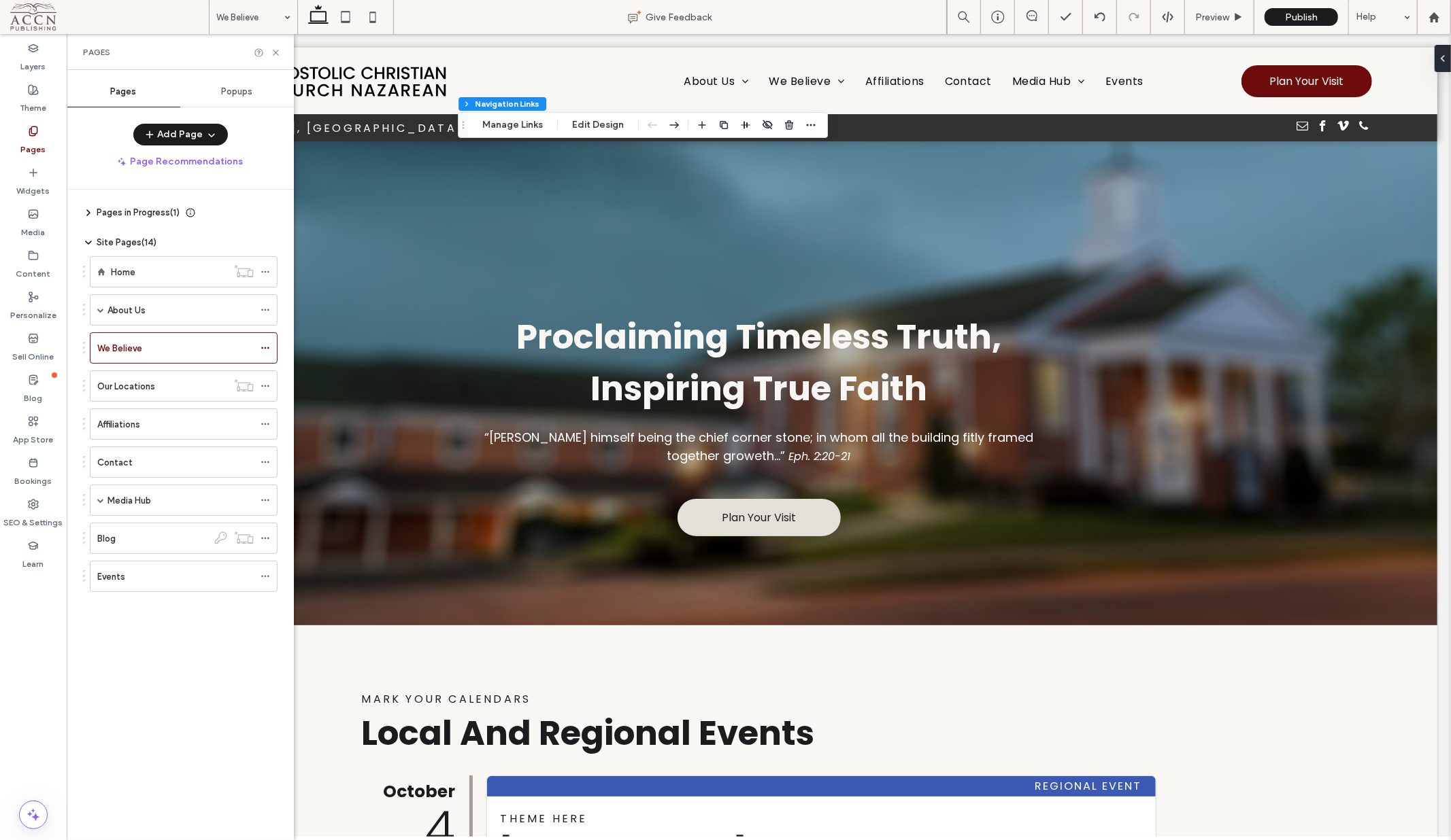
click at [211, 134] on icon "button" at bounding box center [211, 134] width 11 height 11
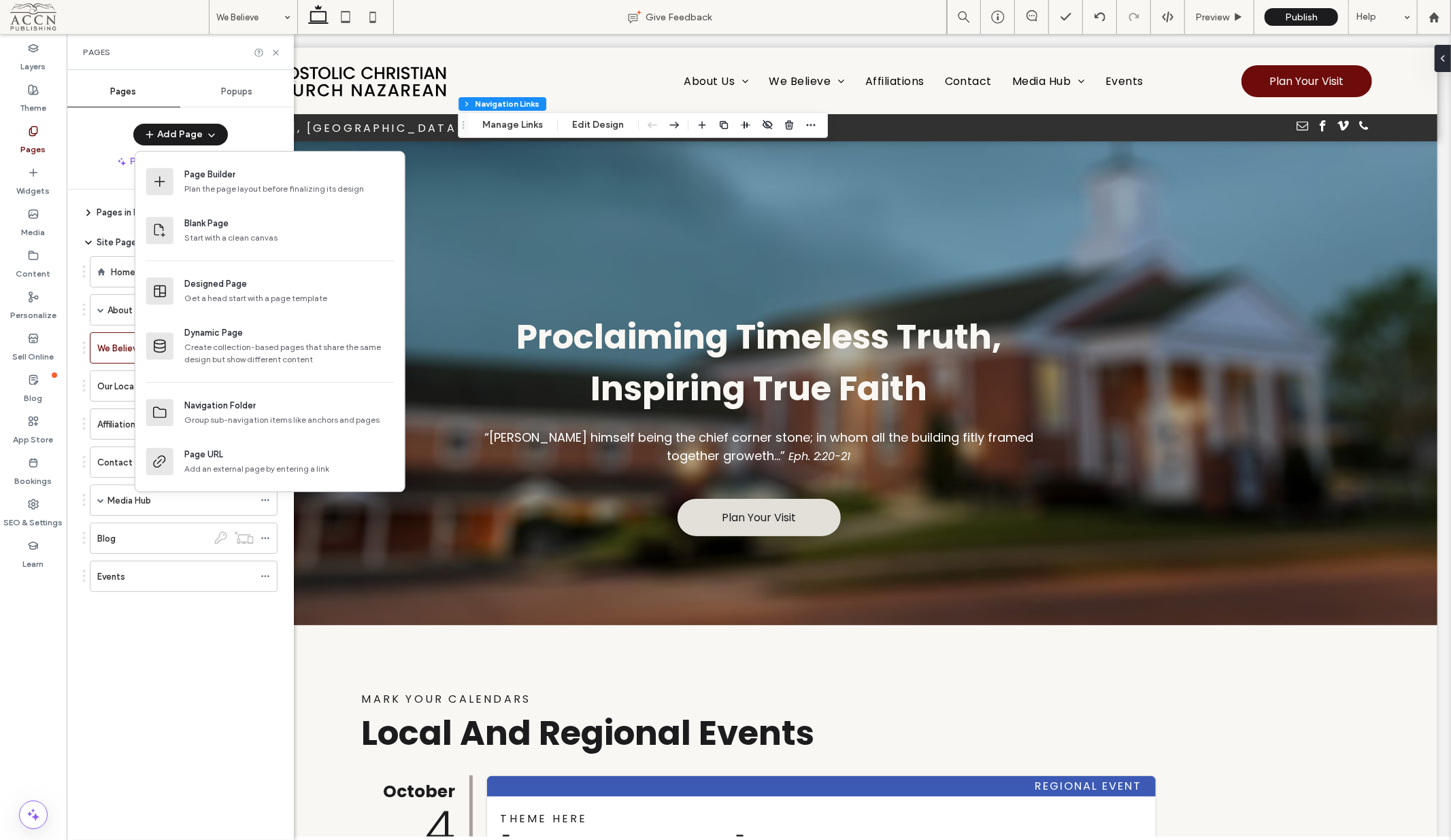
click at [283, 457] on div "Page URL" at bounding box center [288, 454] width 209 height 14
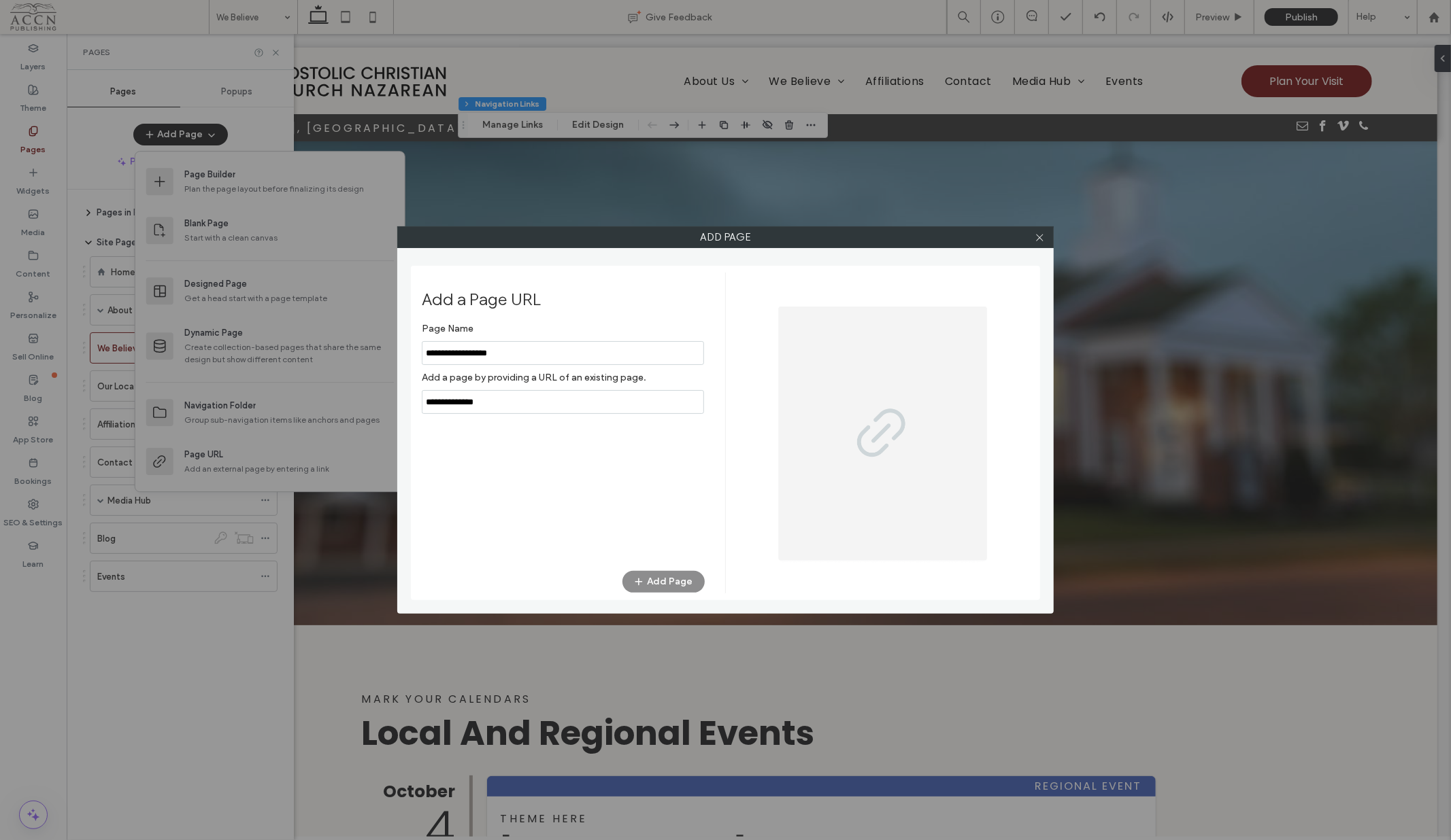
type input "**********"
click at [539, 411] on input "notEmpty,url" at bounding box center [563, 402] width 282 height 24
click at [538, 402] on input "notEmpty,url" at bounding box center [563, 402] width 282 height 24
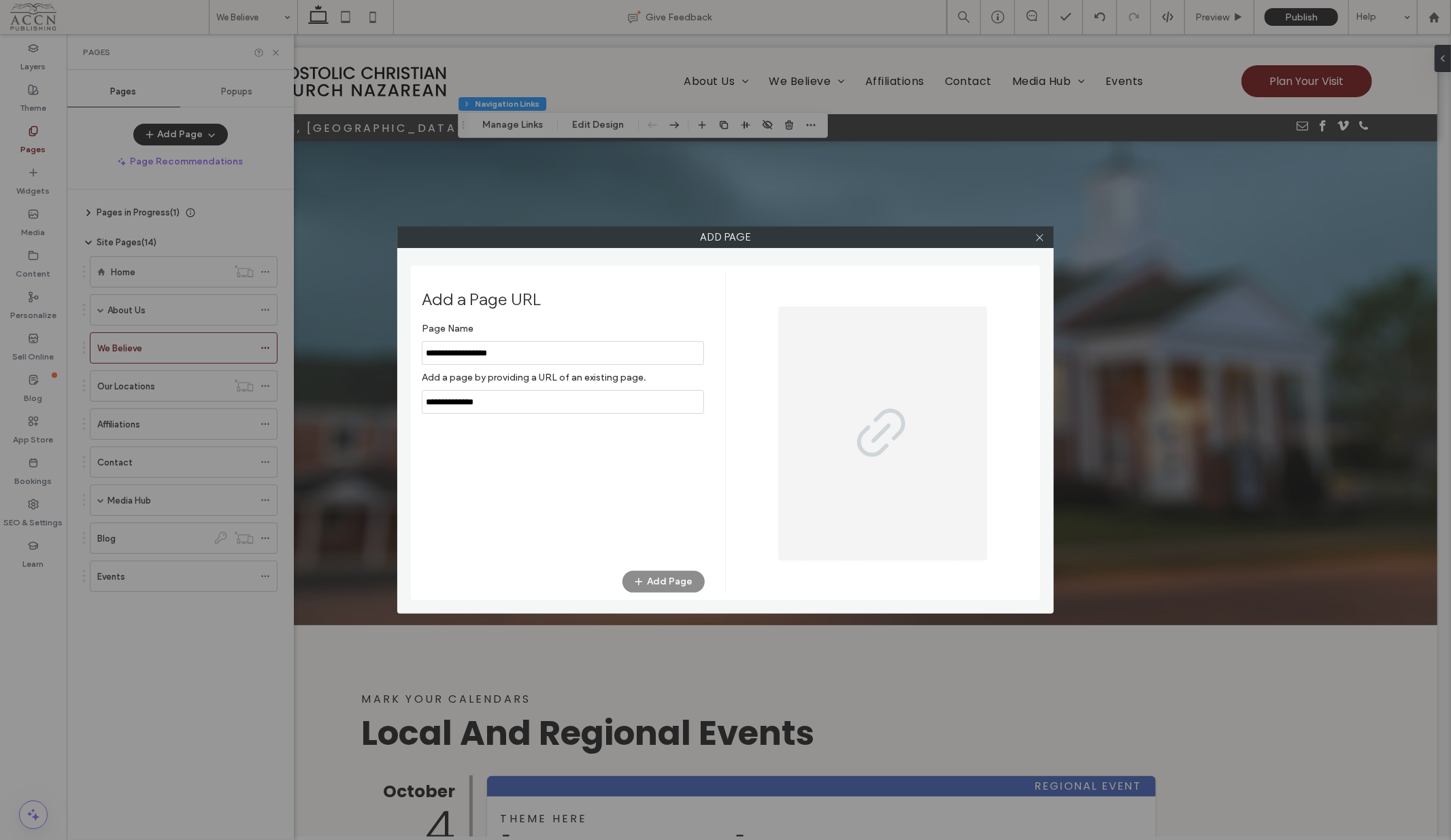
click at [538, 402] on input "notEmpty,url" at bounding box center [563, 402] width 282 height 24
paste input "**********"
type input "**********"
click at [668, 581] on button "Add Page" at bounding box center [664, 581] width 83 height 22
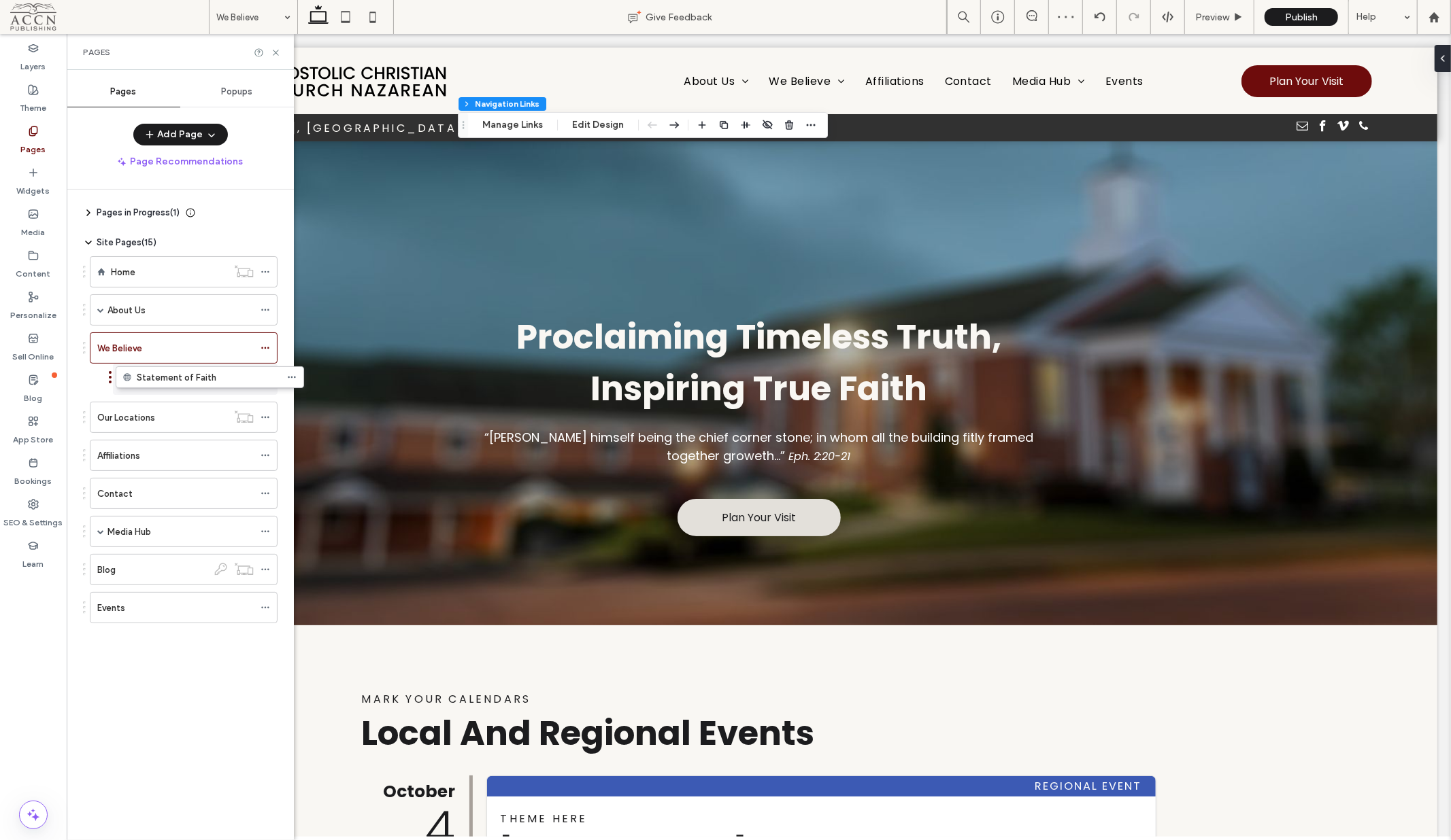
drag, startPoint x: 124, startPoint y: 620, endPoint x: 150, endPoint y: 386, distance: 235.4
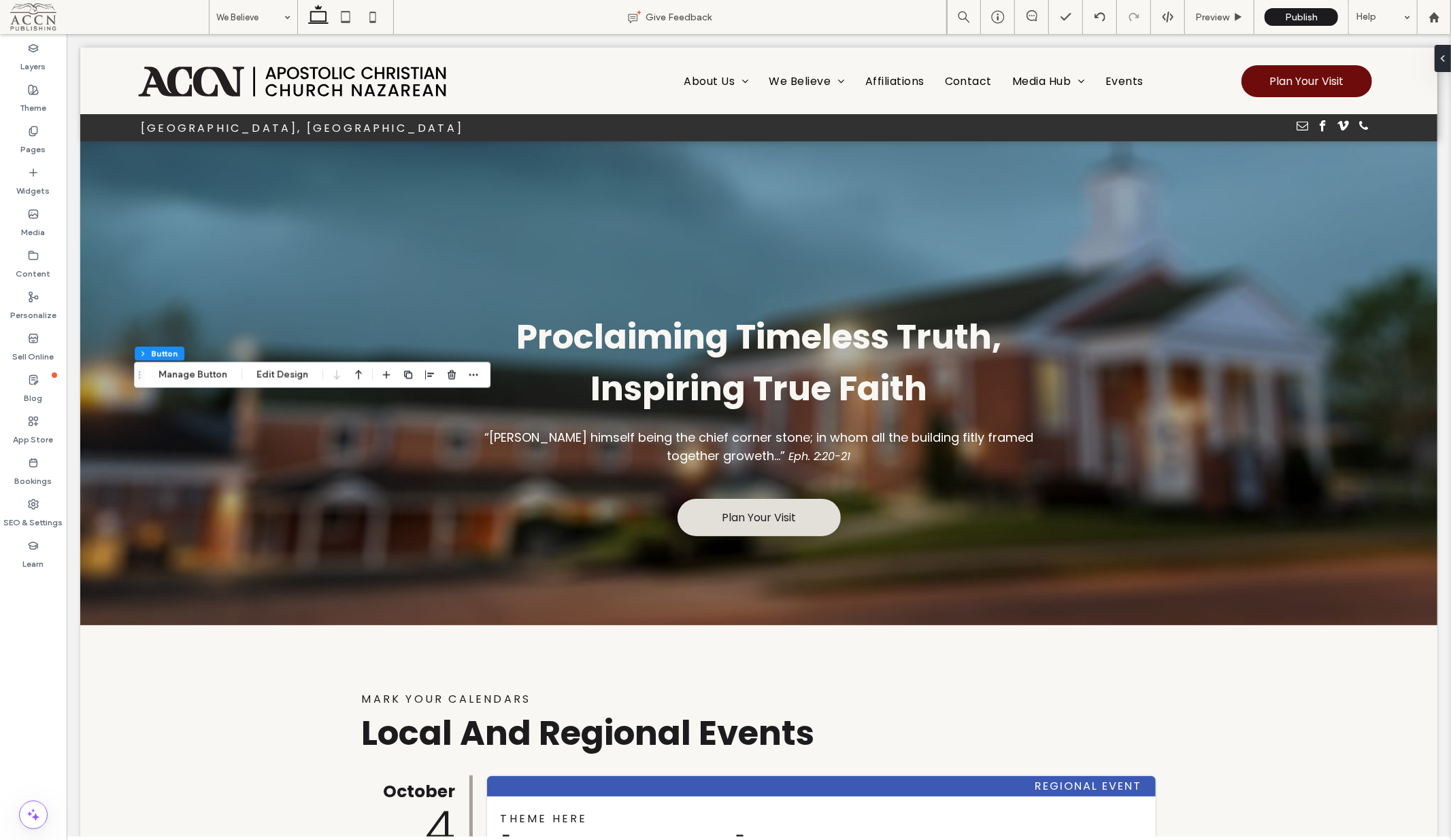
click at [179, 375] on button "Manage Button" at bounding box center [193, 374] width 86 height 16
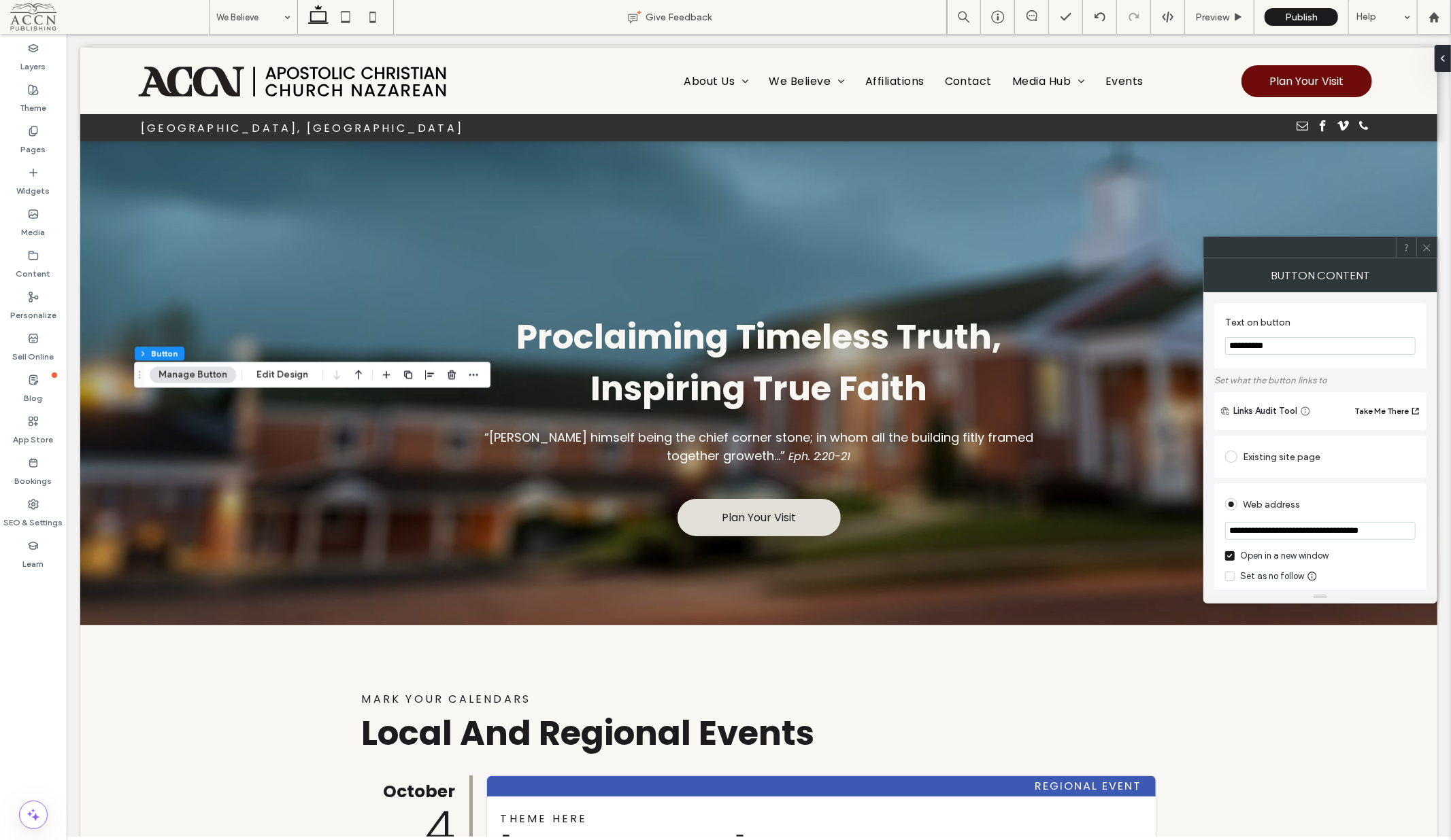
click at [814, 456] on div "Existing site page" at bounding box center [1319, 456] width 190 height 22
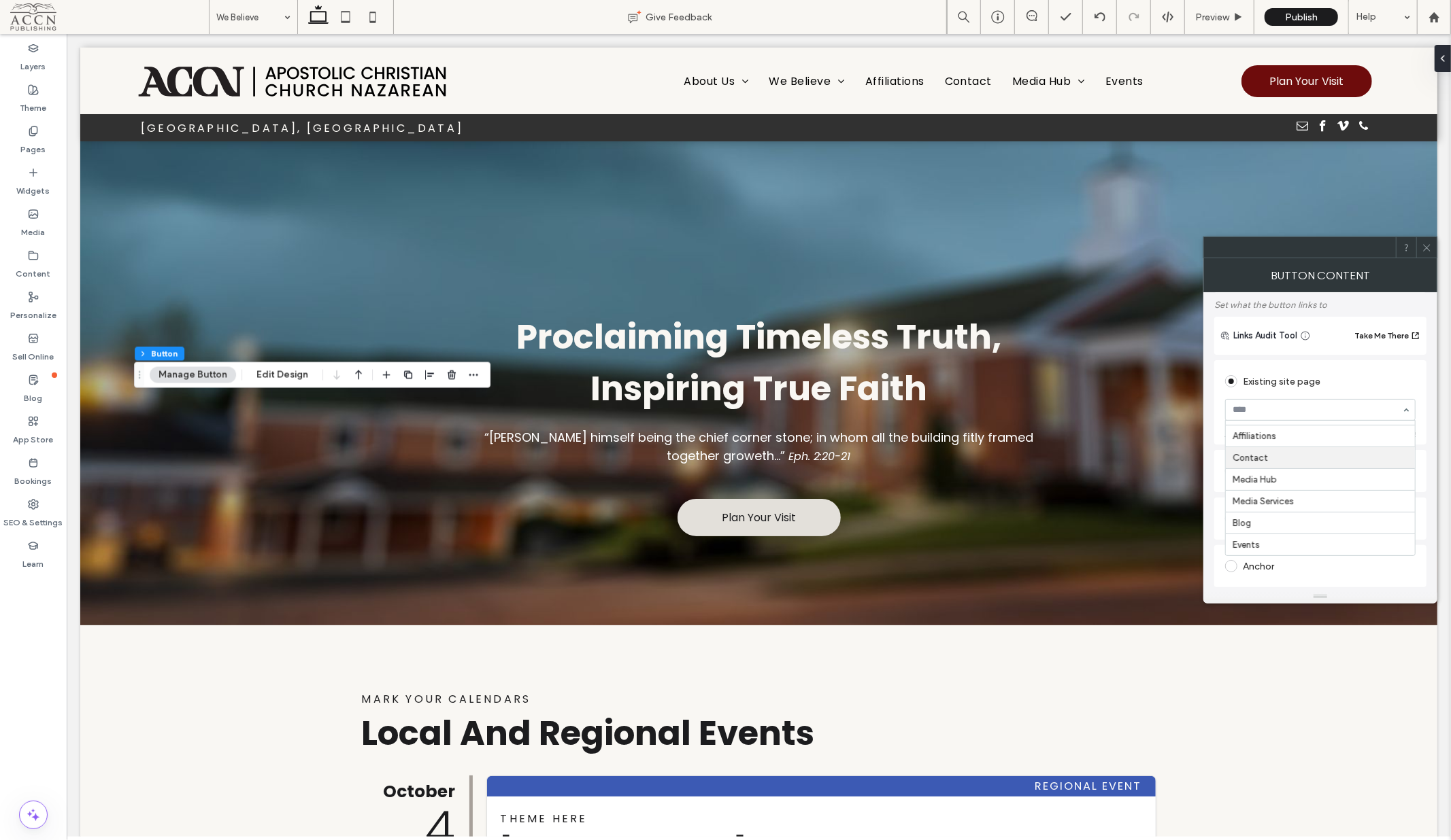
scroll to position [153, 0]
click at [814, 362] on div "Existing site page Home About Us Our History Our Identity Our Mission We Believ…" at bounding box center [1320, 403] width 212 height 84
click at [814, 471] on div "Web address" at bounding box center [1319, 471] width 190 height 22
click at [814, 254] on span at bounding box center [1427, 248] width 10 height 21
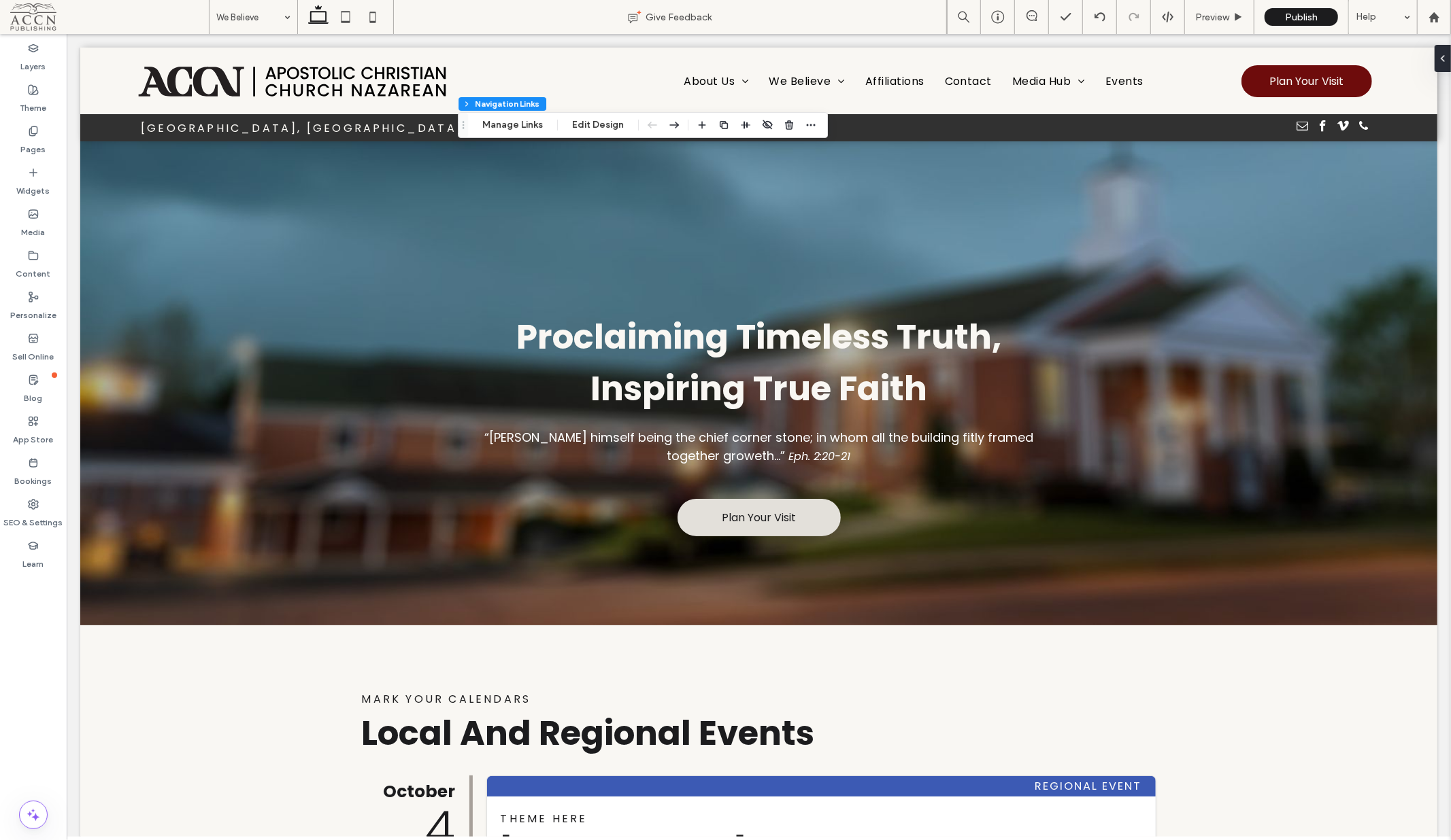
click at [40, 143] on label "Pages" at bounding box center [33, 146] width 25 height 19
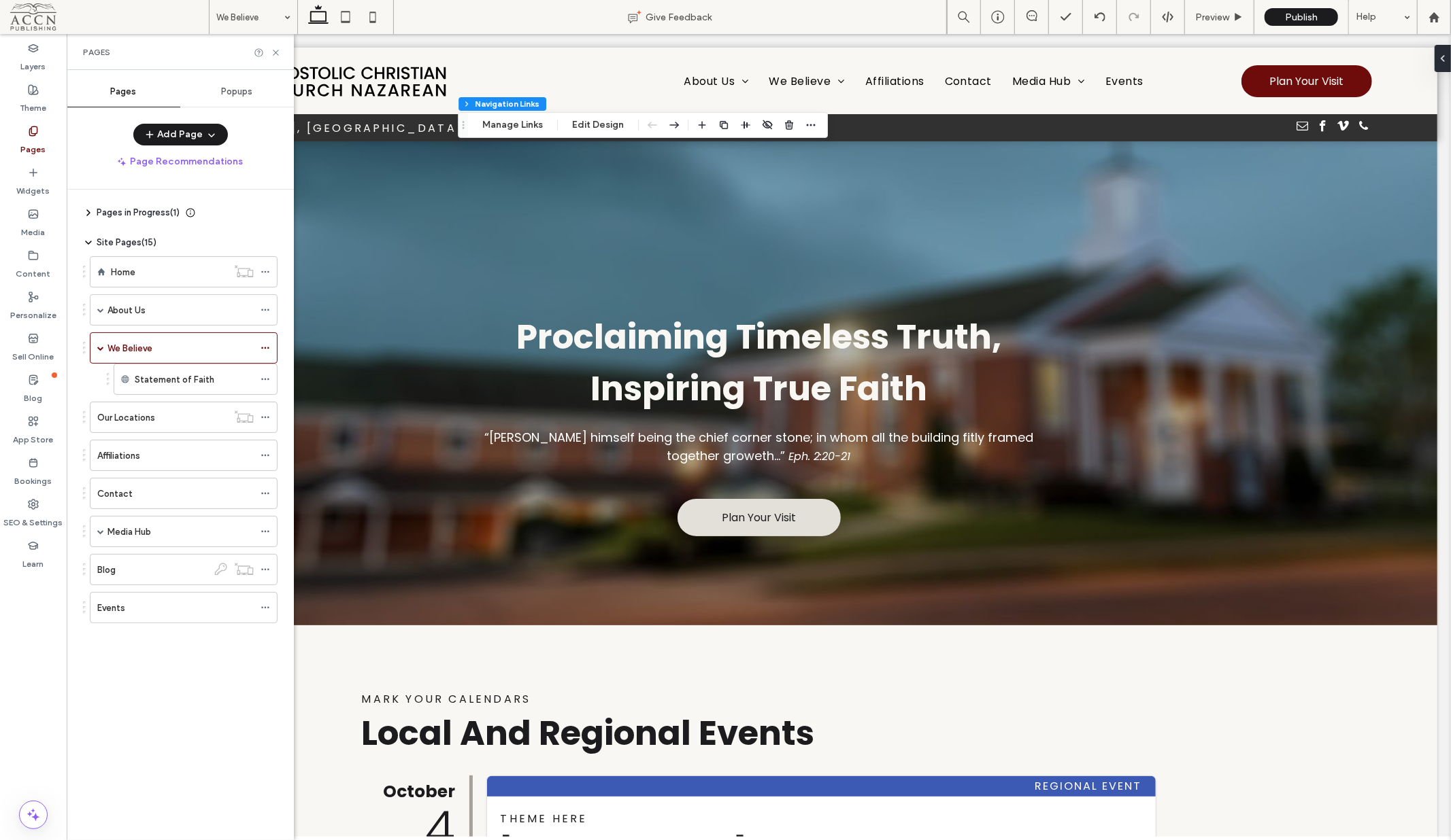
click at [173, 312] on div "About Us" at bounding box center [181, 310] width 146 height 15
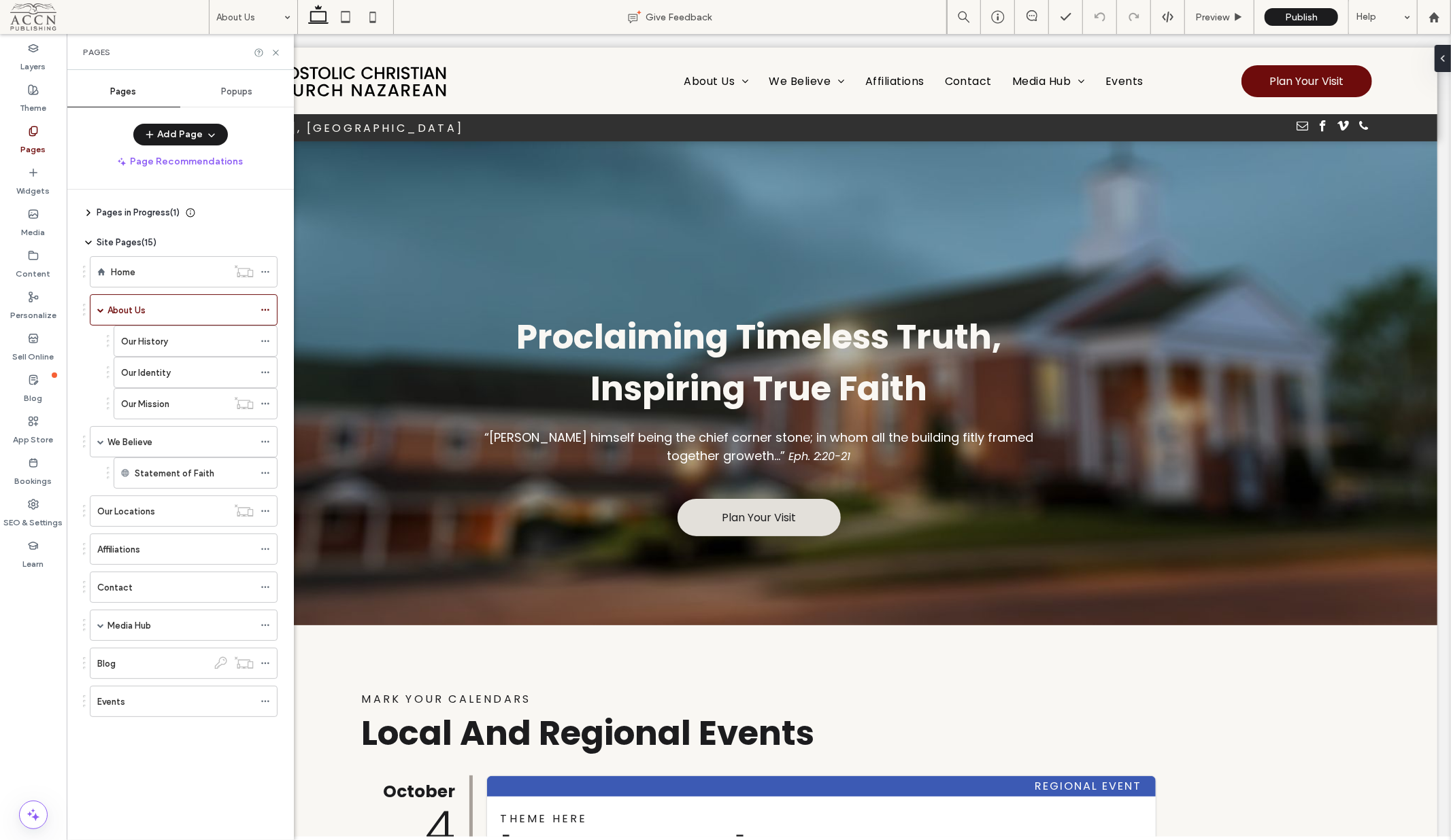
click at [276, 53] on use at bounding box center [276, 52] width 5 height 5
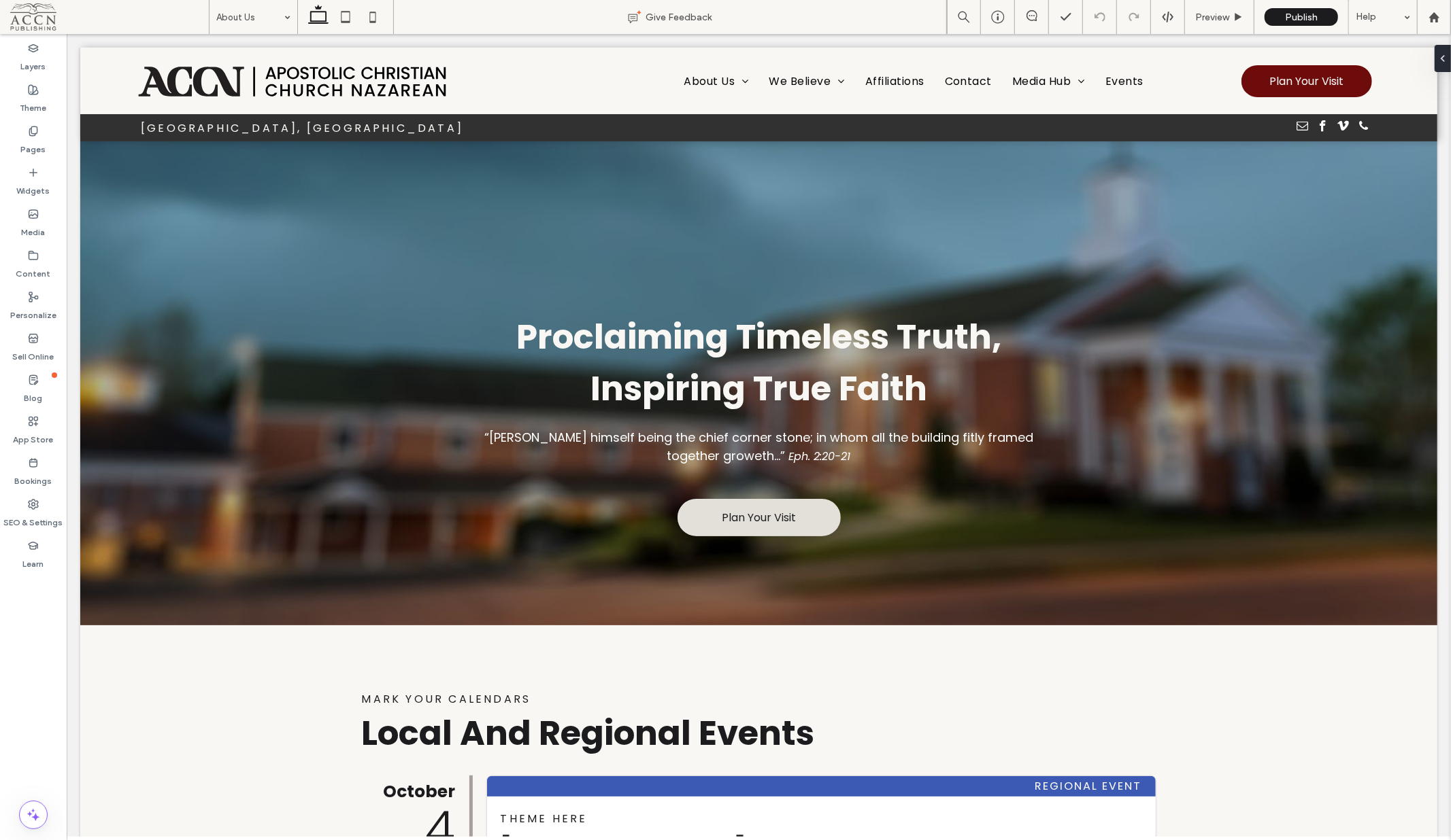
type input "***"
click at [39, 139] on label "Pages" at bounding box center [33, 146] width 25 height 19
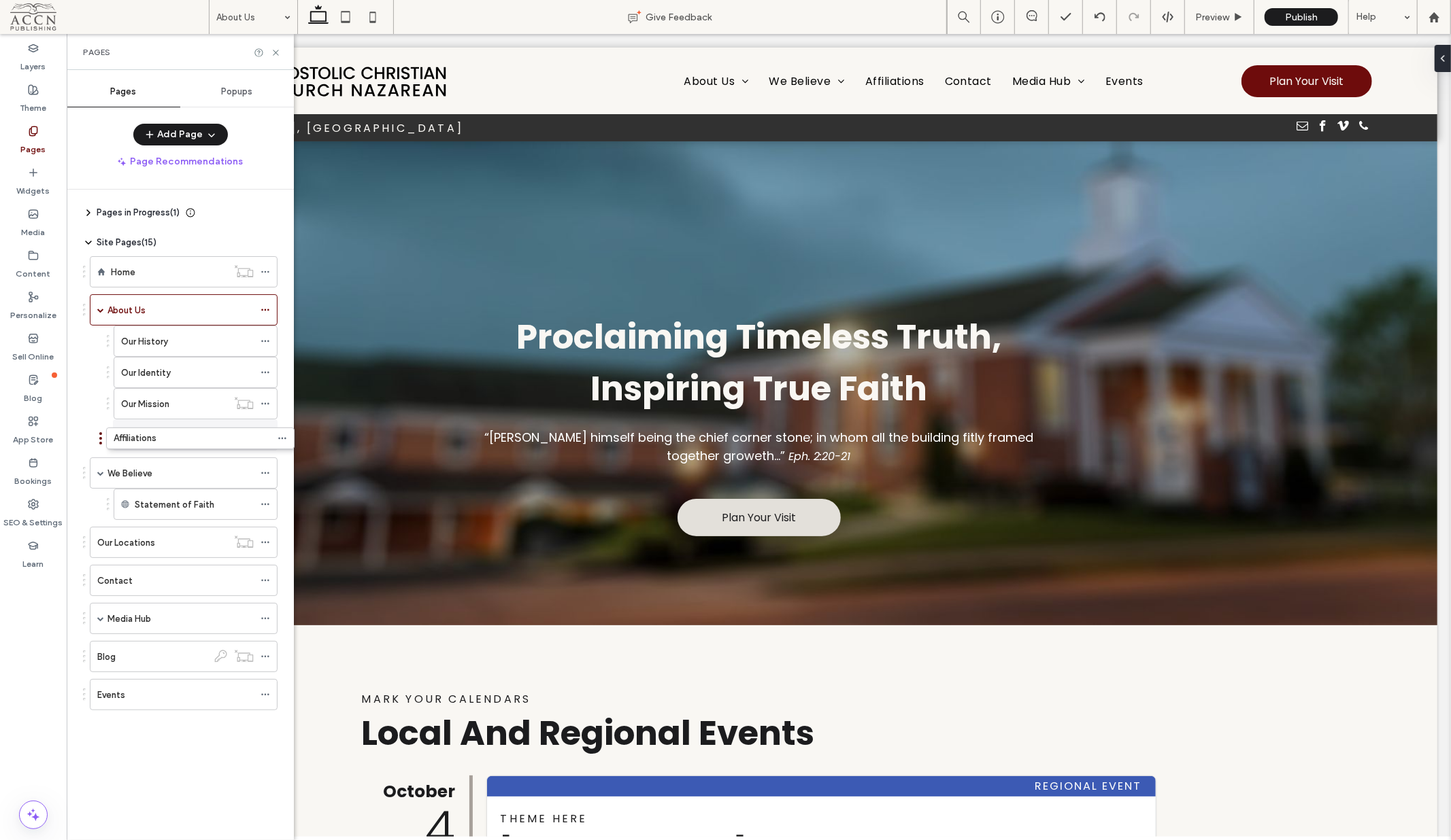
drag, startPoint x: 144, startPoint y: 552, endPoint x: 160, endPoint y: 445, distance: 108.2
drag, startPoint x: 144, startPoint y: 690, endPoint x: 148, endPoint y: 579, distance: 111.1
drag, startPoint x: 138, startPoint y: 621, endPoint x: 136, endPoint y: 714, distance: 93.0
click at [270, 658] on icon at bounding box center [264, 656] width 9 height 9
click at [133, 652] on div "Blog" at bounding box center [152, 657] width 110 height 15
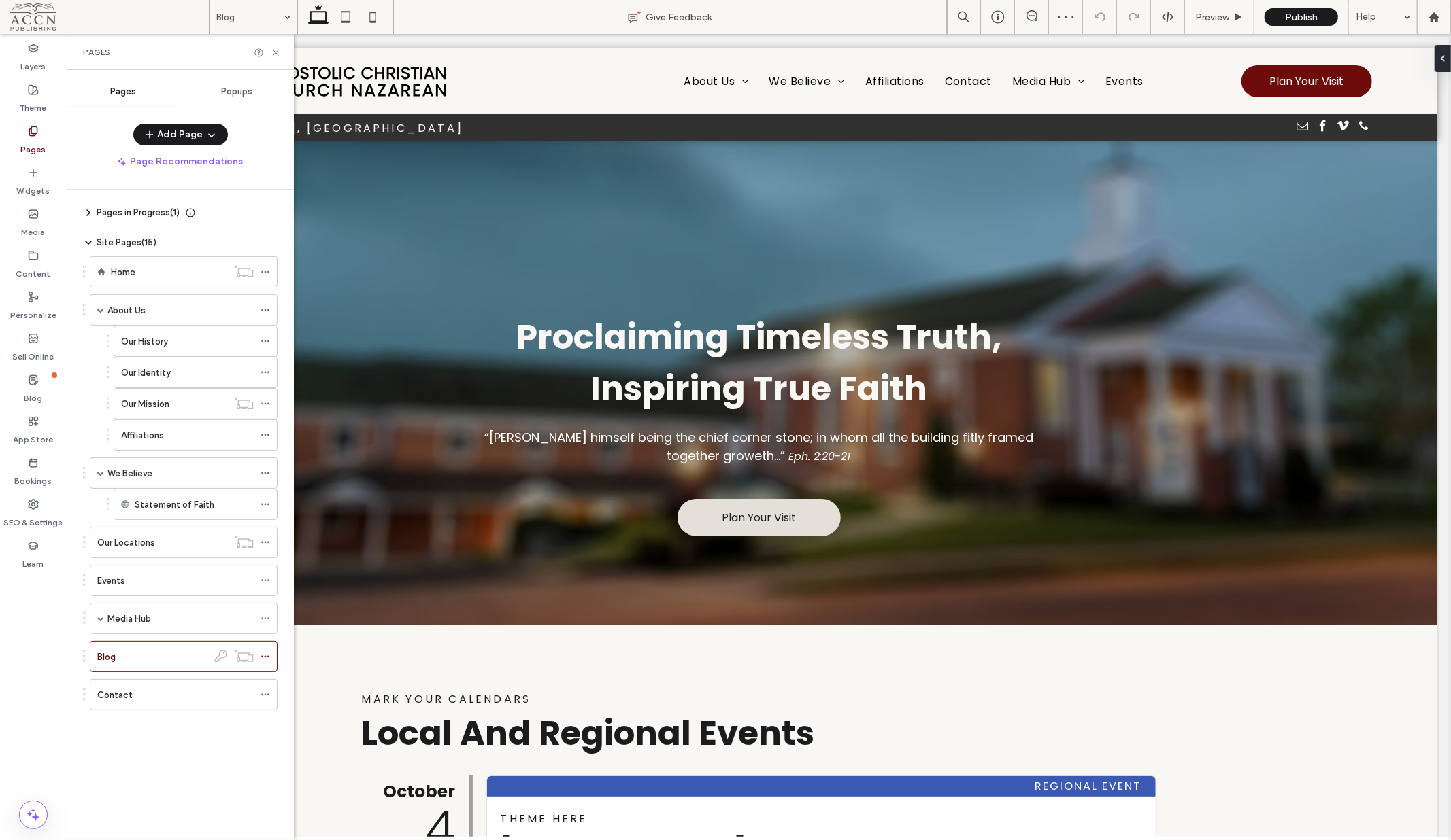
click at [161, 616] on div "Media Hub" at bounding box center [181, 619] width 146 height 15
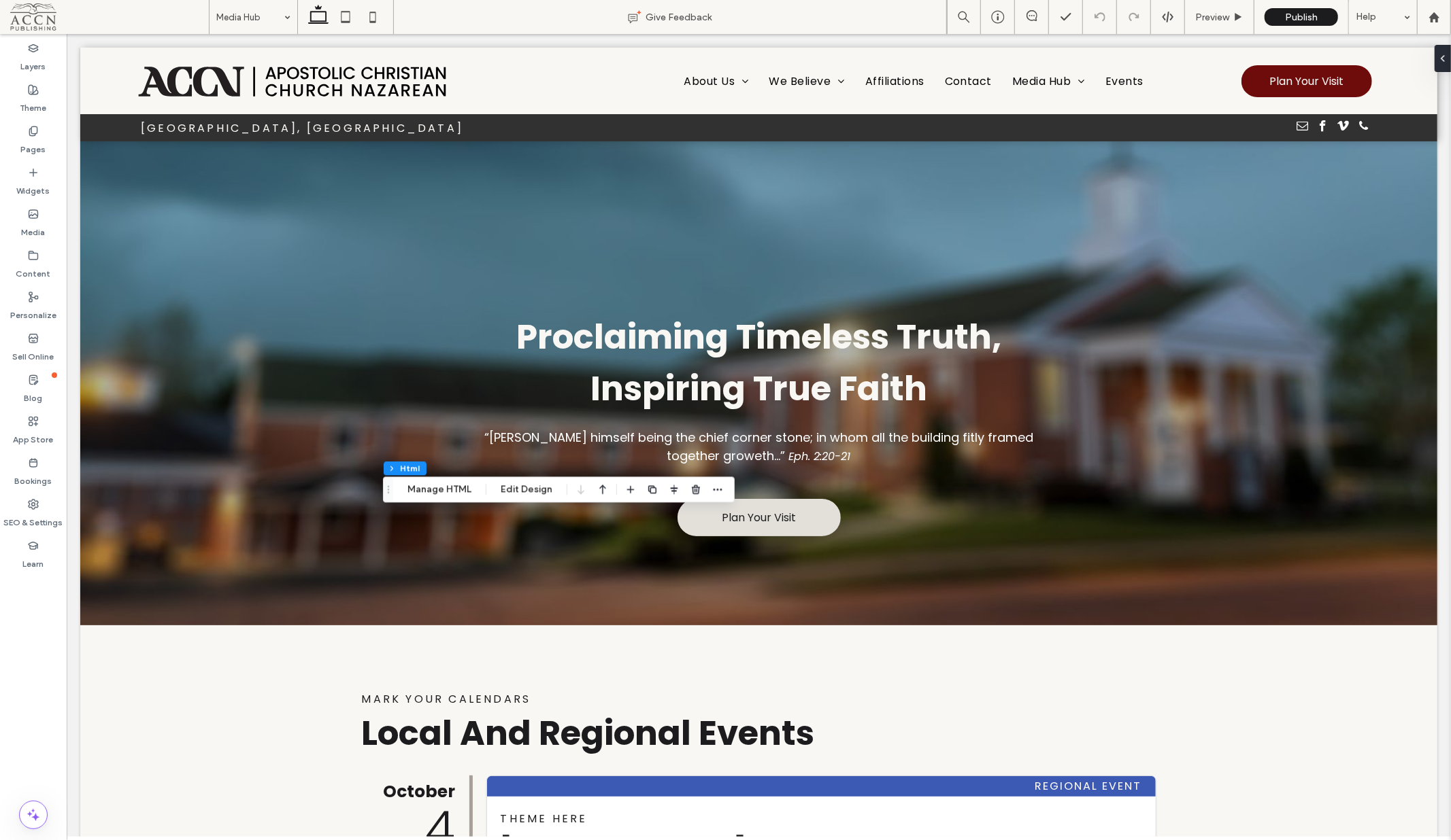
click at [451, 487] on button "Manage HTML" at bounding box center [439, 489] width 82 height 16
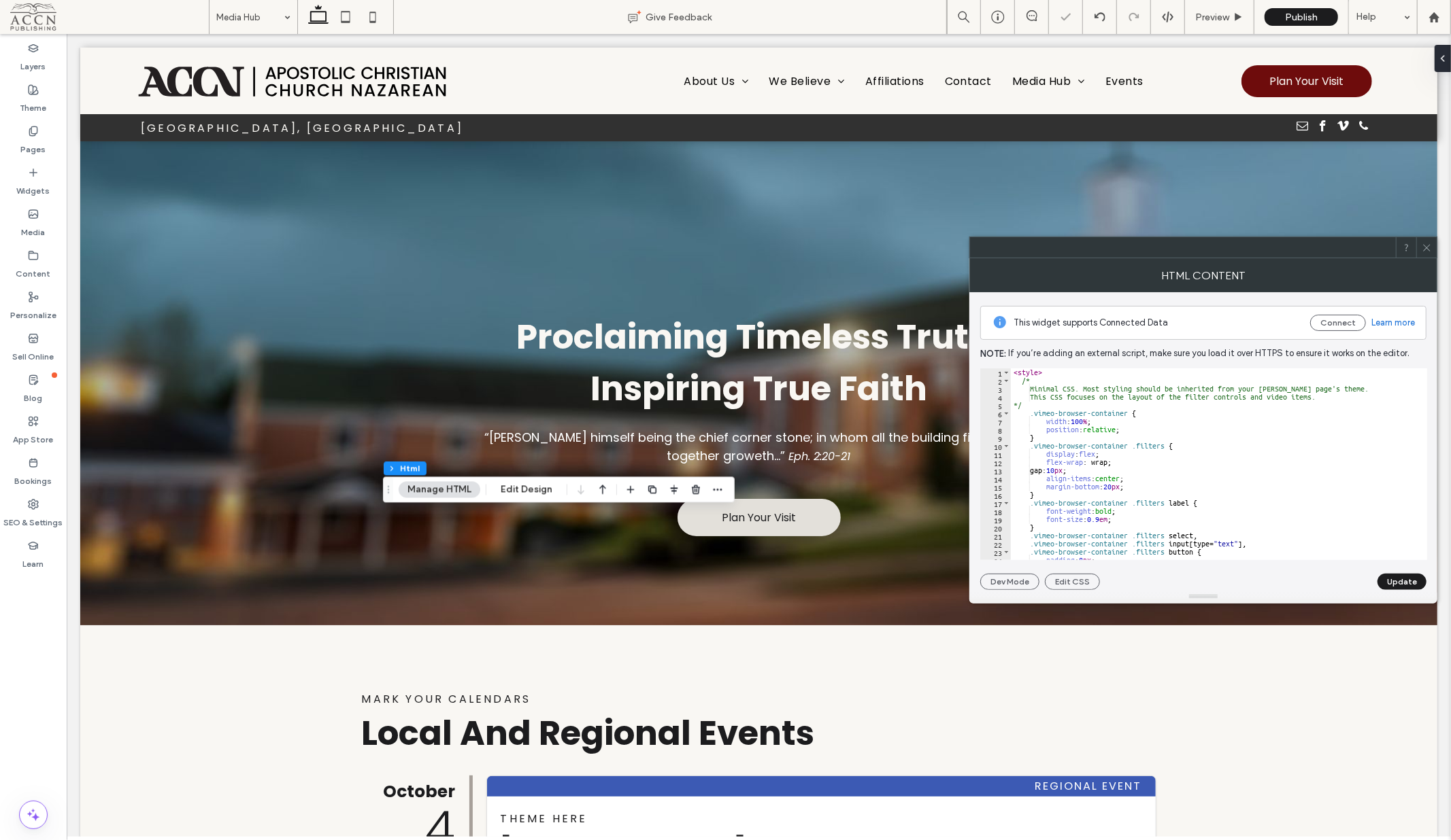
click at [814, 472] on div "13" at bounding box center [995, 470] width 31 height 8
click at [814, 466] on div "< style > /* Minimal CSS. Most styling should be inherited from your [PERSON_NA…" at bounding box center [1388, 466] width 755 height 196
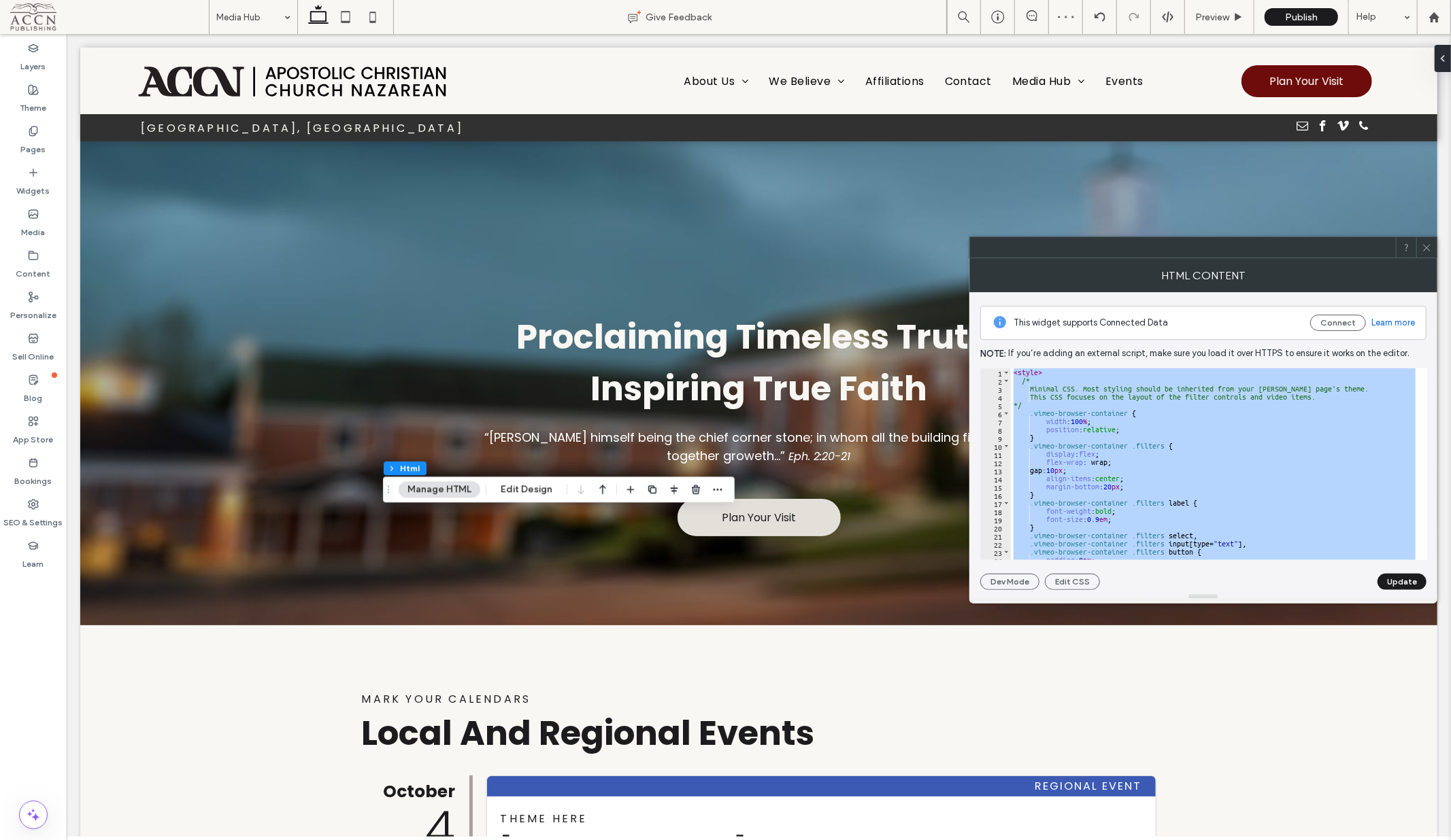
paste textarea "Cursor at row 590"
type textarea "*********"
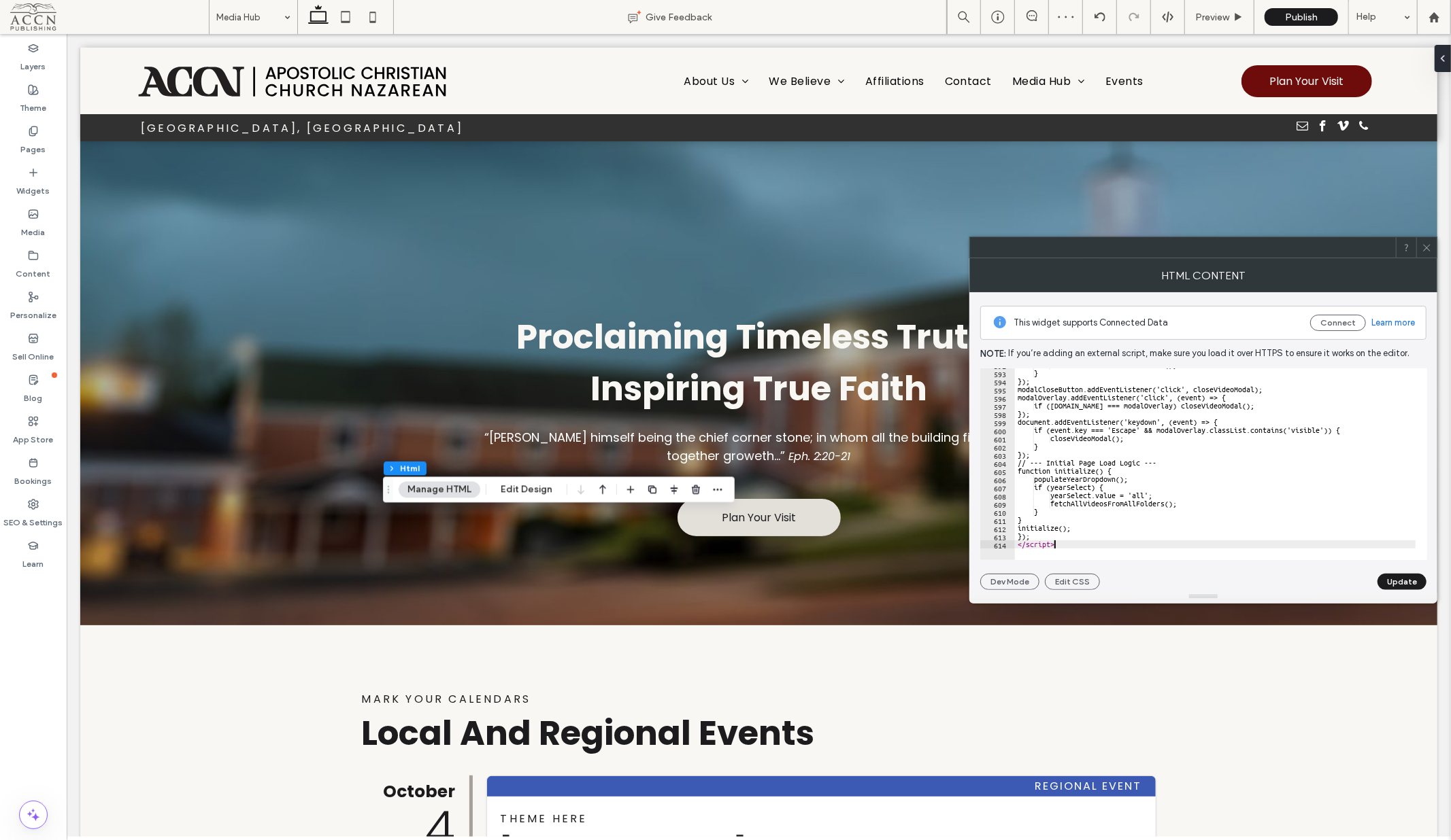
scroll to position [4827, 0]
click at [814, 580] on button "Update" at bounding box center [1401, 582] width 49 height 16
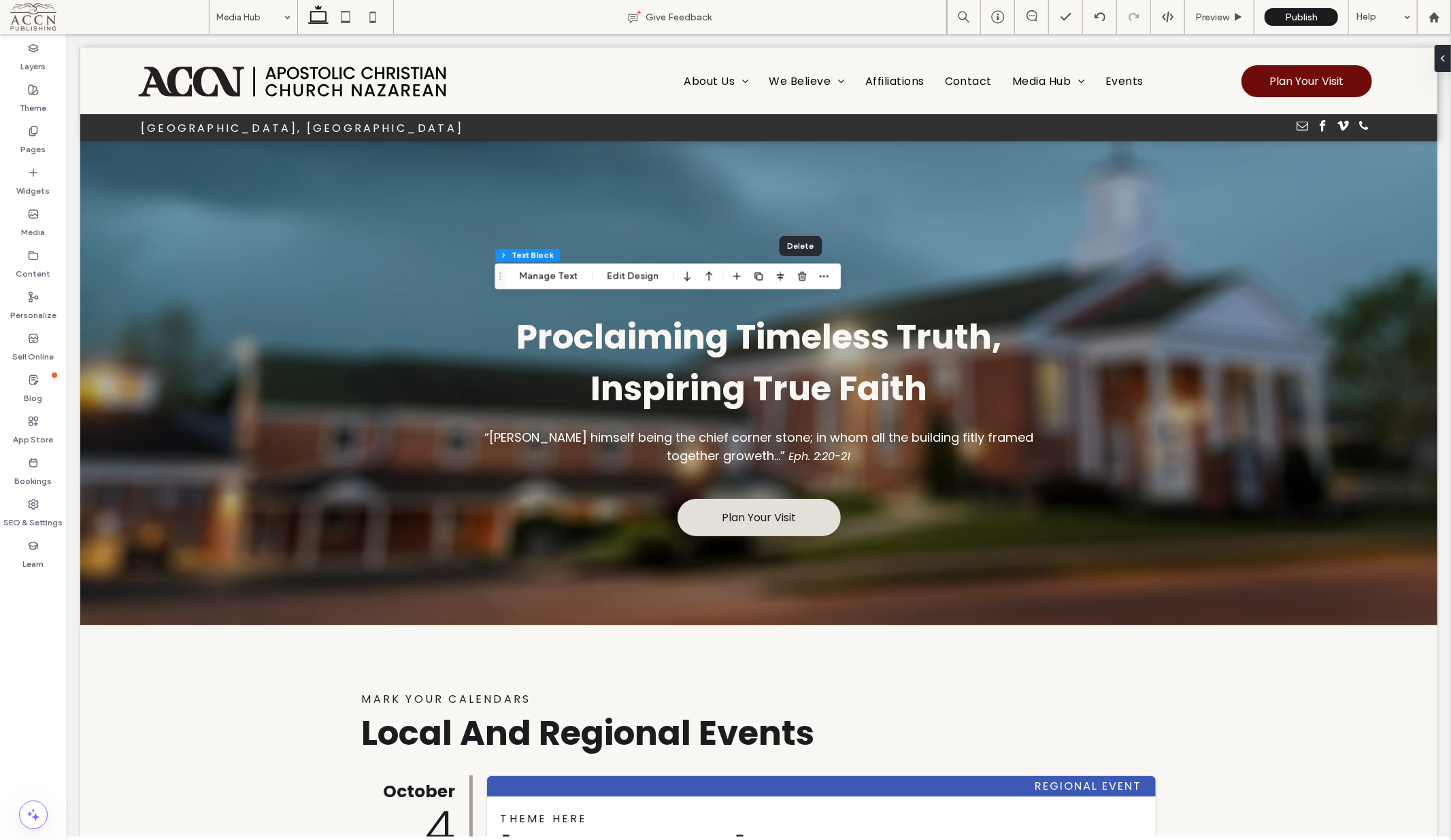
click at [803, 277] on use "button" at bounding box center [801, 276] width 8 height 9
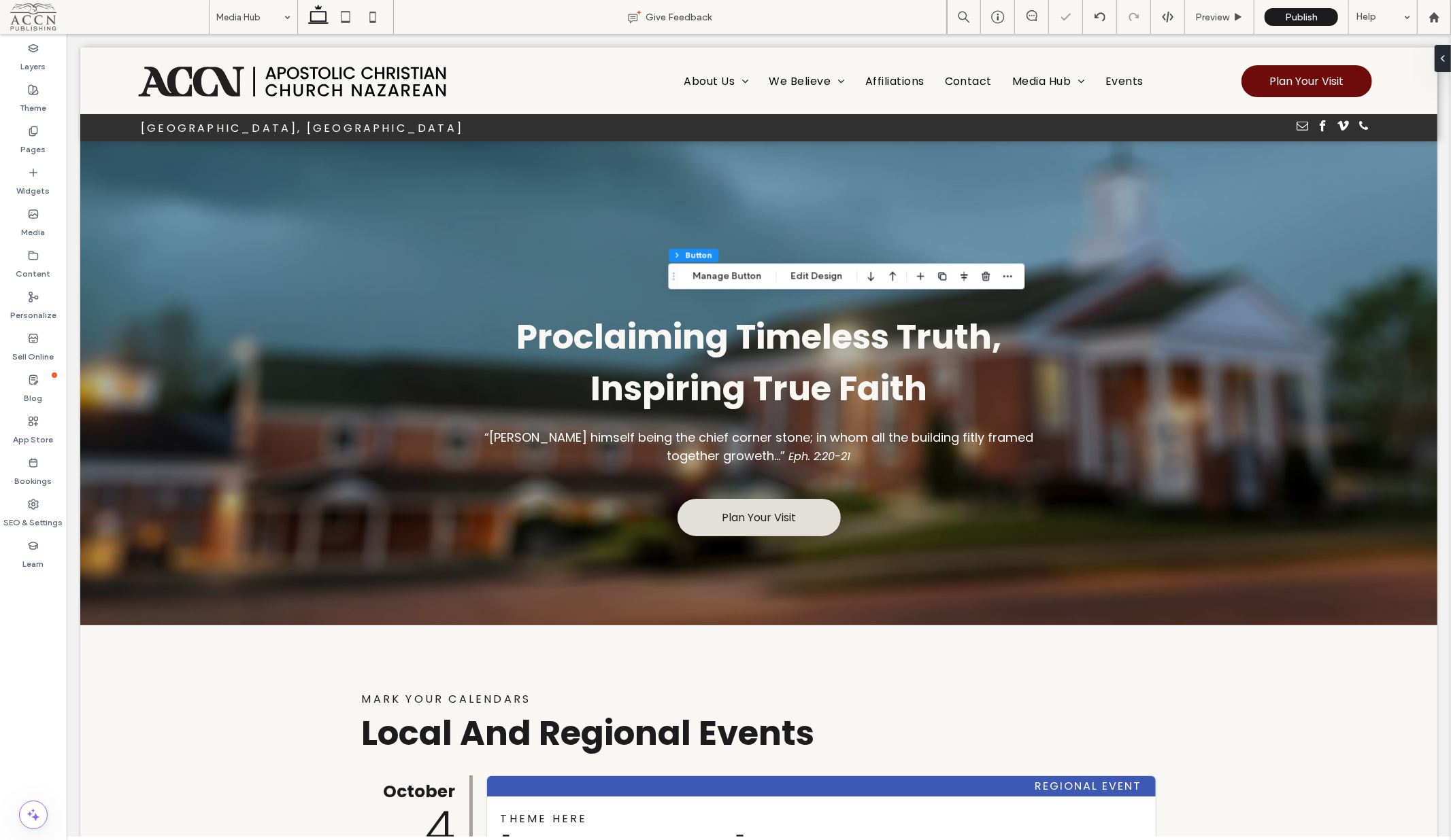
type input "**"
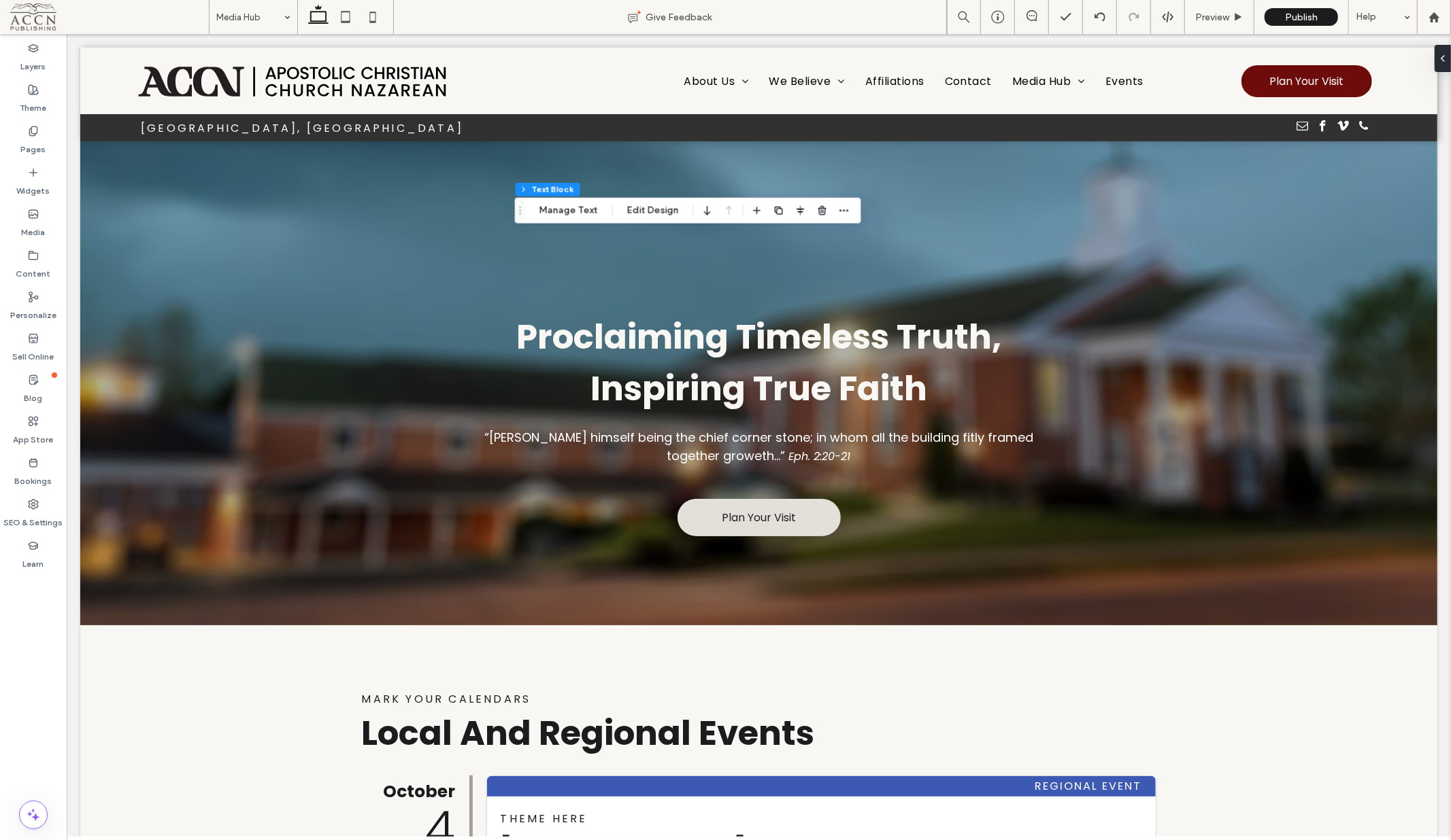
click at [797, 208] on icon "button" at bounding box center [800, 211] width 11 height 11
click at [765, 232] on icon "flex-start" at bounding box center [764, 237] width 11 height 11
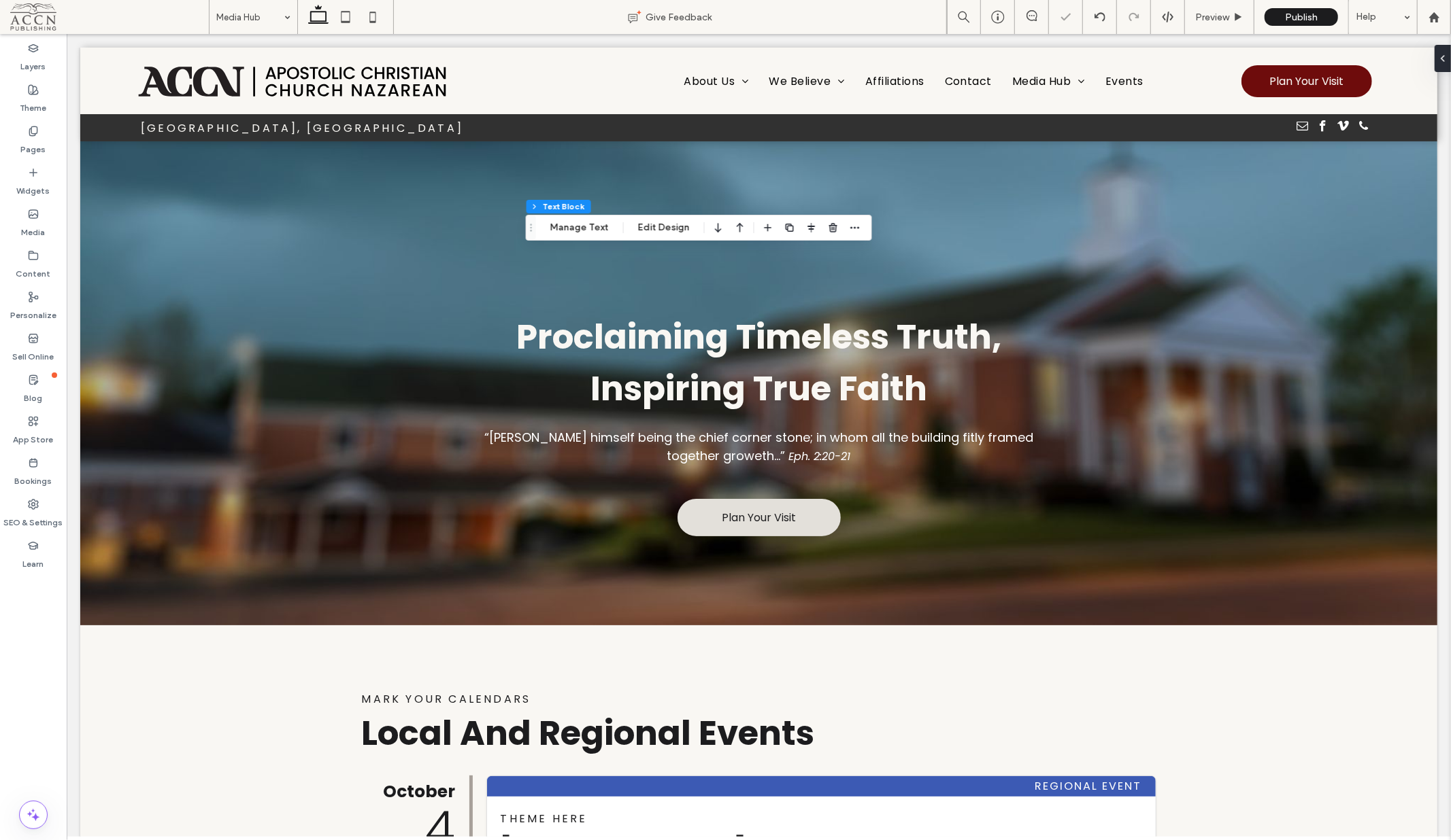
click at [810, 226] on use "button" at bounding box center [810, 227] width 8 height 9
click at [778, 250] on icon "flex-start" at bounding box center [775, 254] width 11 height 11
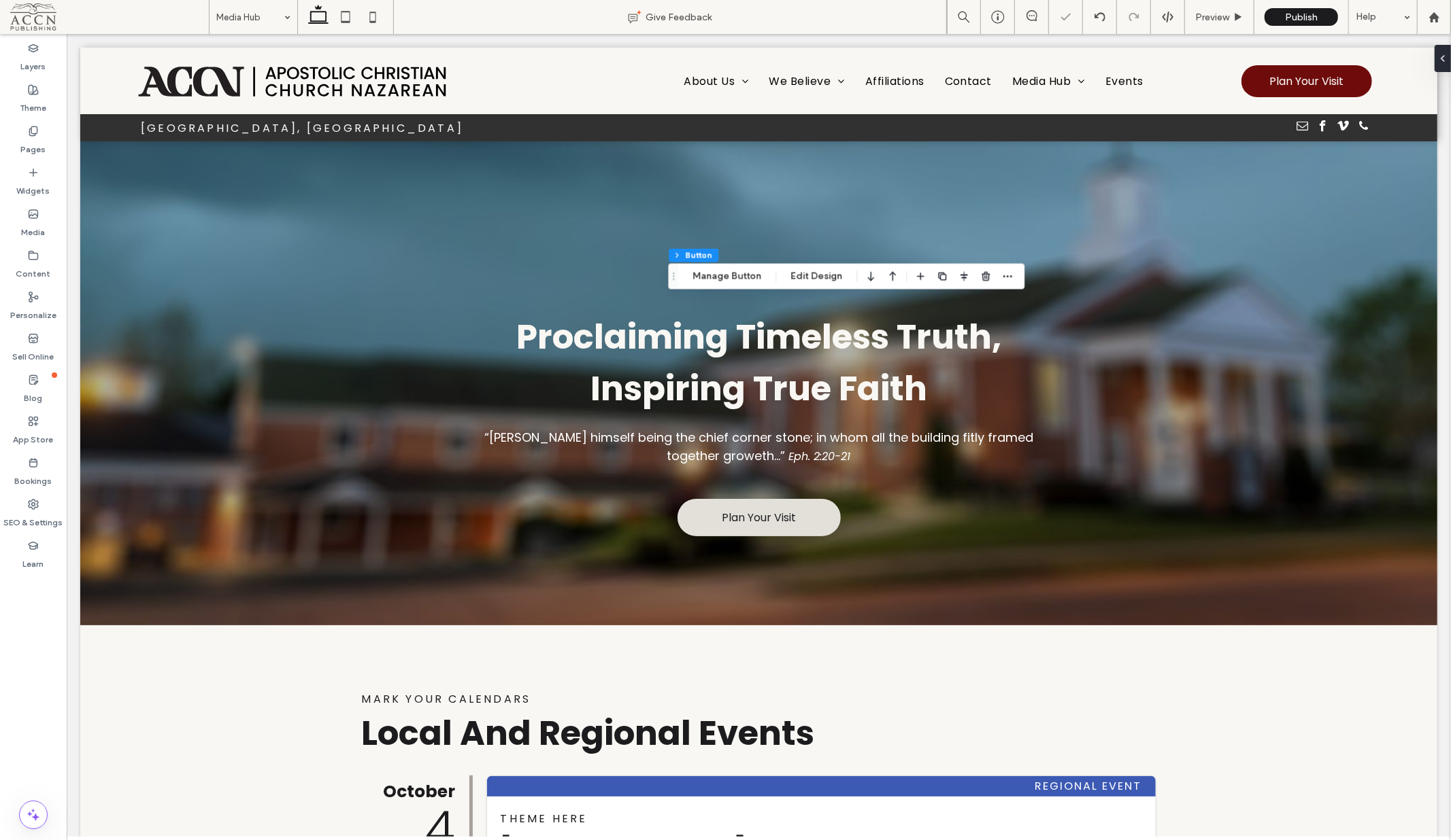
type input "**"
click at [814, 276] on use "button" at bounding box center [985, 276] width 8 height 9
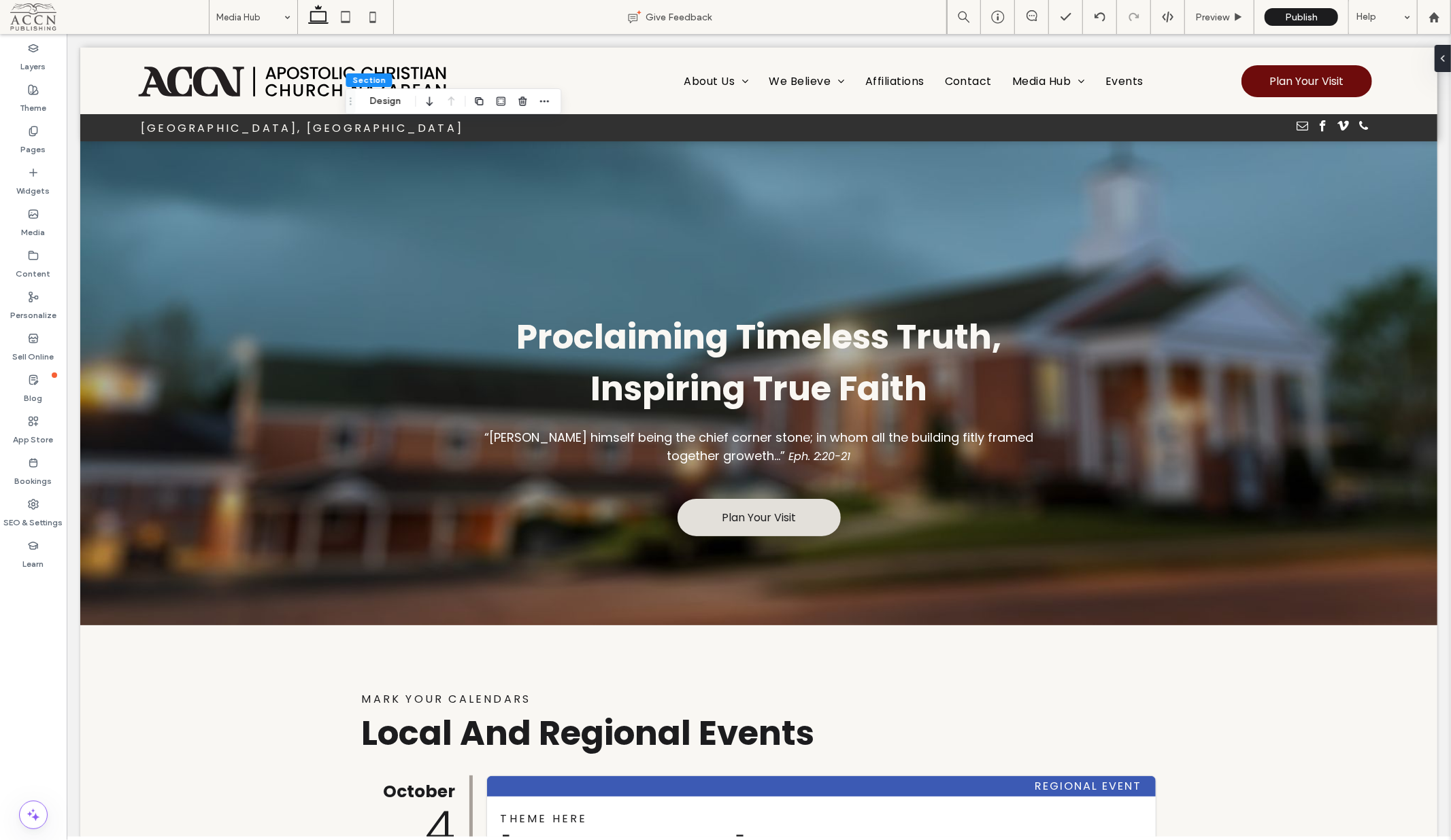
click at [29, 138] on label "Pages" at bounding box center [33, 146] width 25 height 19
